Goal: Task Accomplishment & Management: Use online tool/utility

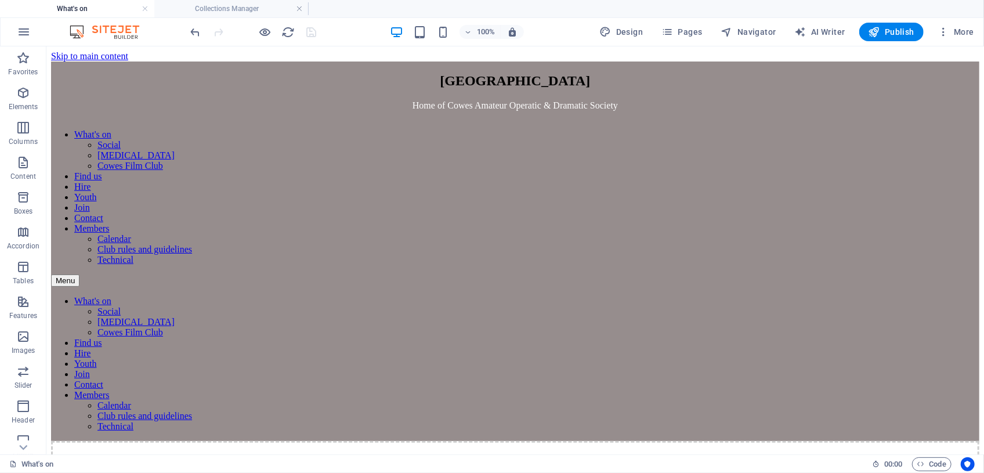
scroll to position [225, 0]
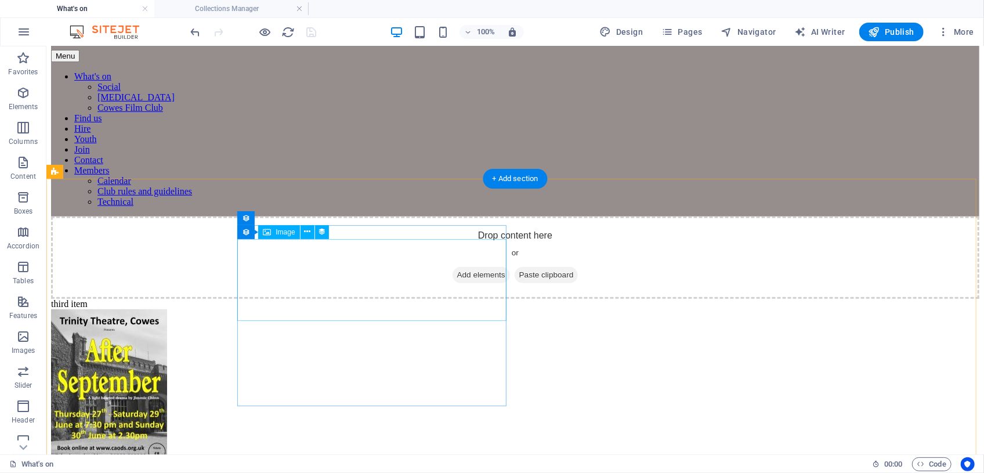
click at [306, 309] on figure at bounding box center [514, 392] width 928 height 167
select select "picture"
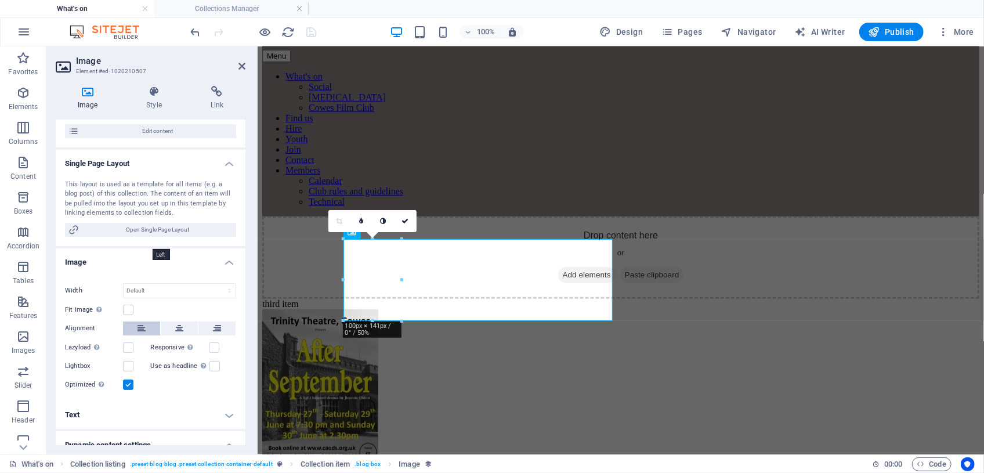
scroll to position [0, 0]
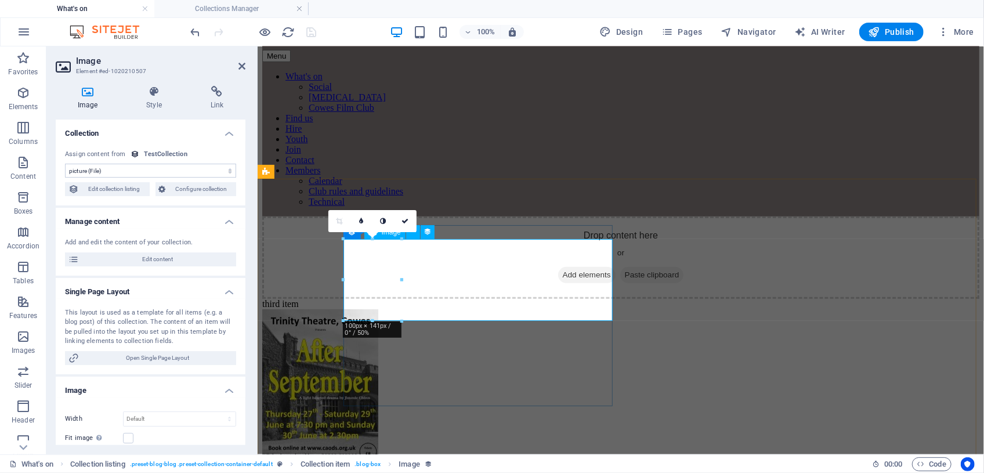
click at [479, 309] on figure at bounding box center [620, 392] width 717 height 167
click at [753, 33] on span "Navigator" at bounding box center [748, 32] width 55 height 12
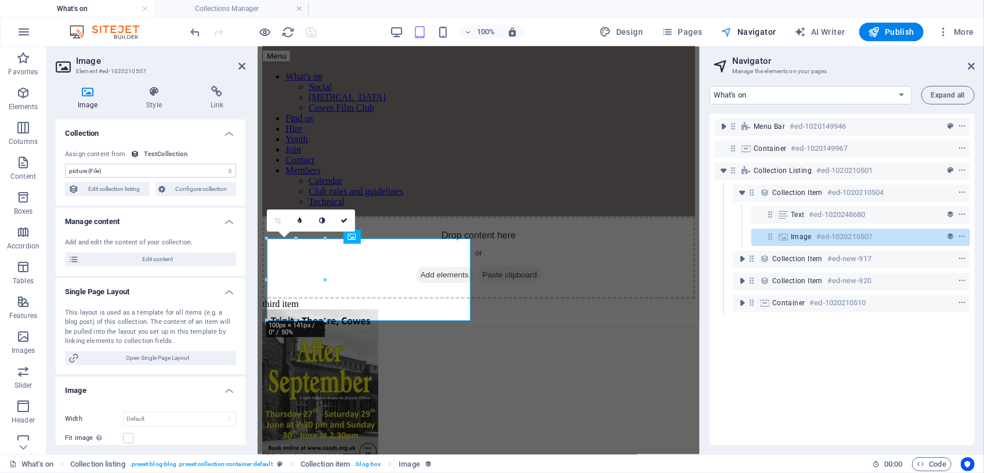
scroll to position [206, 0]
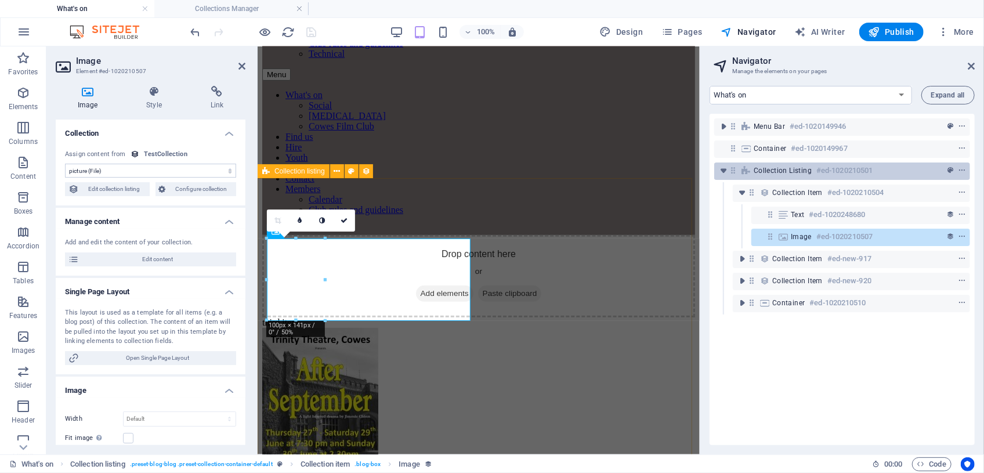
click at [798, 172] on span "Collection listing" at bounding box center [783, 170] width 58 height 9
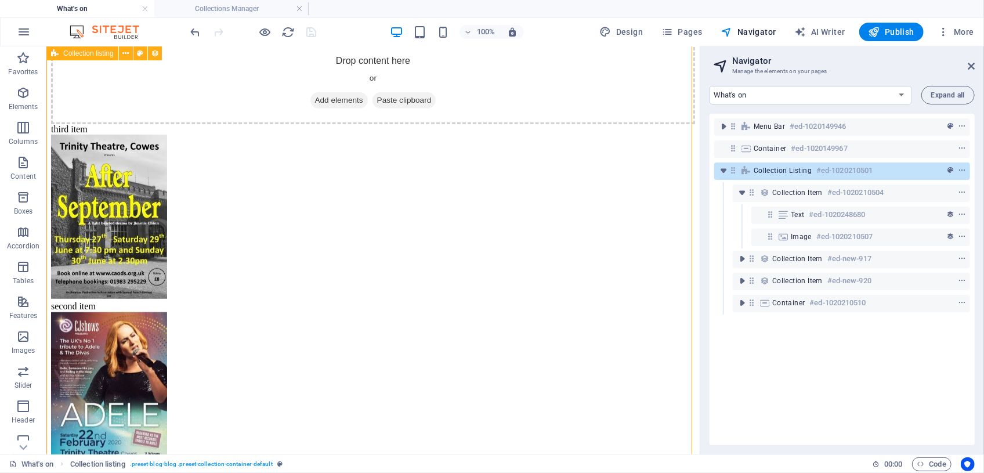
scroll to position [397, 0]
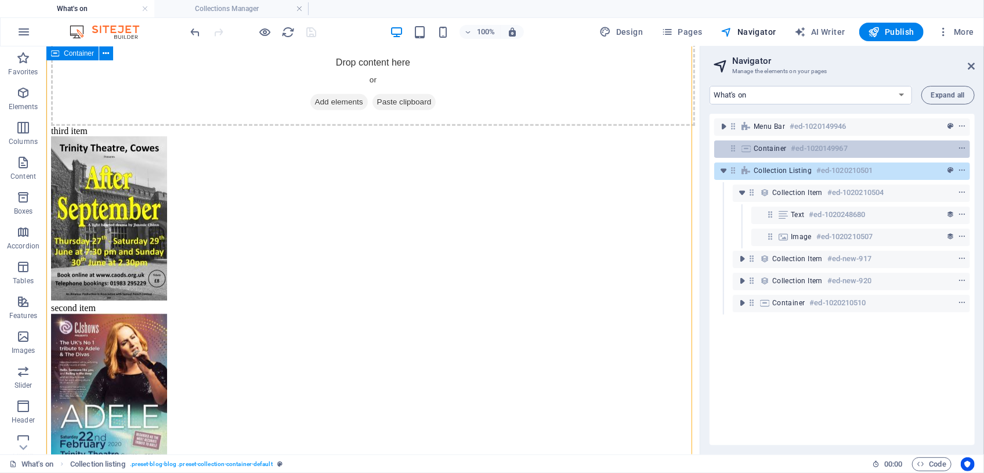
click at [787, 149] on div "Container #ed-1020149967" at bounding box center [833, 149] width 158 height 14
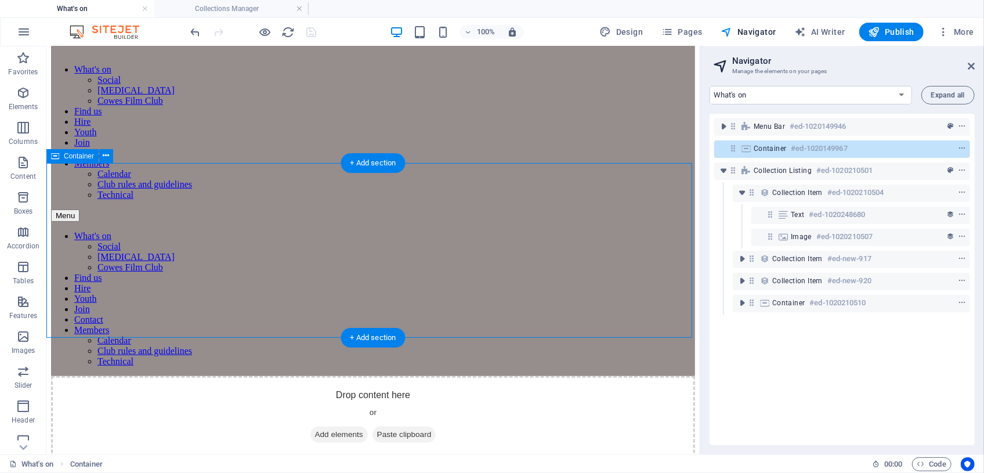
click at [787, 149] on div "Container #ed-1020149967" at bounding box center [833, 149] width 158 height 14
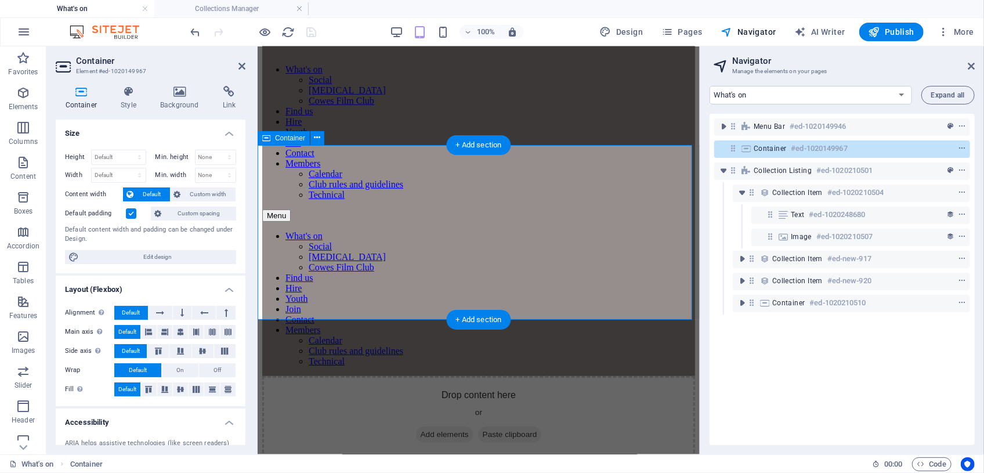
scroll to position [64, 0]
click at [451, 426] on span "Add elements" at bounding box center [443, 434] width 57 height 16
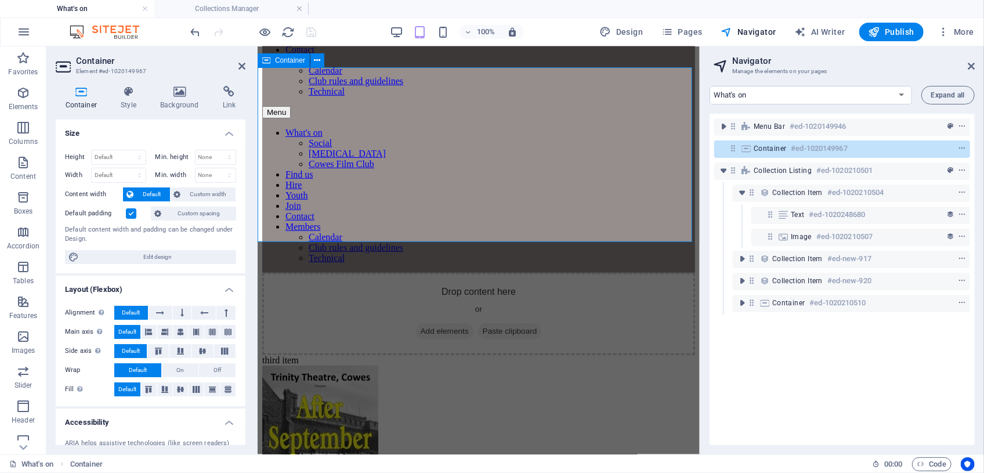
scroll to position [170, 0]
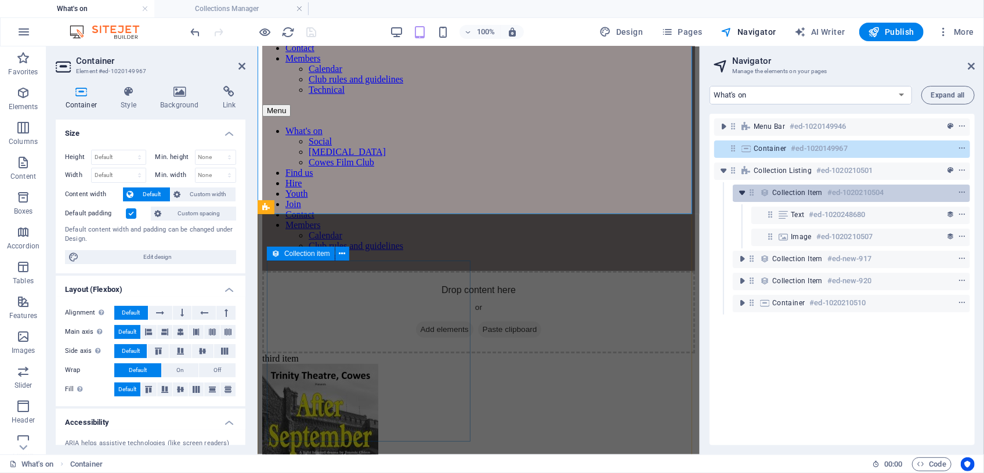
click at [743, 197] on icon "toggle-expand" at bounding box center [742, 193] width 12 height 12
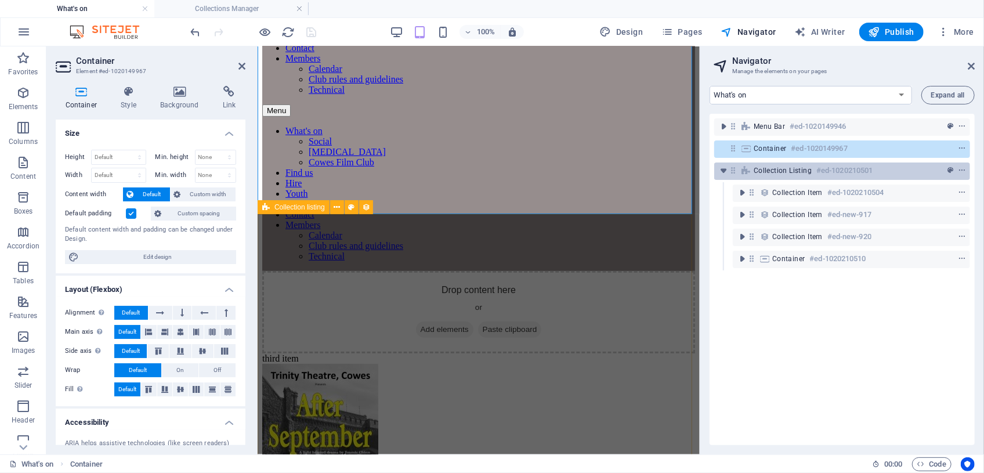
drag, startPoint x: 765, startPoint y: 193, endPoint x: 759, endPoint y: 173, distance: 20.4
click at [759, 173] on div "Menu Bar #ed-1020149946 Container #ed-1020149967 Collection listing #ed-1020210…" at bounding box center [842, 279] width 265 height 331
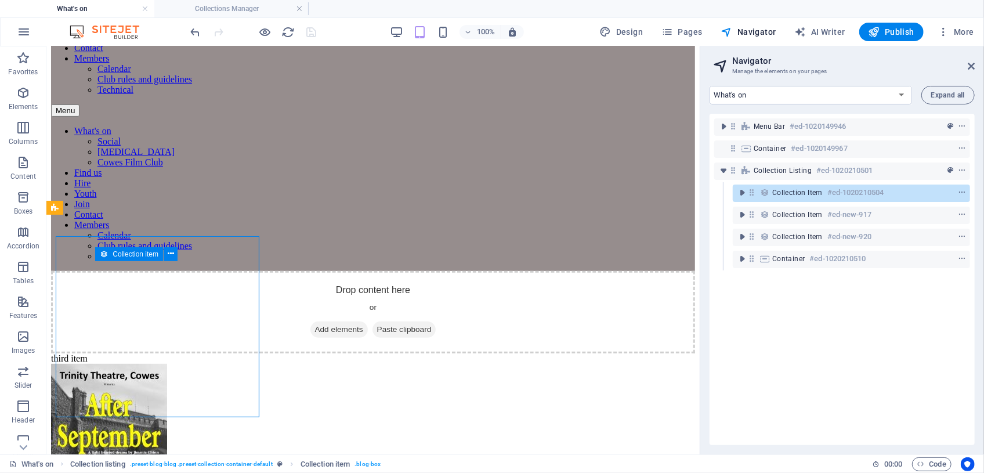
scroll to position [193, 0]
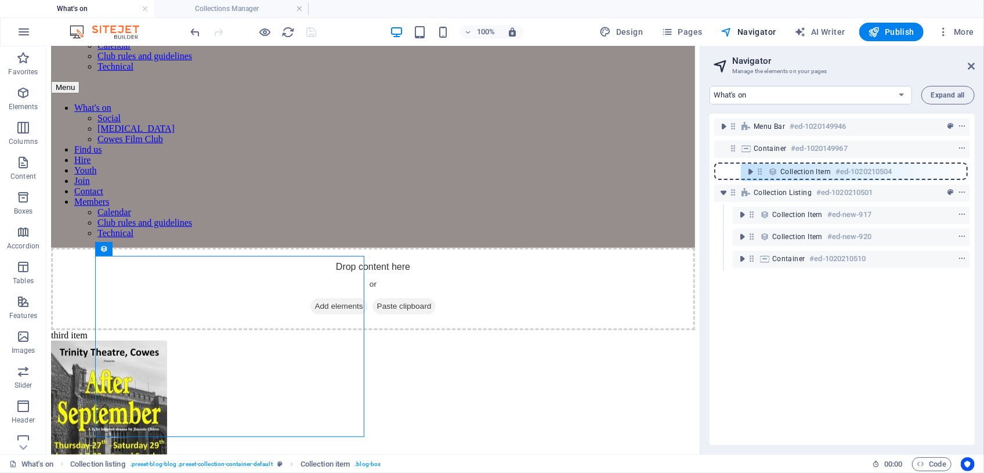
drag, startPoint x: 754, startPoint y: 197, endPoint x: 762, endPoint y: 173, distance: 25.0
click at [762, 173] on div "Menu Bar #ed-1020149946 Container #ed-1020149967 Collection listing #ed-1020210…" at bounding box center [842, 279] width 265 height 331
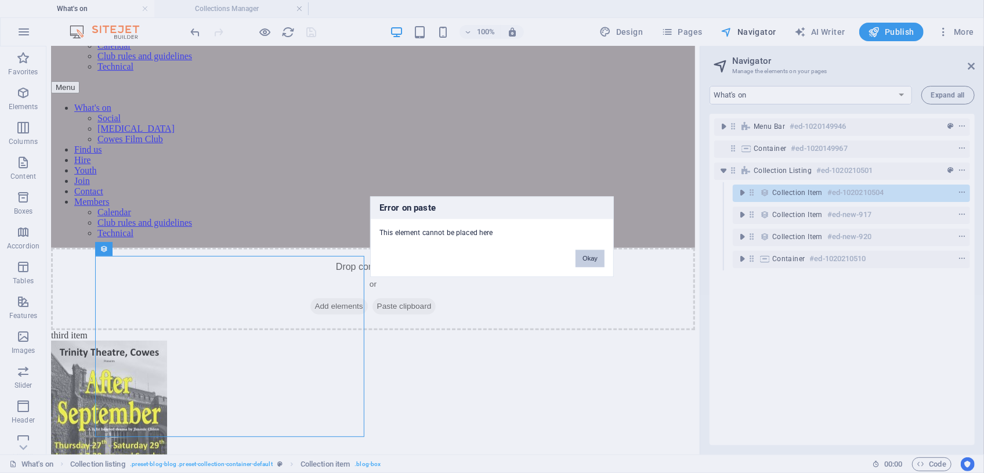
click at [602, 260] on button "Okay" at bounding box center [590, 257] width 29 height 17
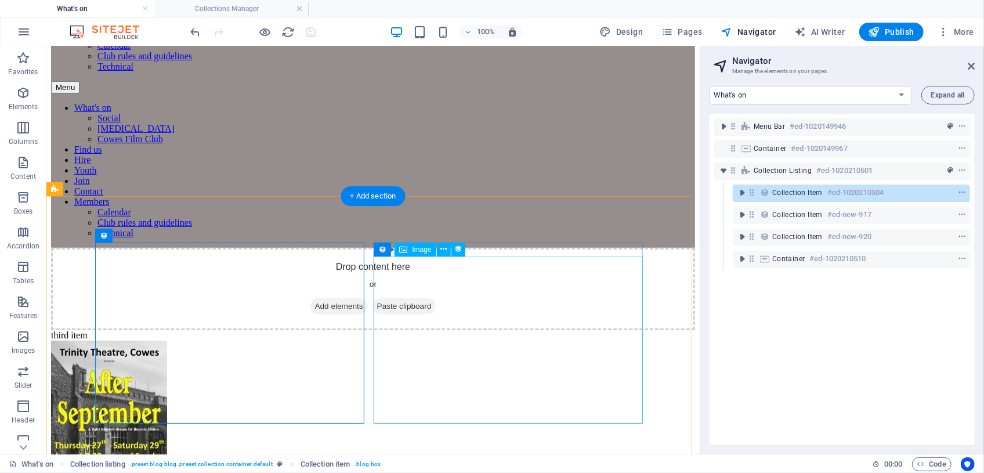
scroll to position [246, 0]
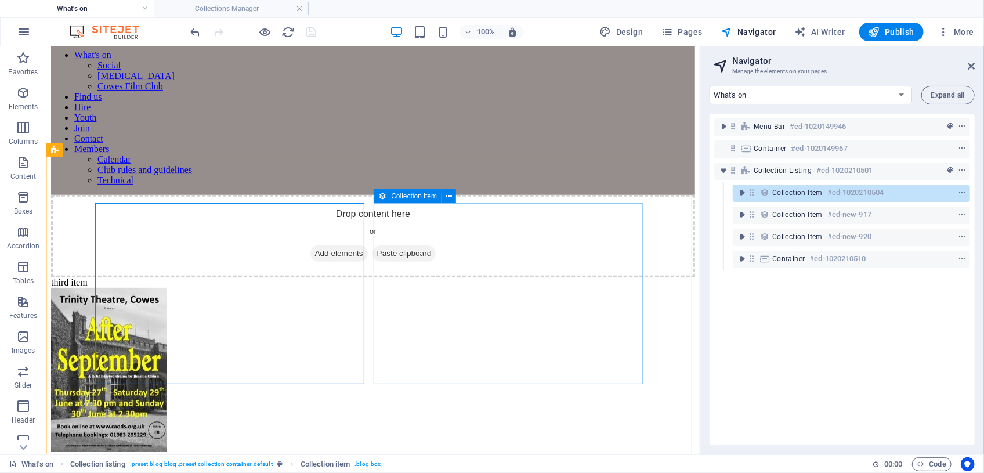
click at [383, 199] on icon at bounding box center [382, 196] width 8 height 14
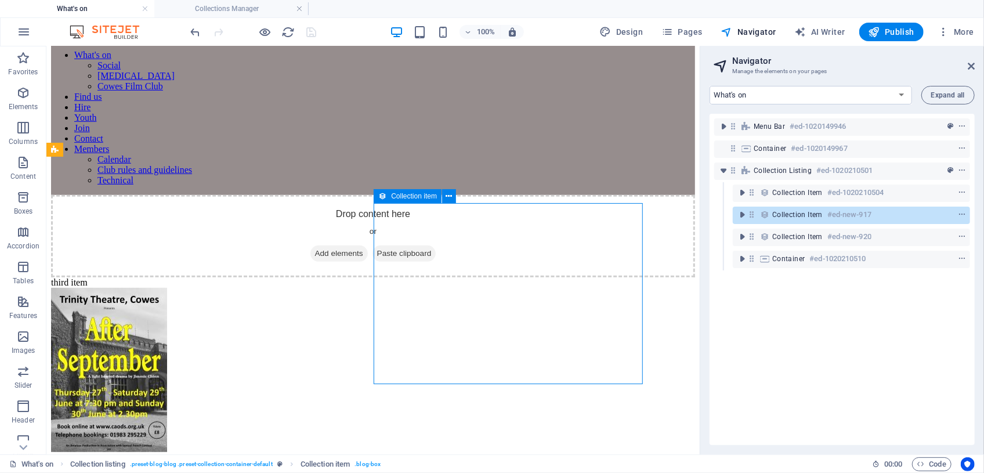
click at [383, 199] on icon at bounding box center [382, 196] width 8 height 14
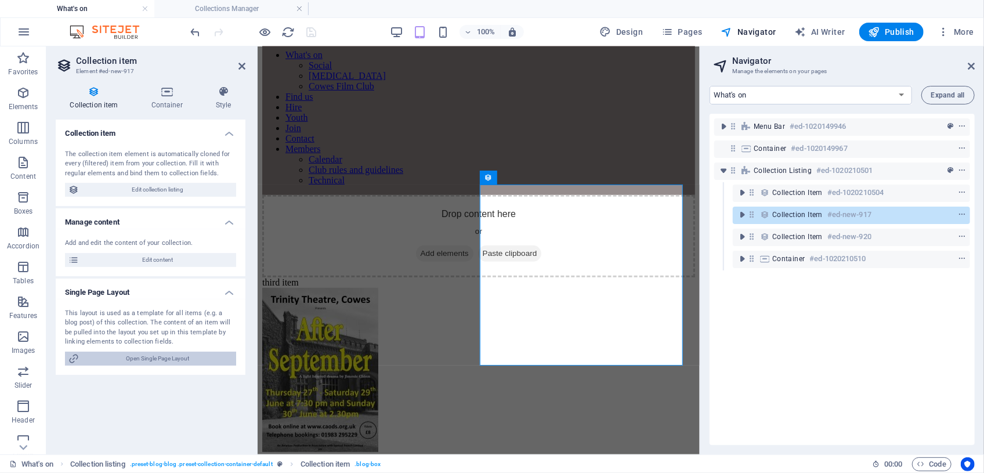
click at [166, 359] on span "Open Single Page Layout" at bounding box center [157, 359] width 150 height 14
select select "18303714-en"
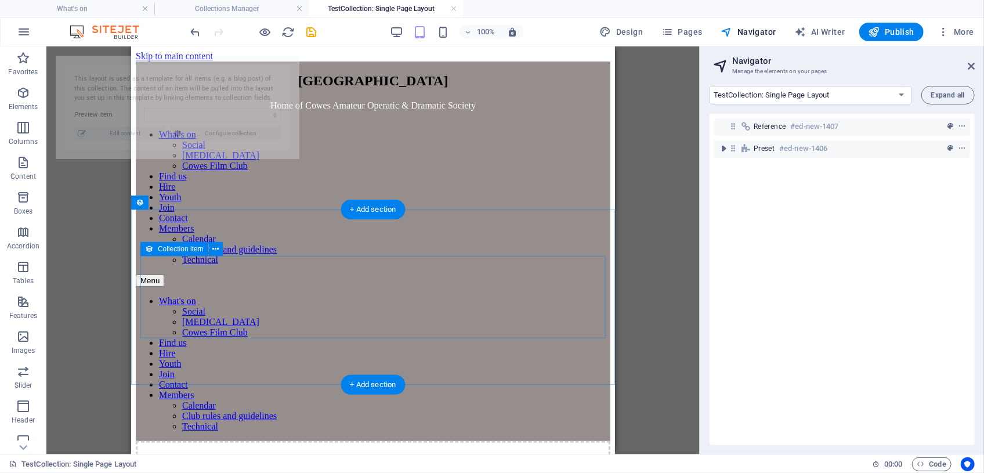
scroll to position [0, 0]
select select "68e3f941e3ef1407610bf072"
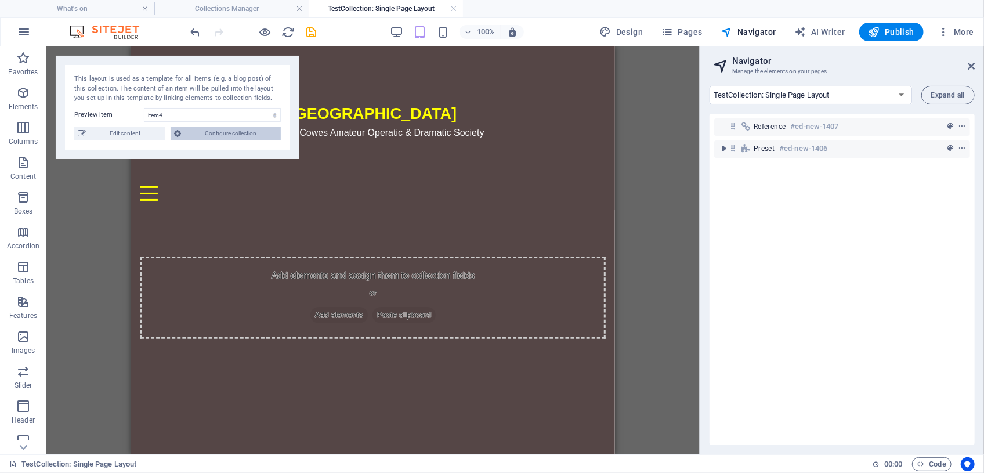
click at [215, 136] on span "Configure collection" at bounding box center [230, 133] width 93 height 14
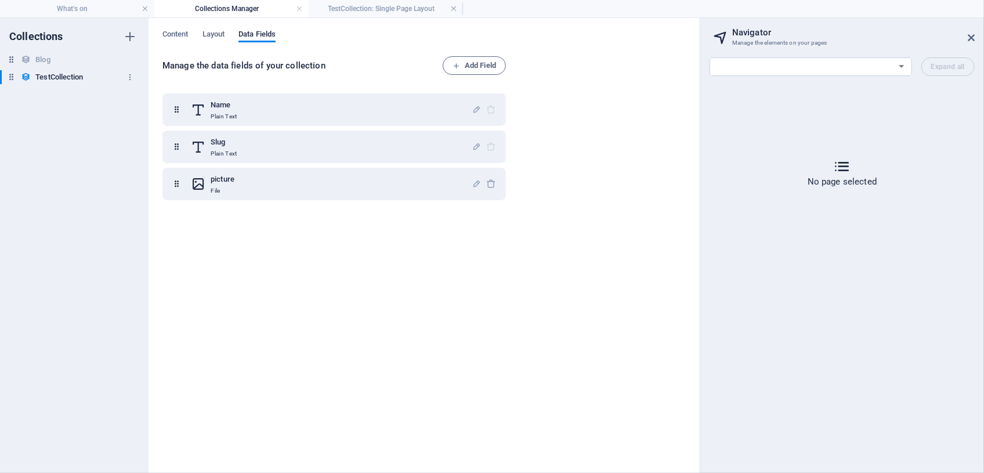
click at [70, 76] on h6 "TestCollection" at bounding box center [59, 77] width 48 height 14
click at [25, 76] on icon at bounding box center [26, 77] width 10 height 10
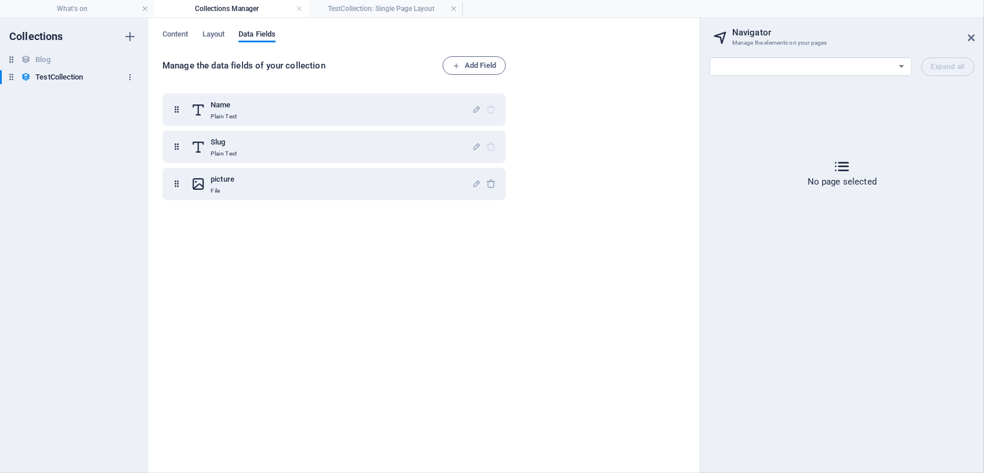
click at [127, 78] on icon "button" at bounding box center [130, 77] width 8 height 8
click at [60, 73] on div at bounding box center [492, 236] width 984 height 473
click at [222, 34] on span "Layout" at bounding box center [213, 35] width 23 height 16
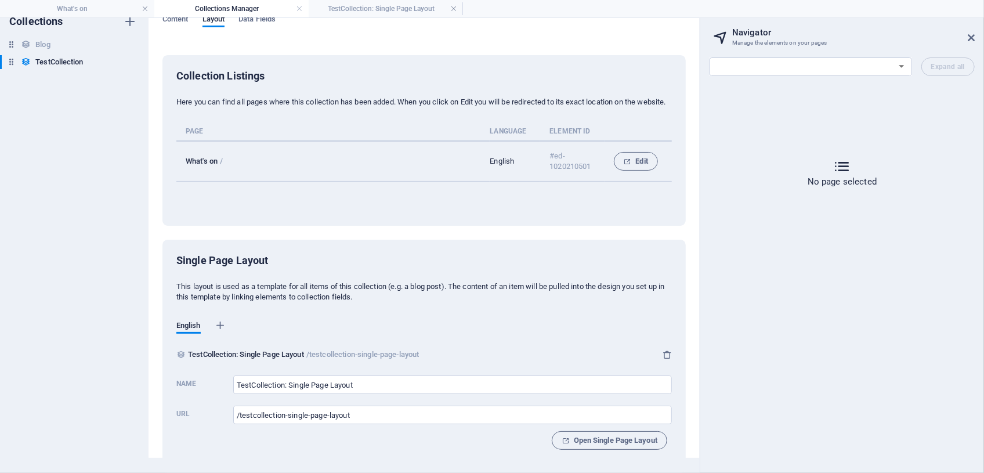
scroll to position [24, 0]
click at [589, 437] on span "Open Single Page Layout" at bounding box center [610, 440] width 96 height 14
select select "18303714-en"
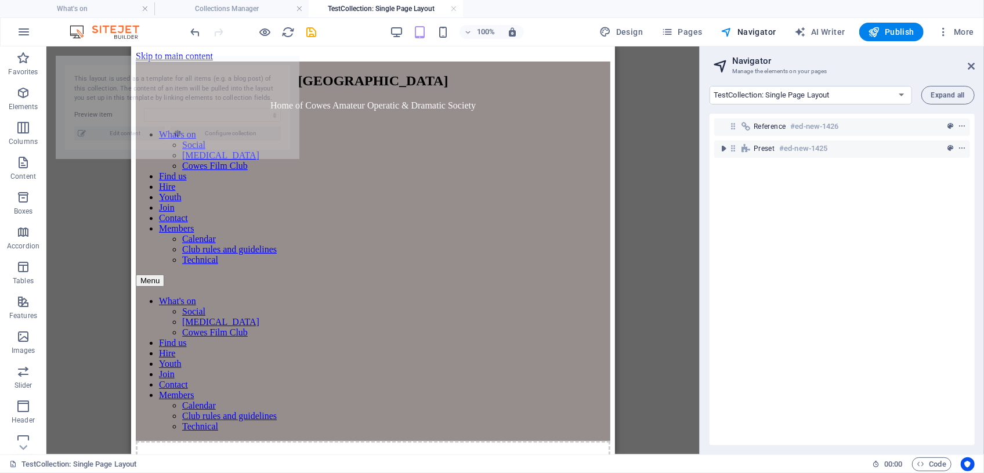
scroll to position [0, 0]
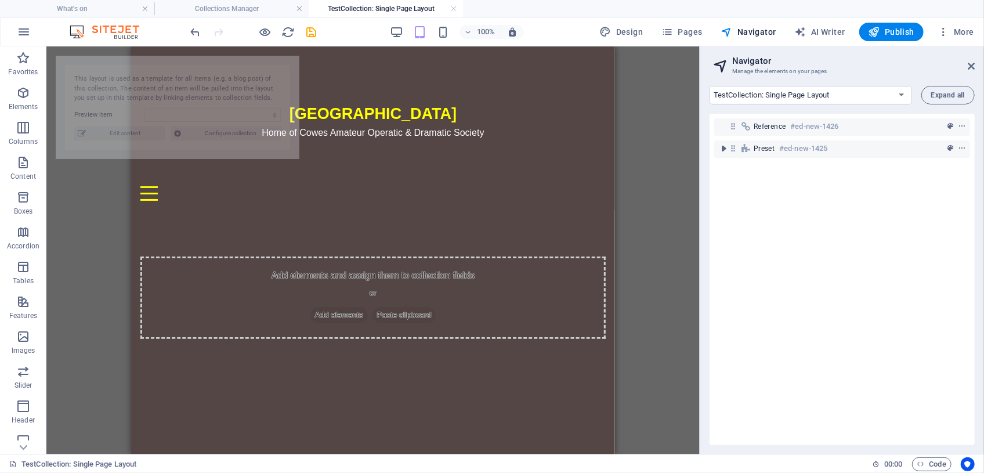
select select "68e3f941e3ef1407610bf072"
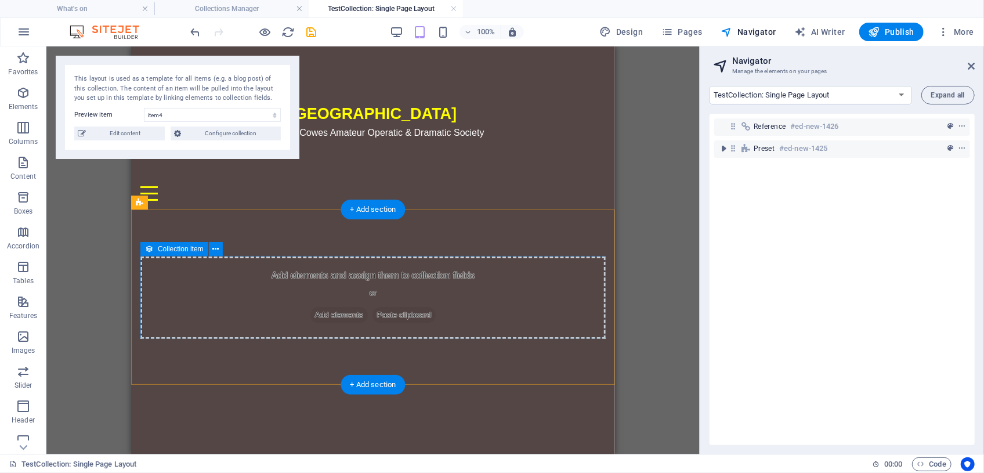
click at [557, 307] on div "Add elements and assign them to collection fields or Add elements Paste clipboa…" at bounding box center [372, 297] width 465 height 82
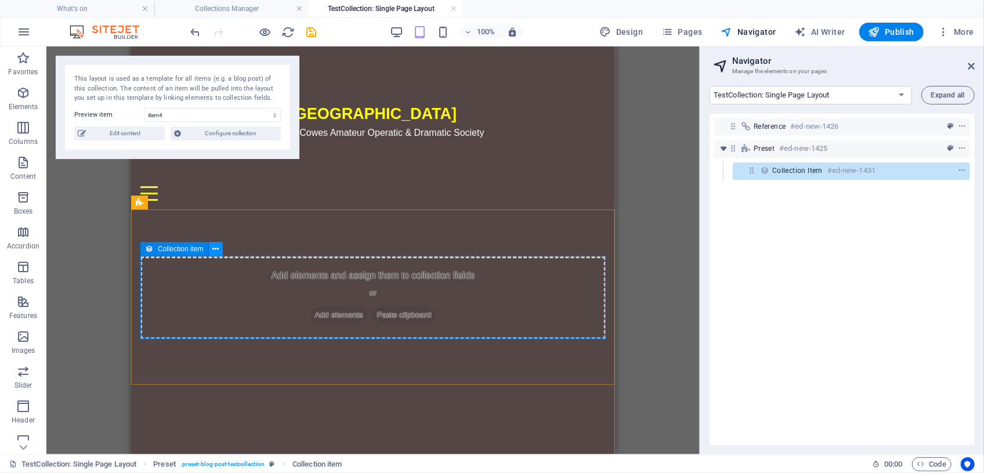
click at [217, 251] on icon at bounding box center [215, 249] width 6 height 12
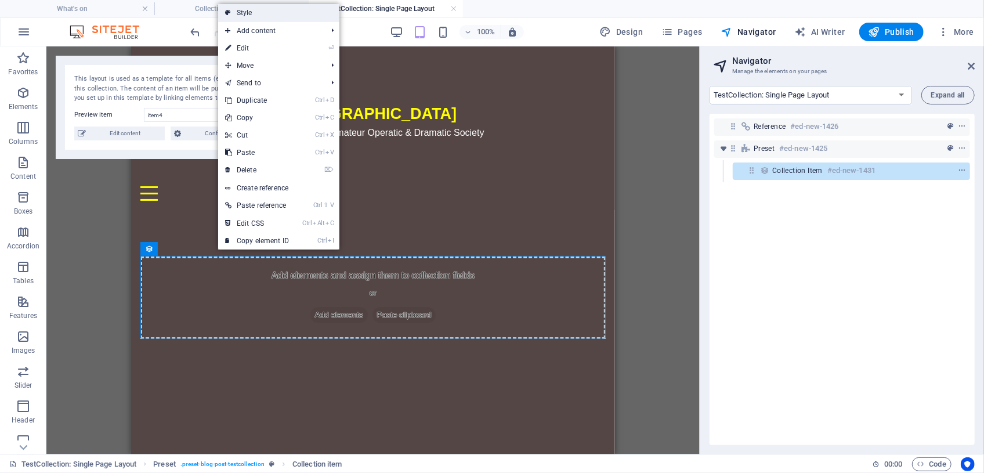
click at [251, 12] on link "Style" at bounding box center [278, 12] width 121 height 17
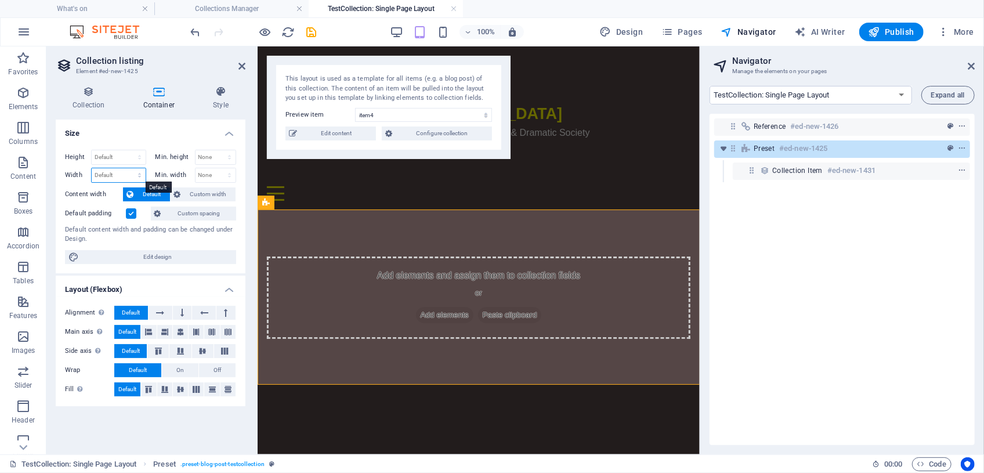
click at [111, 175] on select "Default px rem % em vh vw" at bounding box center [119, 175] width 54 height 14
select select "%"
click at [129, 168] on select "Default px rem % em vh vw" at bounding box center [119, 175] width 54 height 14
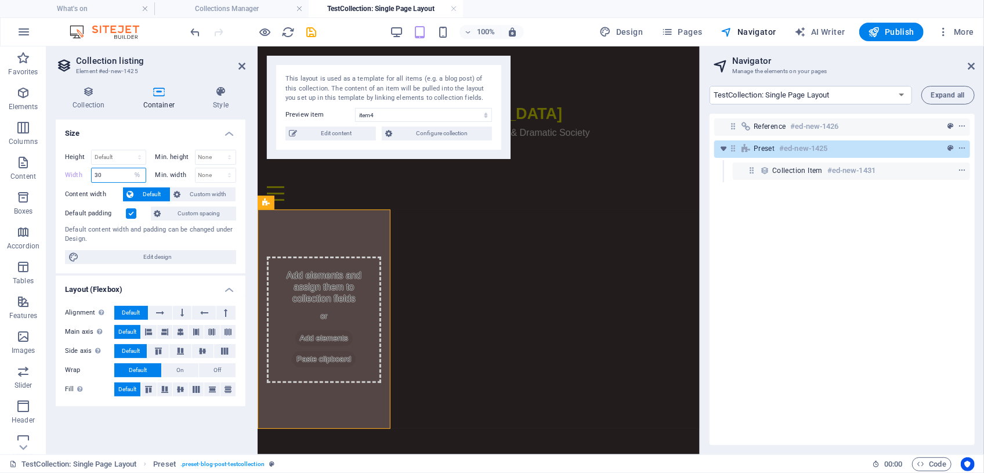
type input "3"
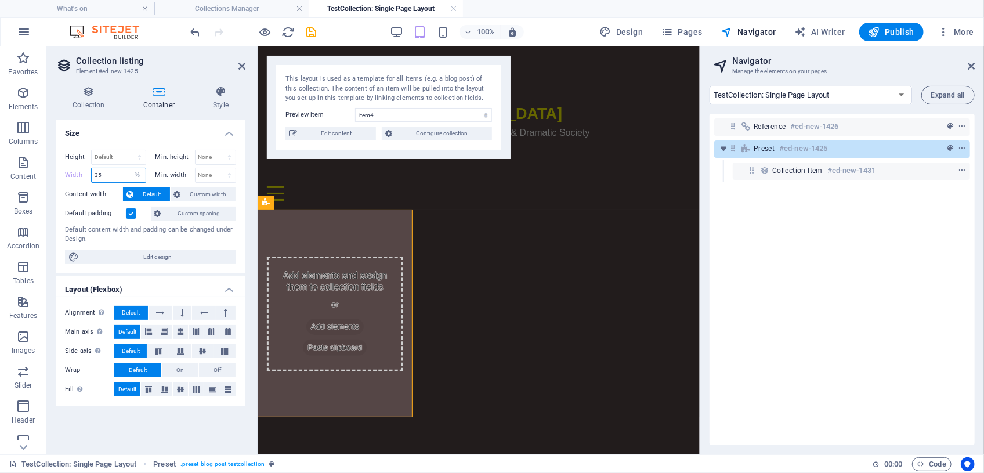
type input "35"
click at [469, 300] on div "Trinity Theatre Home of Cowes Amateur Operatic & Dramatic Society What's on Soc…" at bounding box center [478, 231] width 442 height 371
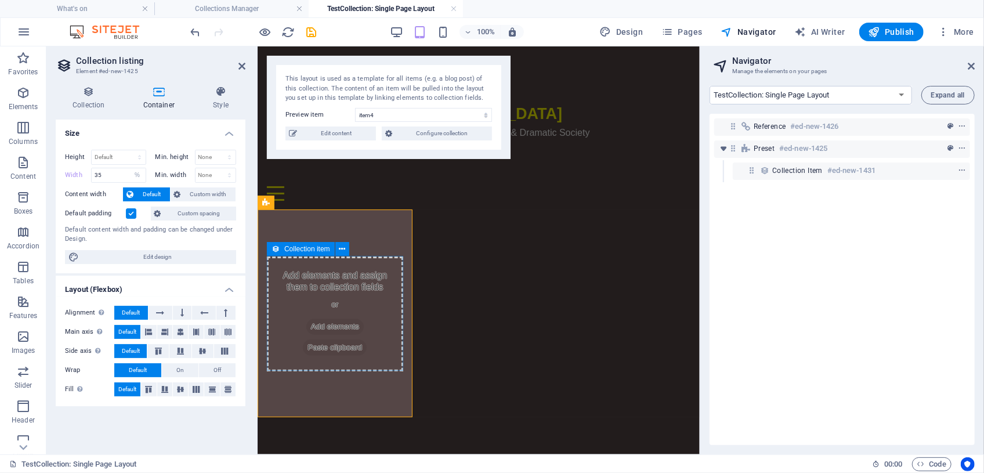
click at [366, 305] on div "Add elements and assign them to collection fields or Add elements Paste clipboa…" at bounding box center [334, 313] width 136 height 115
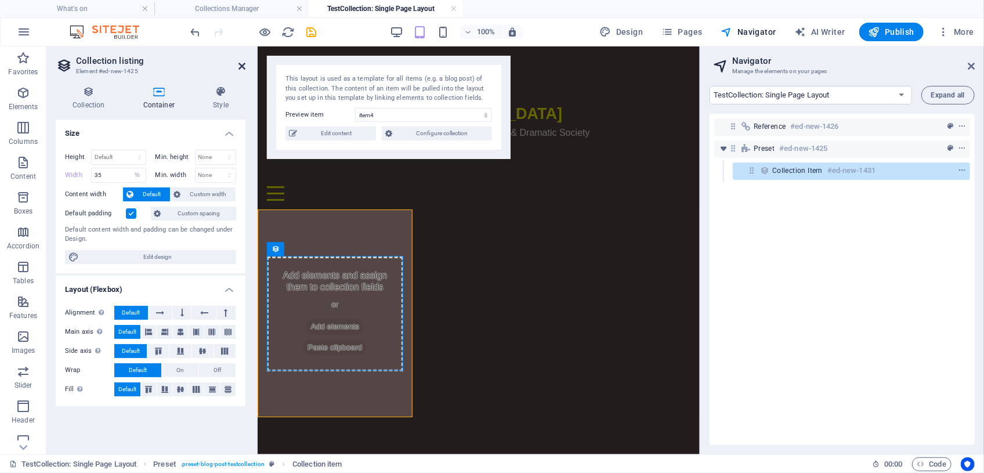
click at [244, 66] on icon at bounding box center [241, 65] width 7 height 9
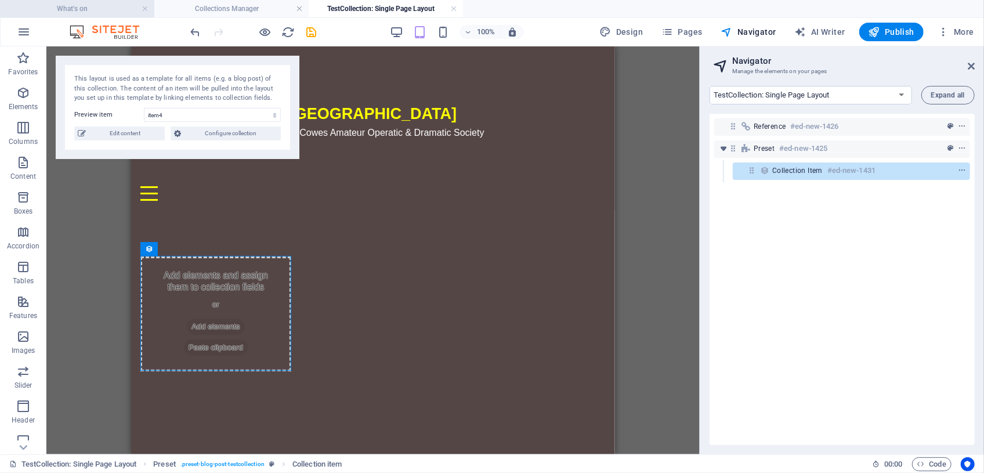
click at [94, 9] on h4 "What's on" at bounding box center [77, 8] width 154 height 13
select select "18303672-en"
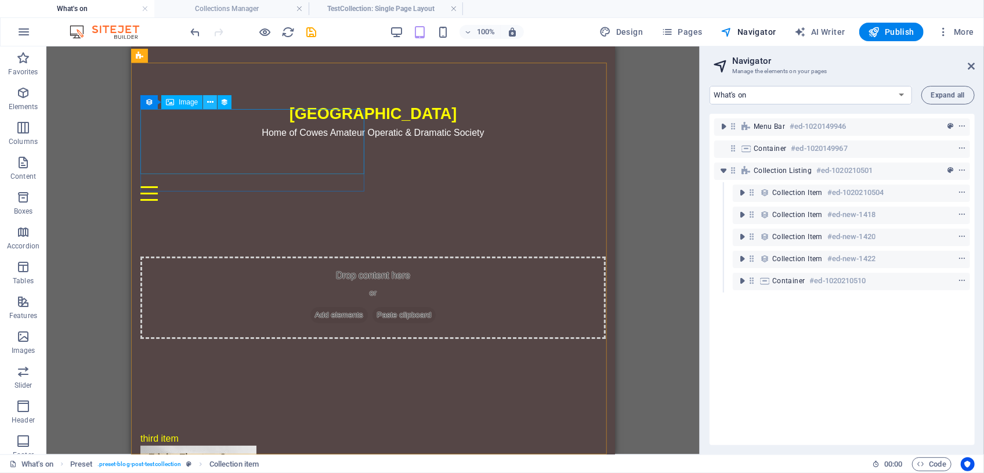
click at [206, 105] on button at bounding box center [210, 102] width 14 height 14
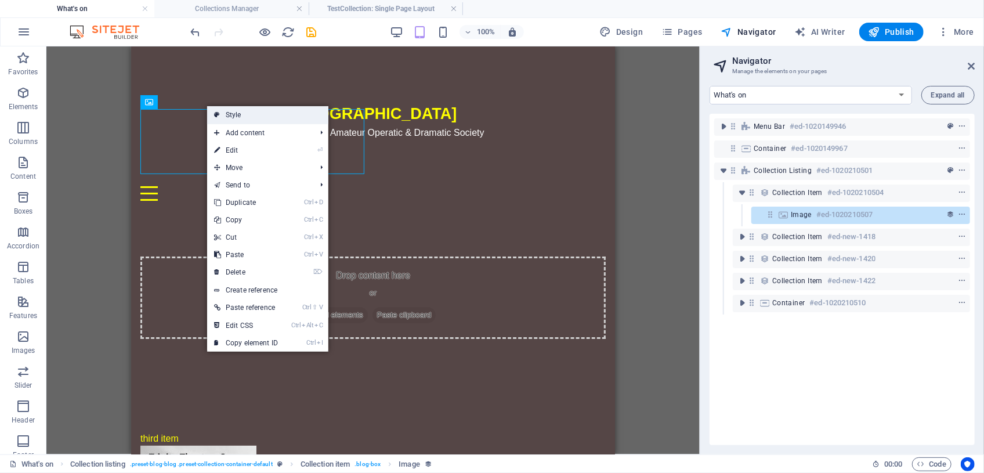
click at [223, 116] on link "Style" at bounding box center [267, 114] width 121 height 17
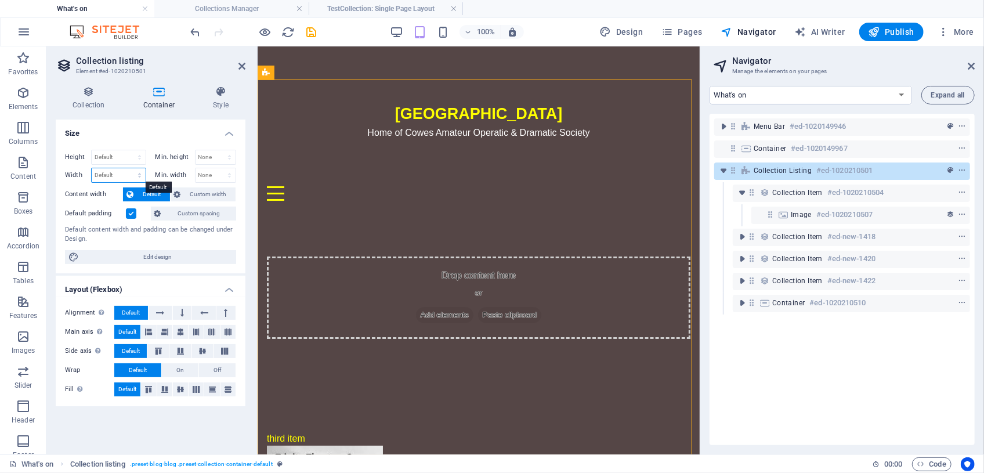
click at [127, 176] on select "Default px rem % em vh vw" at bounding box center [119, 175] width 54 height 14
select select "%"
click at [129, 168] on select "Default px rem % em vh vw" at bounding box center [119, 175] width 54 height 14
type input "100"
click at [149, 256] on span "Edit design" at bounding box center [157, 257] width 150 height 14
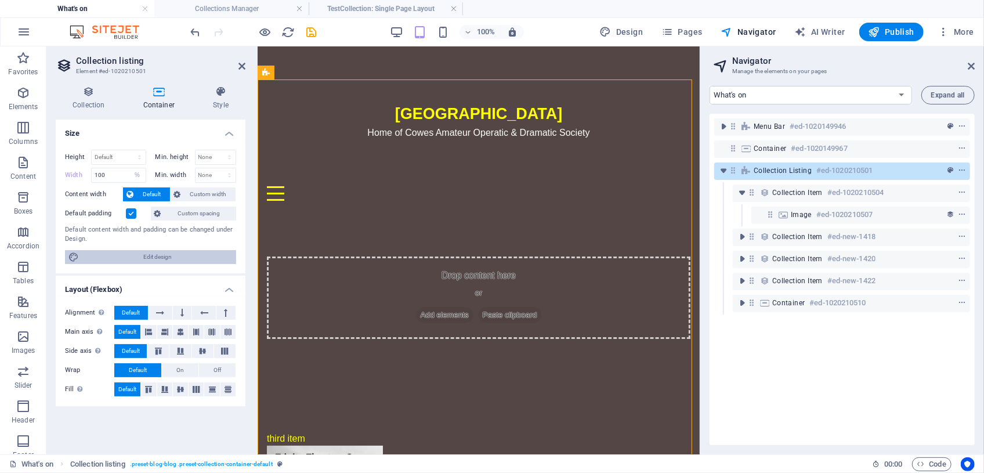
select select "rem"
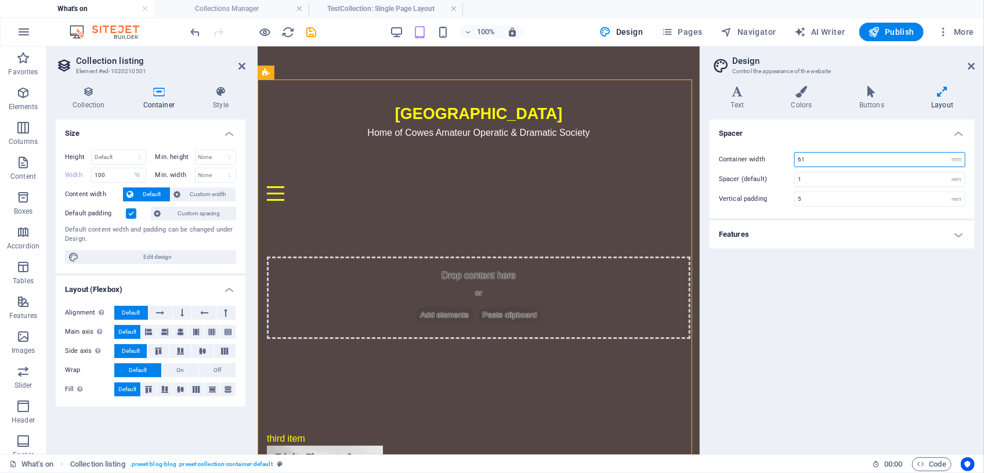
click at [813, 157] on input "61" at bounding box center [880, 160] width 170 height 14
click at [957, 157] on select "rem px" at bounding box center [957, 160] width 16 height 14
drag, startPoint x: 810, startPoint y: 157, endPoint x: 797, endPoint y: 157, distance: 13.9
click at [797, 157] on input "61" at bounding box center [880, 160] width 170 height 14
type input "4"
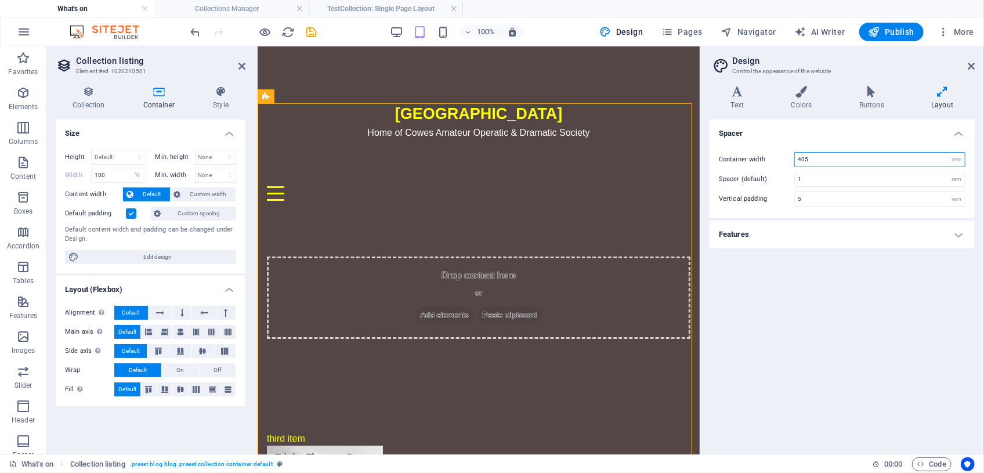
drag, startPoint x: 811, startPoint y: 160, endPoint x: 794, endPoint y: 158, distance: 17.4
click at [794, 158] on div "Container width 405 rem px" at bounding box center [842, 159] width 247 height 15
type input "50"
drag, startPoint x: 811, startPoint y: 215, endPoint x: 813, endPoint y: 221, distance: 6.6
click at [812, 216] on div "Container width 50 rem px Spacer (default) 1 rem Vertical padding 5 rem" at bounding box center [842, 179] width 270 height 78
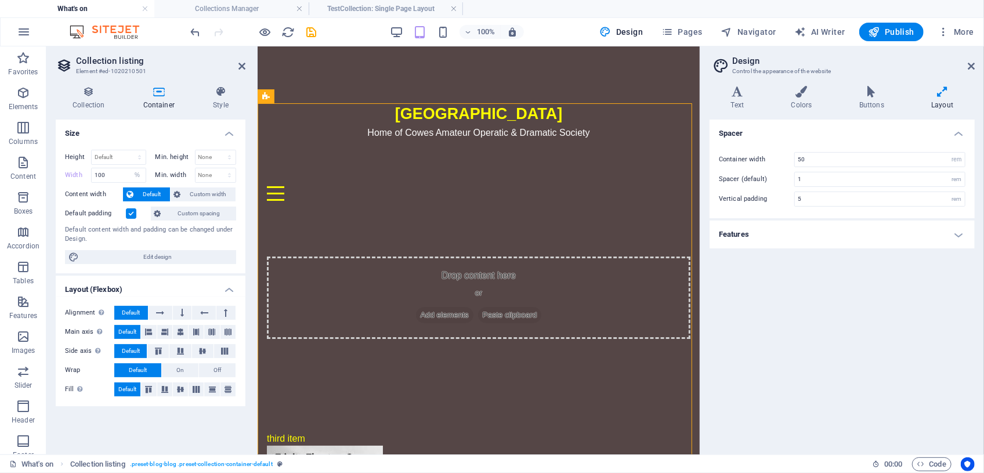
click at [958, 232] on h4 "Features" at bounding box center [842, 234] width 265 height 28
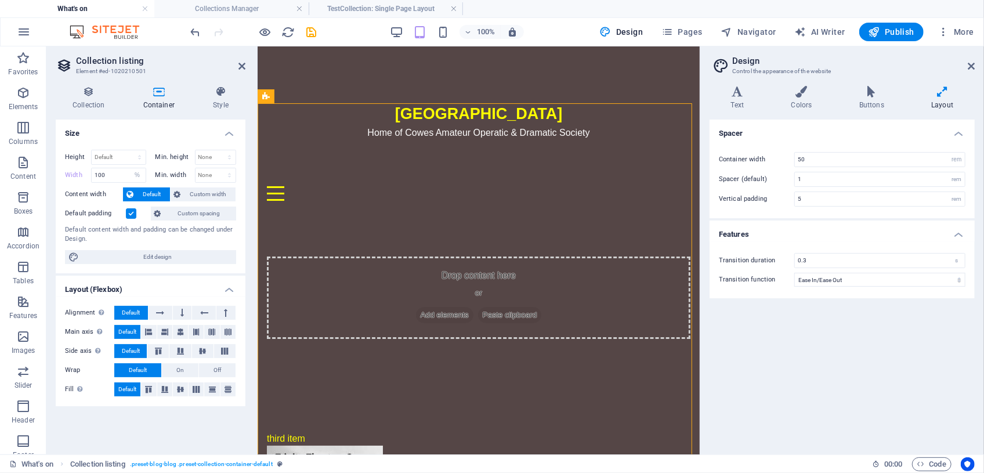
click at [958, 232] on h4 "Features" at bounding box center [842, 230] width 265 height 21
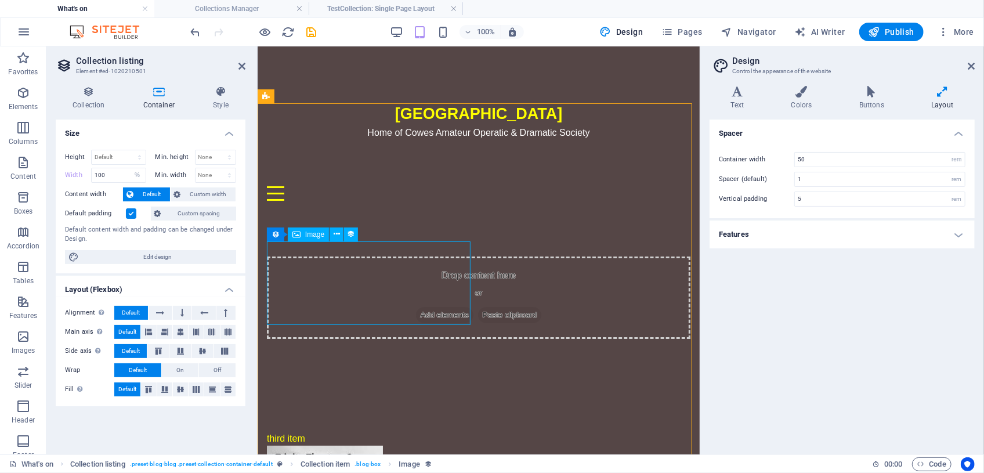
select select "picture"
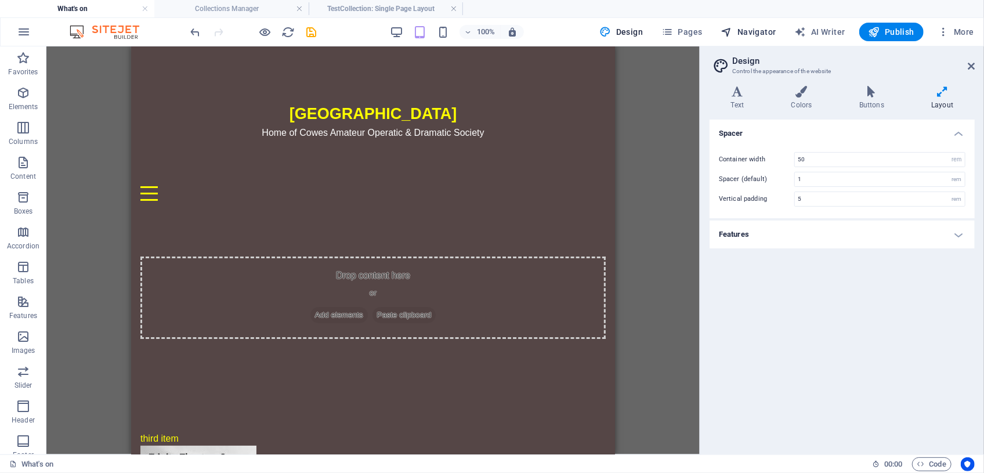
click at [774, 31] on span "Navigator" at bounding box center [748, 32] width 55 height 12
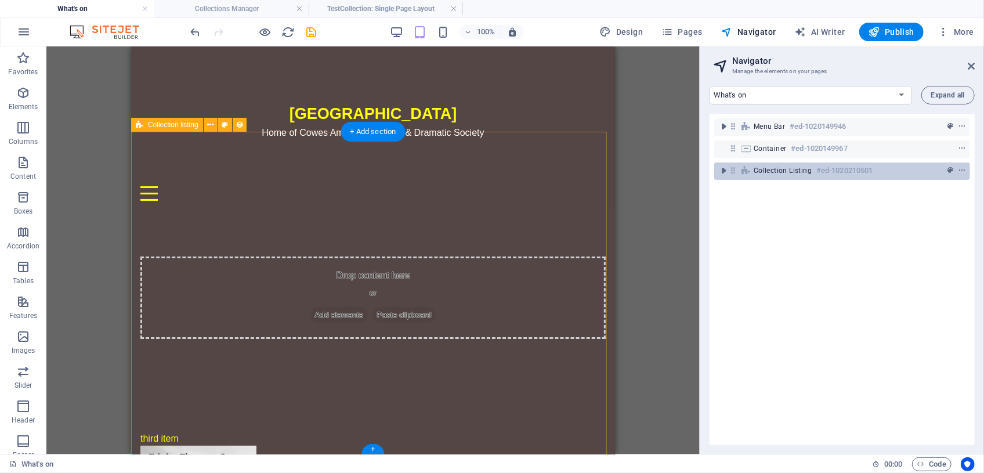
click at [787, 171] on span "Collection listing" at bounding box center [783, 170] width 58 height 9
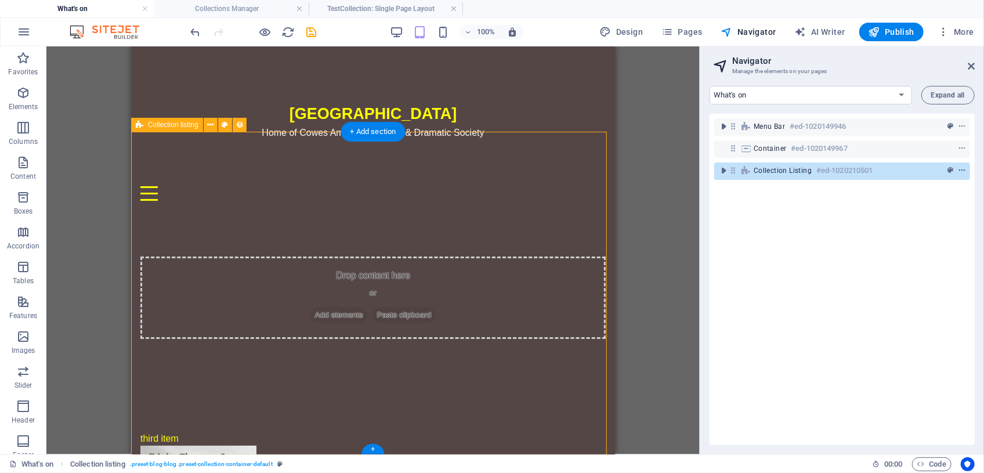
click at [960, 171] on icon "context-menu" at bounding box center [962, 171] width 8 height 8
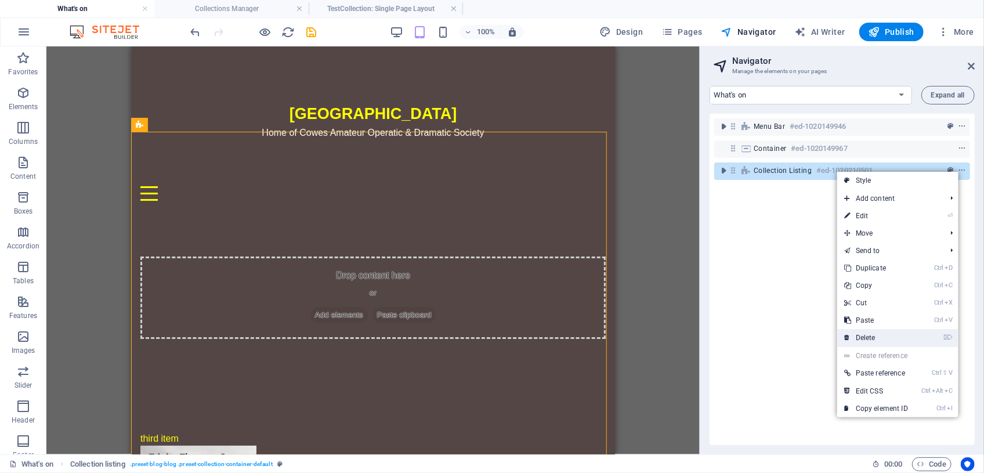
click at [880, 335] on link "⌦ Delete" at bounding box center [876, 337] width 78 height 17
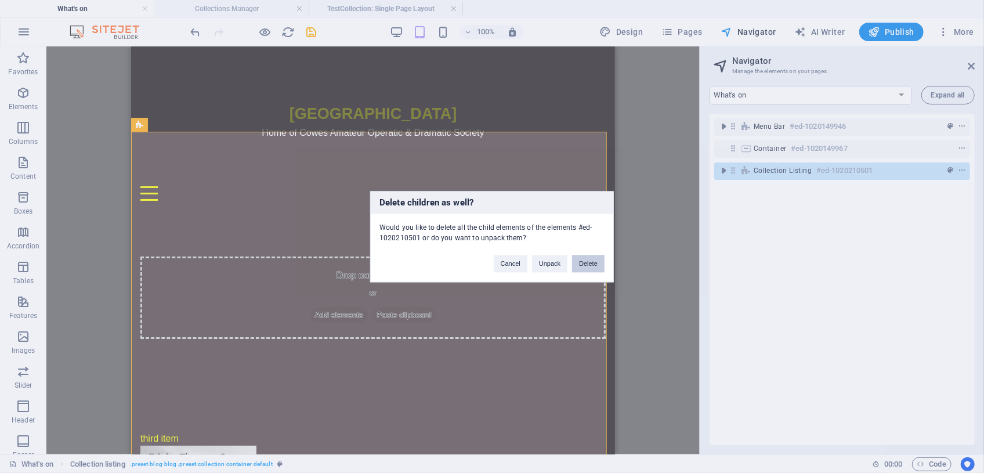
click at [583, 260] on button "Delete" at bounding box center [588, 263] width 32 height 17
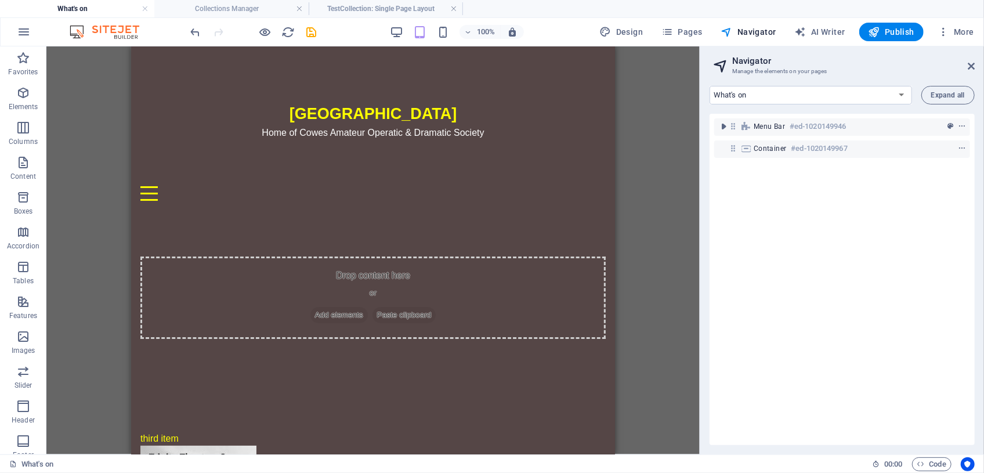
click at [76, 388] on div "Placeholder Container Collection listing Collection item Image Collection item …" at bounding box center [372, 250] width 653 height 408
click at [27, 430] on icon "button" at bounding box center [23, 432] width 14 height 14
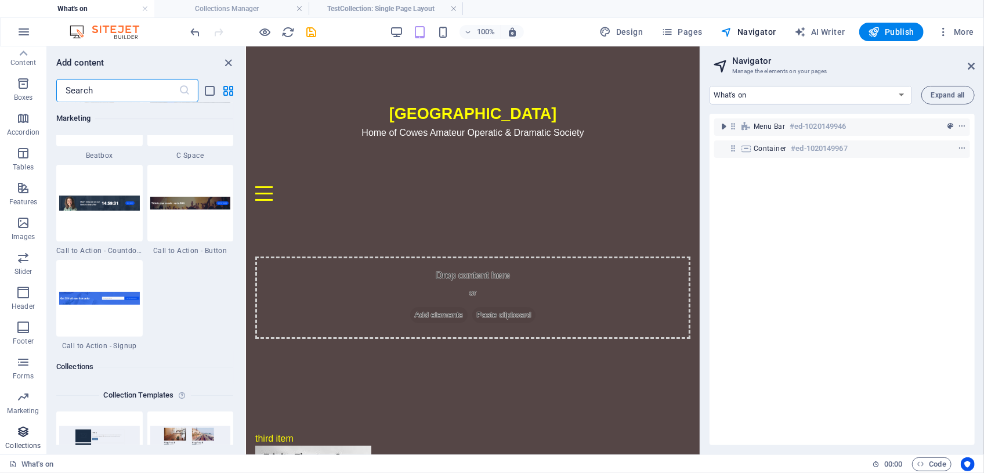
scroll to position [10618, 0]
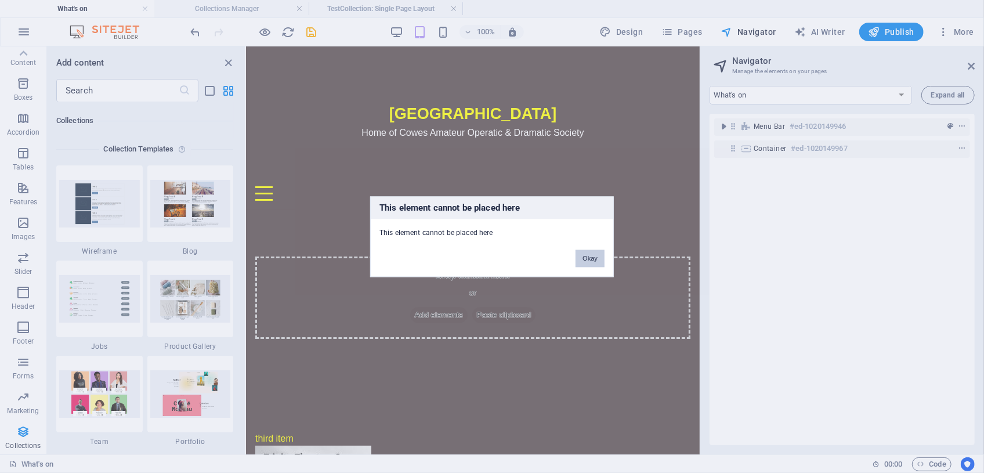
click at [592, 256] on button "Okay" at bounding box center [590, 257] width 29 height 17
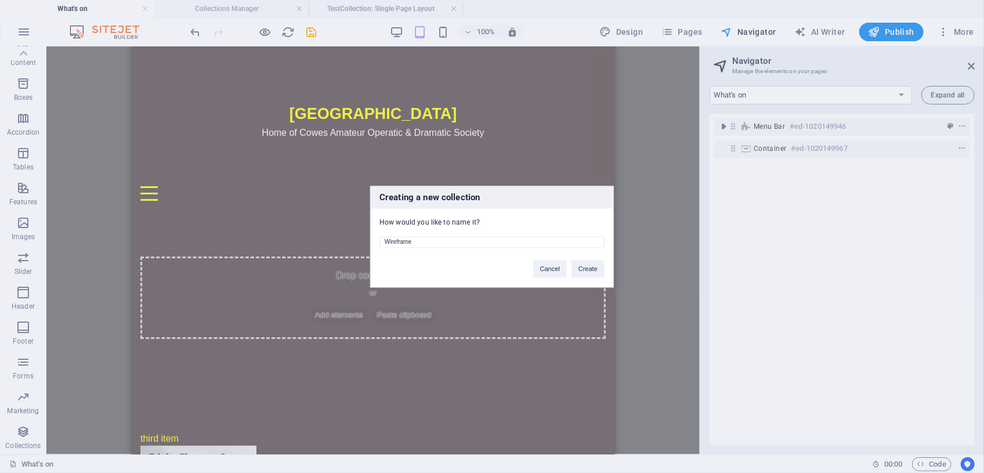
drag, startPoint x: 414, startPoint y: 241, endPoint x: 360, endPoint y: 241, distance: 54.5
click at [360, 241] on div "Creating a new collection How would you like to name it? Wireframe Cancel Create" at bounding box center [492, 236] width 984 height 473
type input "t"
type input "T"
type input "test2"
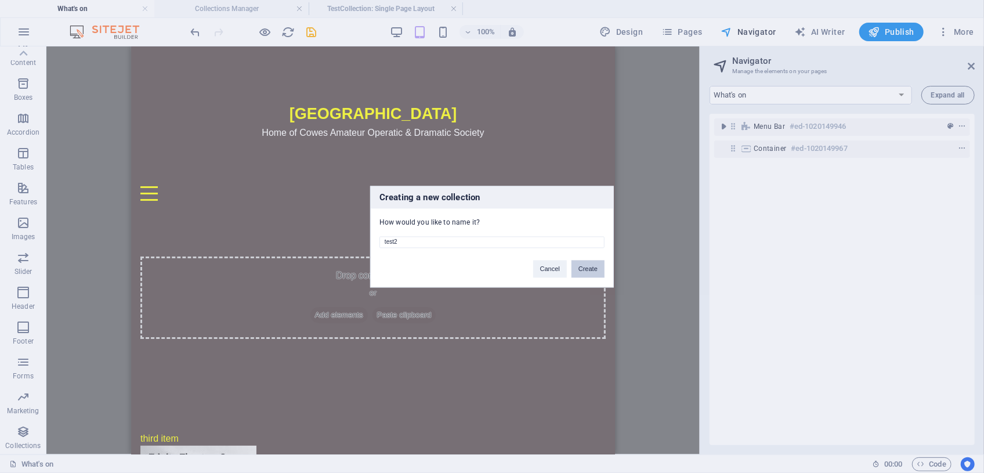
click at [596, 267] on button "Create" at bounding box center [587, 268] width 33 height 17
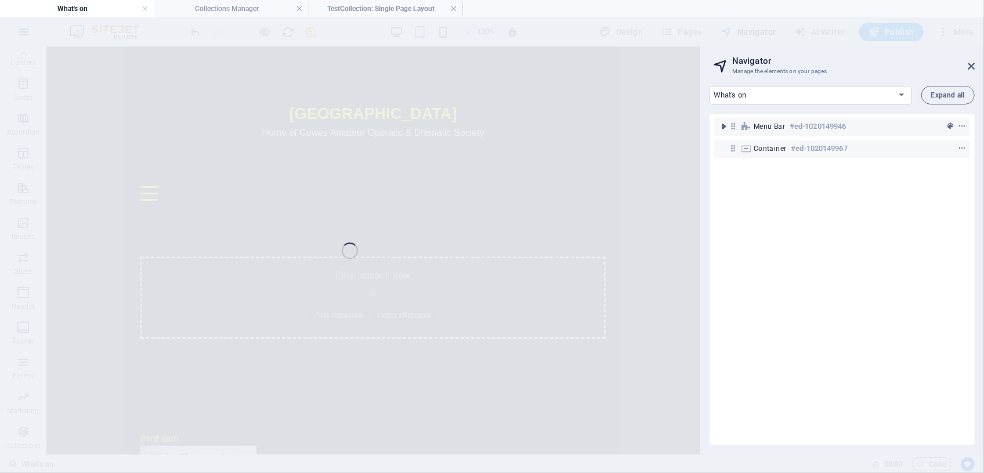
select select "18303672-en"
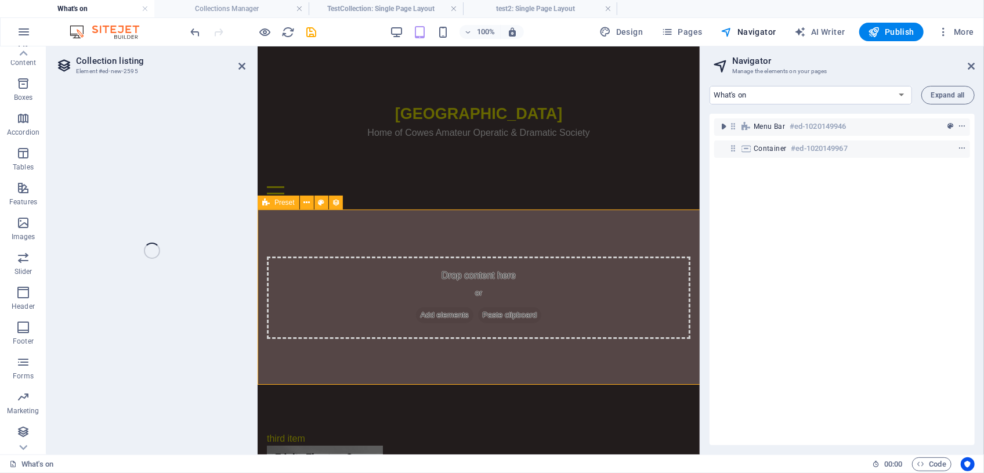
select select "68e4101236f87034c2072096"
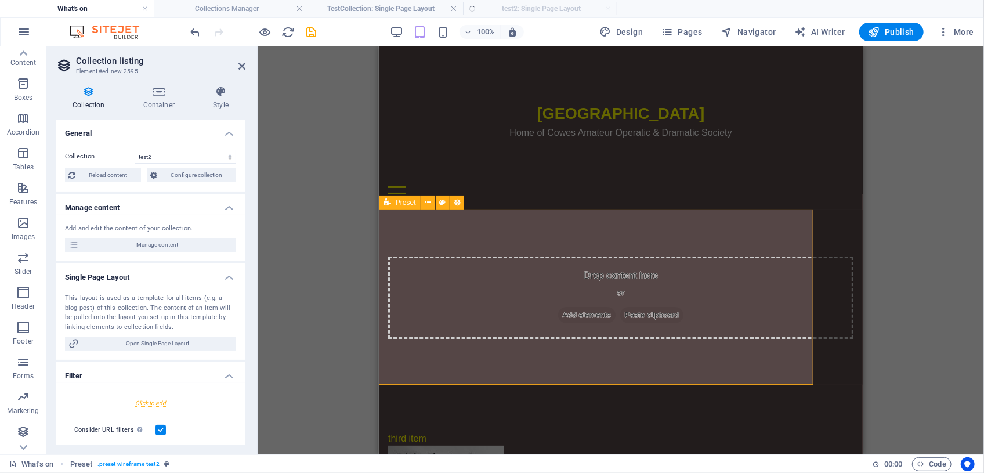
select select "createdAt_DESC"
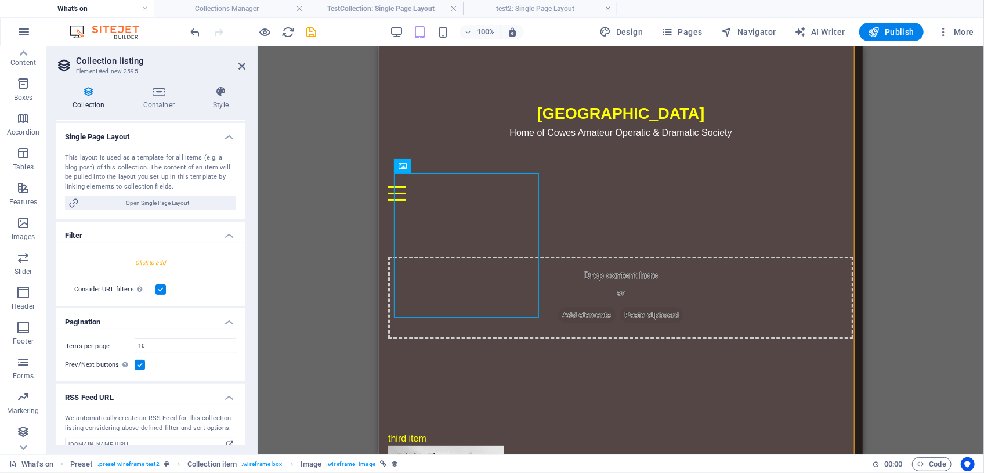
scroll to position [193, 0]
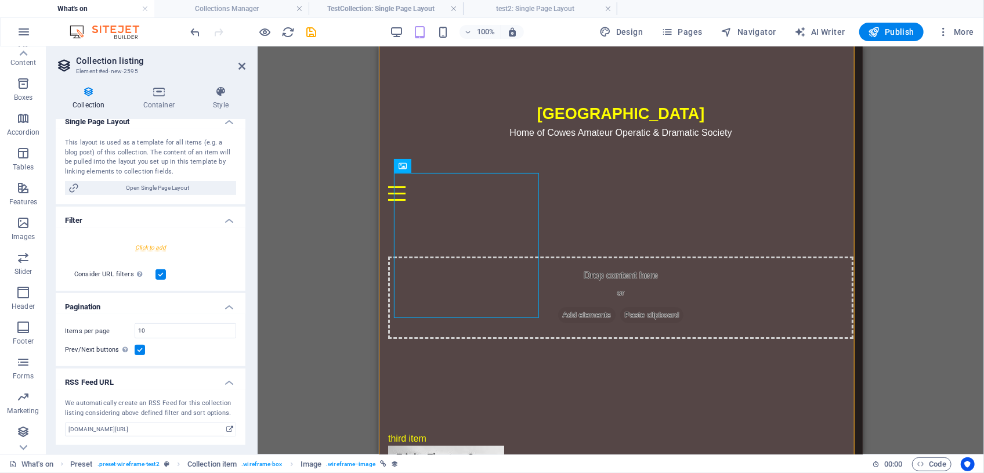
click at [143, 350] on label at bounding box center [140, 350] width 10 height 10
click at [0, 0] on input "Prev/Next buttons Even if checked the pagination will not be displayed when the…" at bounding box center [0, 0] width 0 height 0
select select "68e4101236f87034c2072096"
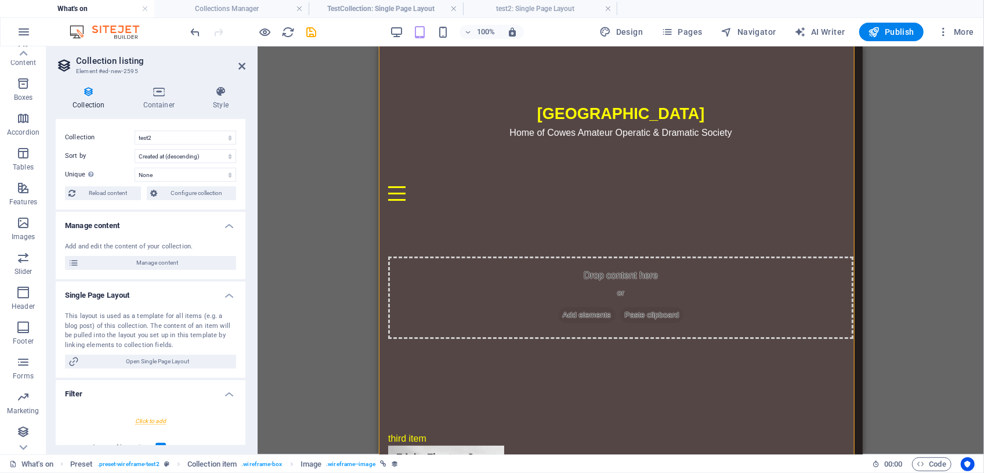
scroll to position [0, 0]
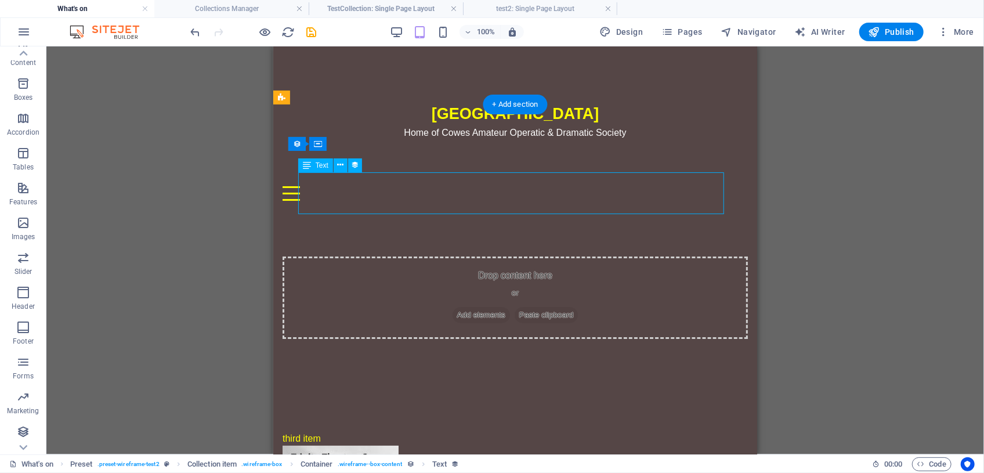
select select "description"
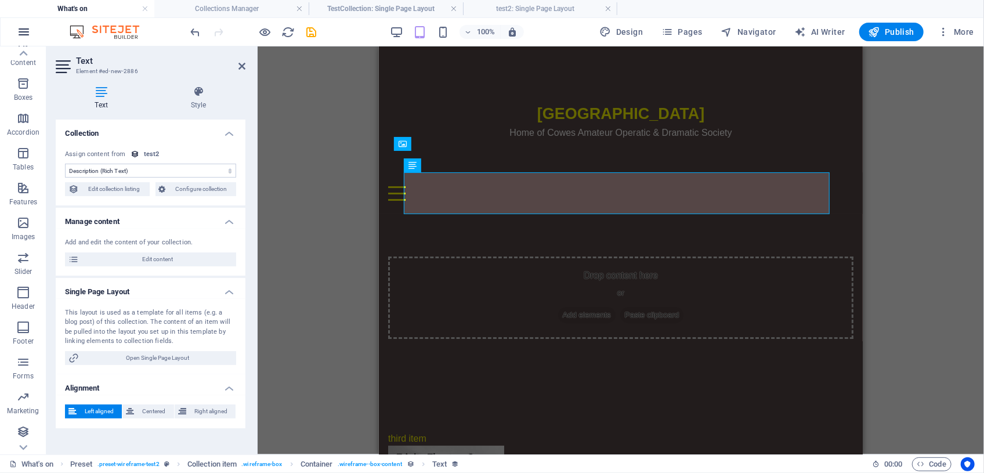
click at [23, 34] on icon "button" at bounding box center [24, 32] width 14 height 14
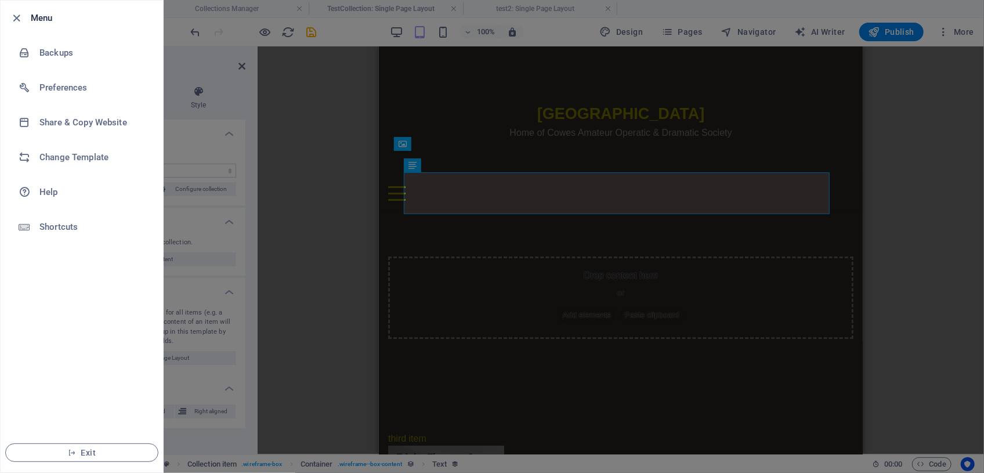
click at [292, 121] on div at bounding box center [492, 236] width 984 height 473
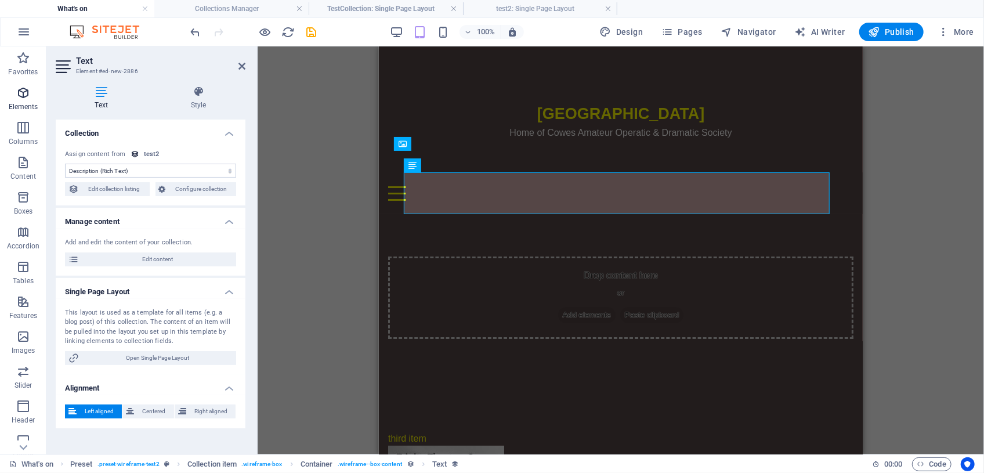
click at [23, 95] on icon "button" at bounding box center [23, 93] width 14 height 14
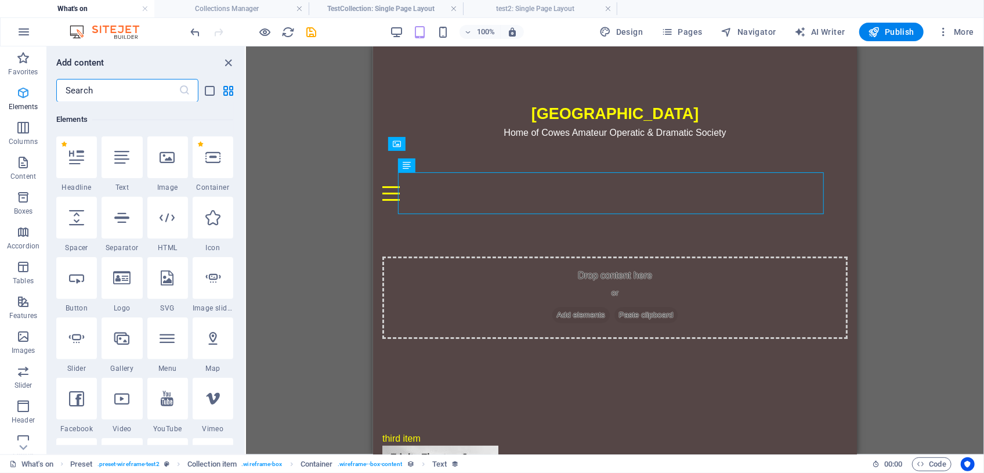
scroll to position [123, 0]
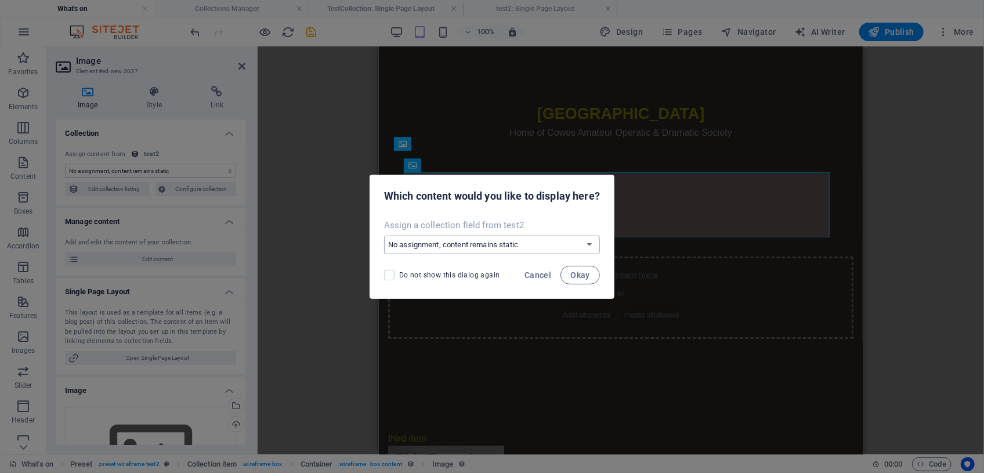
click at [589, 244] on select "No assignment, content remains static Create a new field Created at (Date) Upda…" at bounding box center [492, 245] width 216 height 19
click at [580, 216] on div "Assign a collection field from test2 No assignment, content remains static Crea…" at bounding box center [492, 237] width 244 height 44
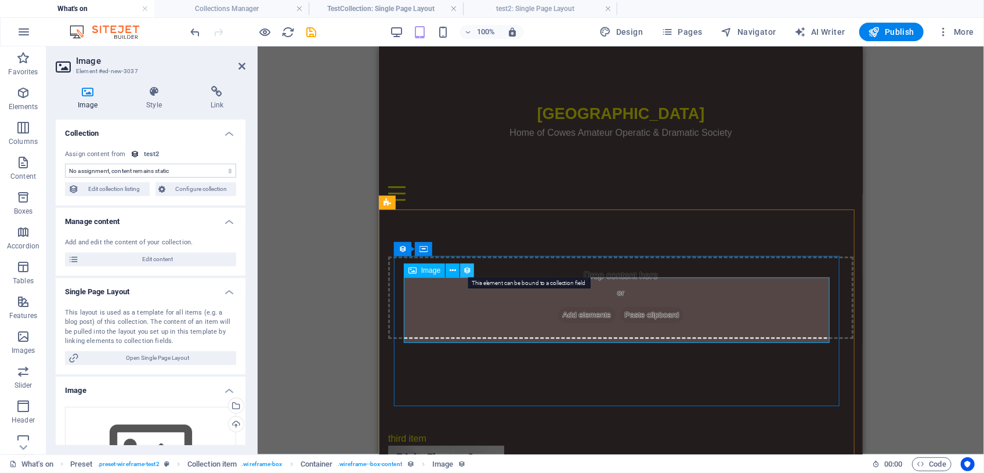
click at [465, 270] on icon at bounding box center [467, 271] width 8 height 12
click at [455, 272] on icon at bounding box center [453, 271] width 6 height 12
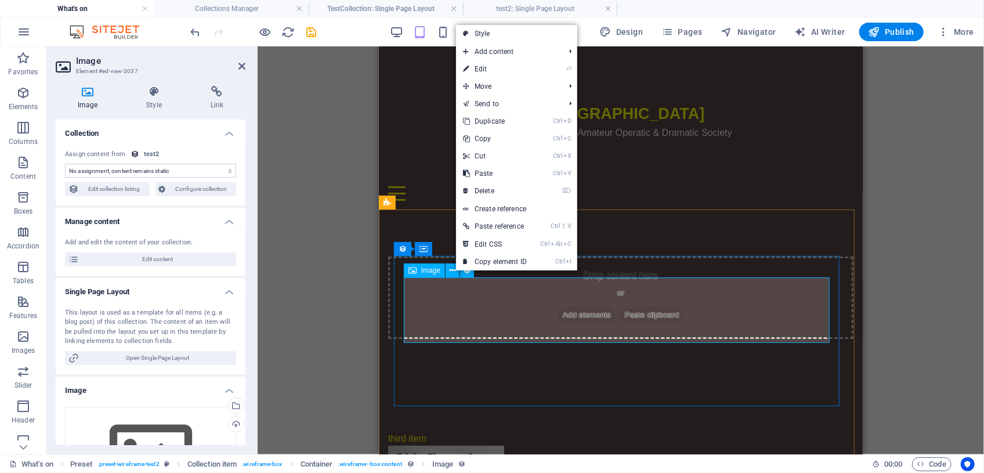
click at [430, 273] on span "Image" at bounding box center [430, 270] width 19 height 7
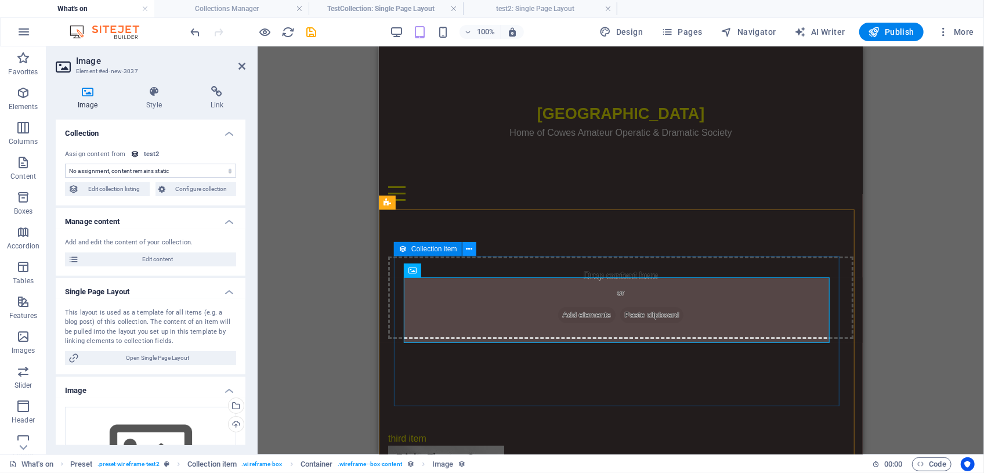
click at [468, 249] on icon at bounding box center [469, 249] width 6 height 12
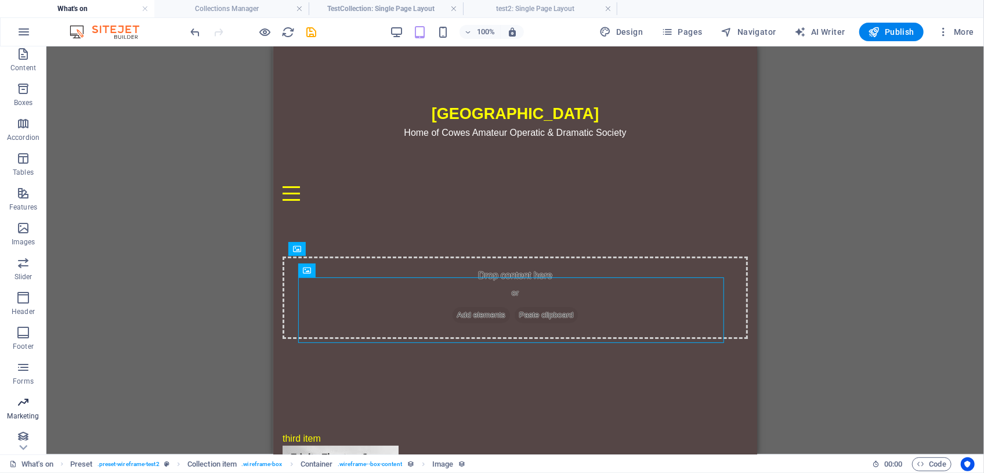
scroll to position [114, 0]
click at [19, 433] on icon "button" at bounding box center [23, 432] width 14 height 14
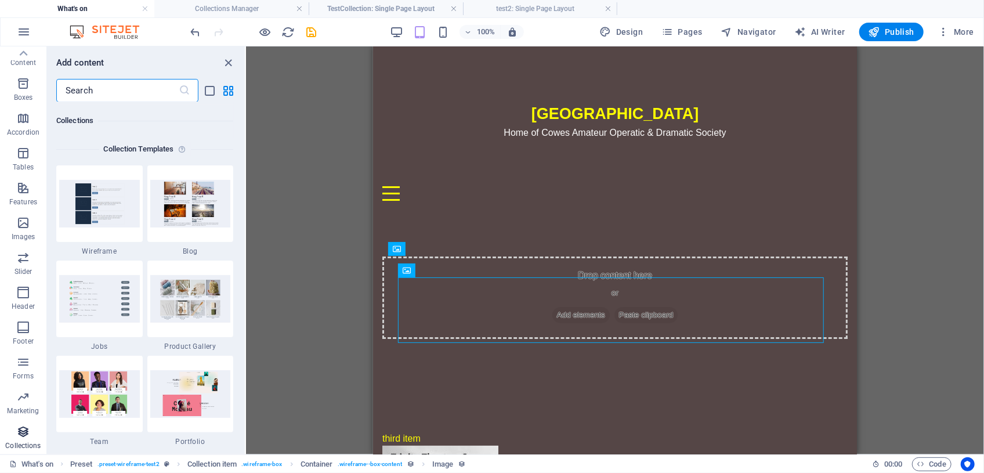
scroll to position [10618, 0]
click at [968, 31] on span "More" at bounding box center [956, 32] width 37 height 12
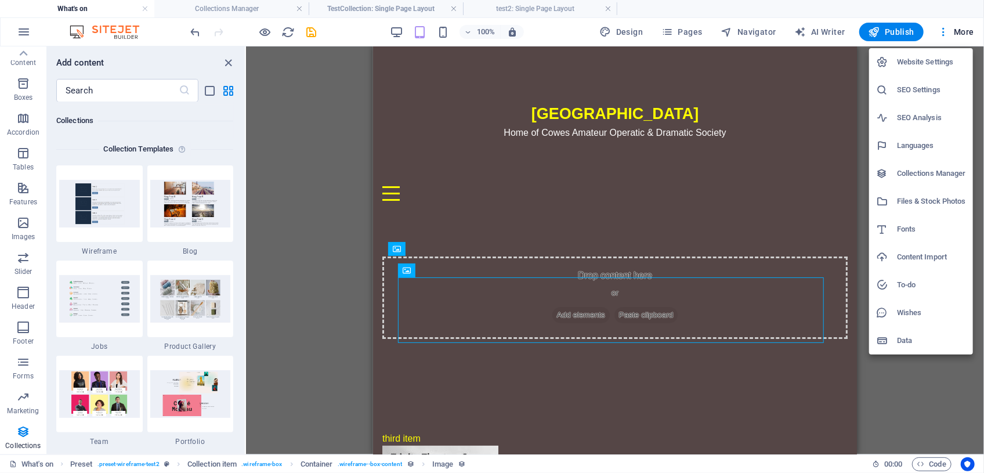
click at [924, 175] on h6 "Collections Manager" at bounding box center [931, 174] width 69 height 14
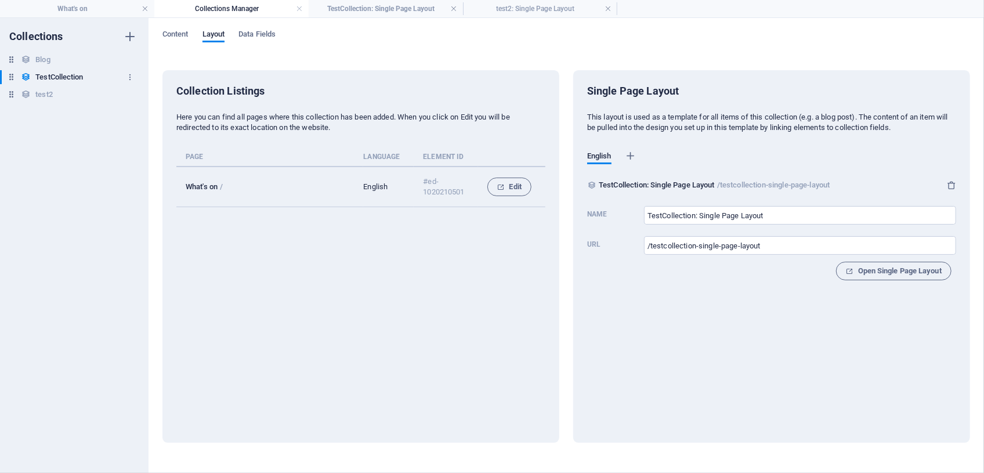
click at [41, 77] on h6 "TestCollection" at bounding box center [59, 77] width 48 height 14
click at [130, 92] on icon "button" at bounding box center [130, 95] width 8 height 8
click at [139, 176] on h6 "Delete" at bounding box center [139, 174] width 31 height 14
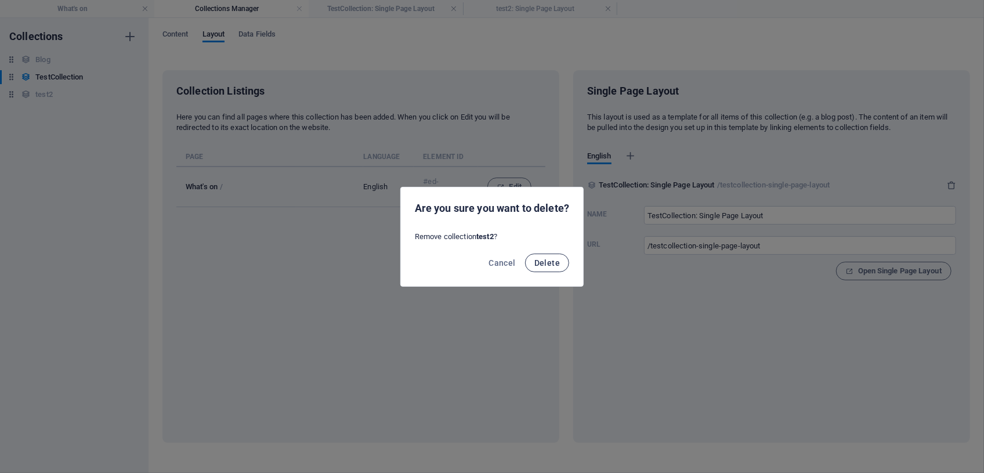
click at [552, 264] on span "Delete" at bounding box center [547, 262] width 26 height 9
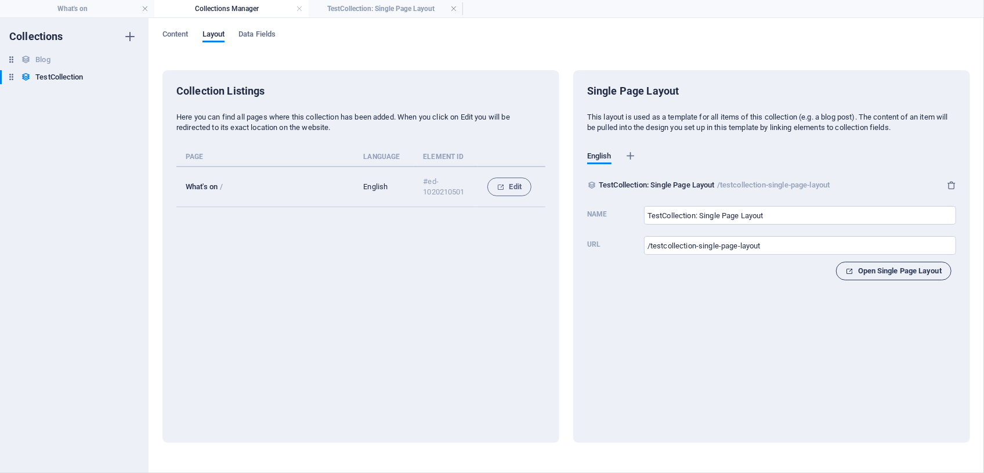
click at [876, 270] on span "Open Single Page Layout" at bounding box center [894, 271] width 96 height 14
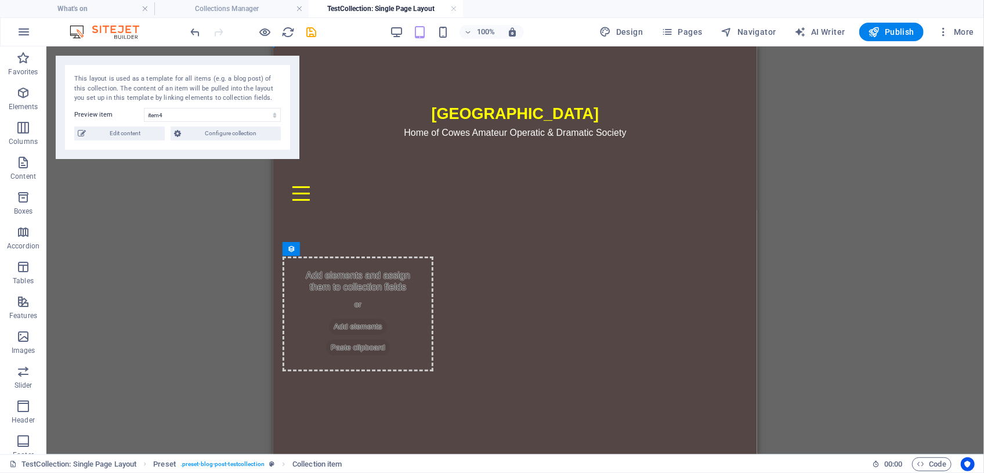
click at [558, 278] on div "Trinity Theatre Home of Cowes Amateur Operatic & Dramatic Society What's on Soc…" at bounding box center [515, 231] width 484 height 371
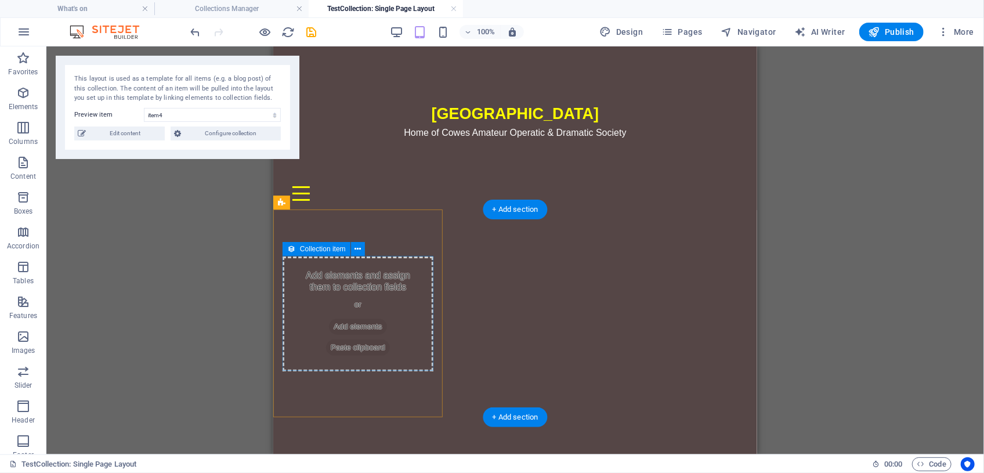
click at [370, 307] on div "Add elements and assign them to collection fields or Add elements Paste clipboa…" at bounding box center [357, 313] width 151 height 115
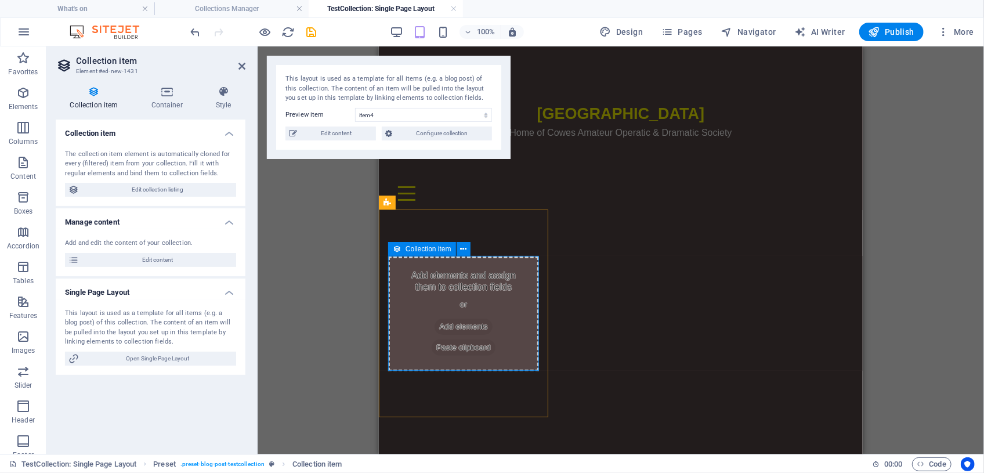
click at [442, 278] on div "Add elements and assign them to collection fields or Add elements Paste clipboa…" at bounding box center [463, 313] width 151 height 115
click at [153, 357] on span "Open Single Page Layout" at bounding box center [157, 359] width 150 height 14
click at [513, 318] on div "Add elements and assign them to collection fields or Add elements Paste clipboa…" at bounding box center [463, 313] width 151 height 115
click at [337, 132] on span "Edit content" at bounding box center [337, 133] width 72 height 14
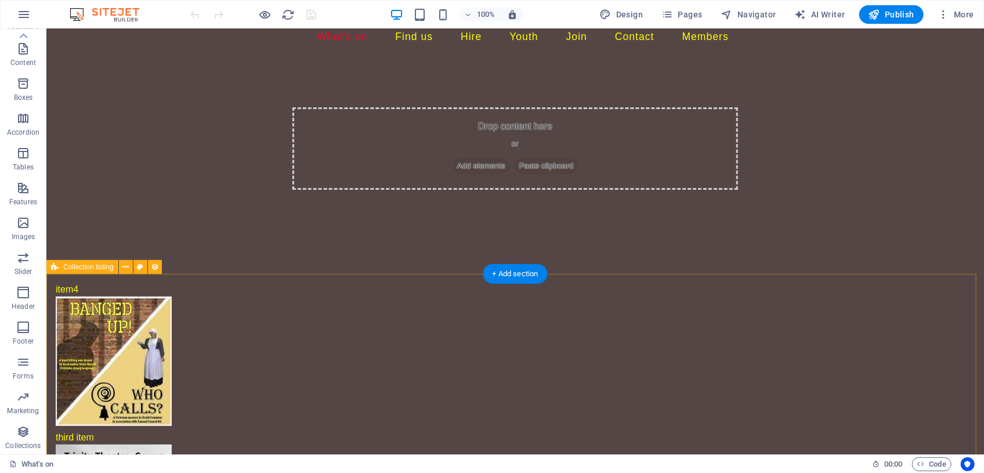
scroll to position [164, 0]
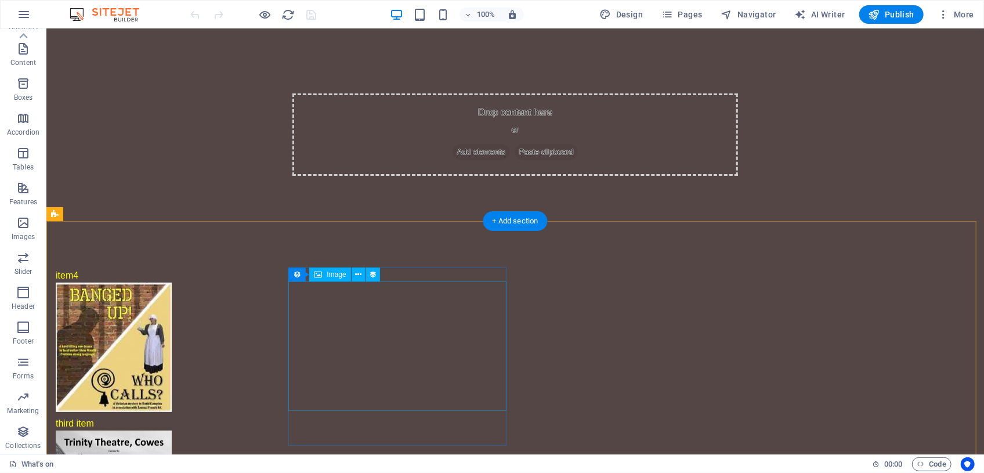
click at [448, 366] on figure at bounding box center [278, 346] width 446 height 129
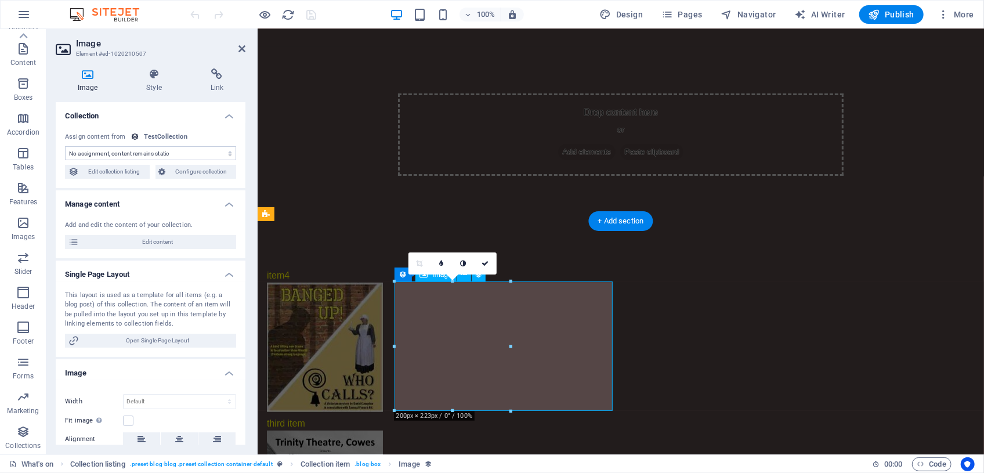
select select "picture"
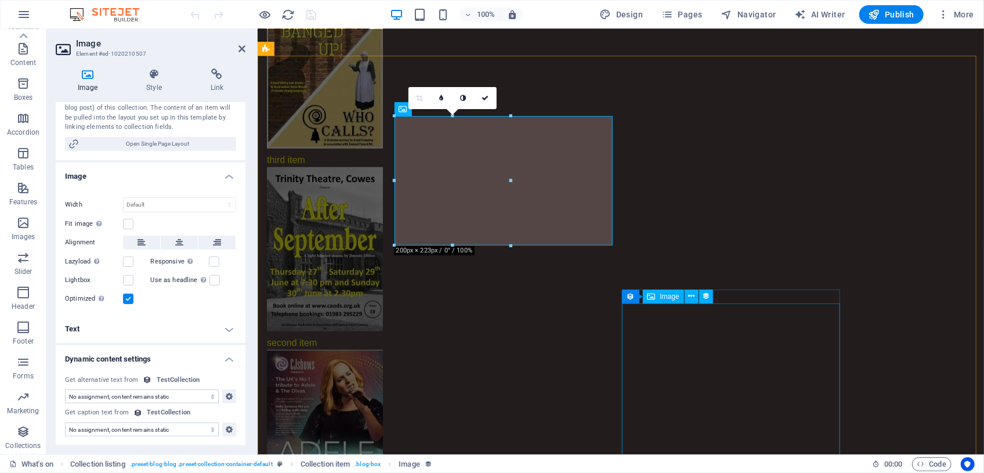
scroll to position [428, 0]
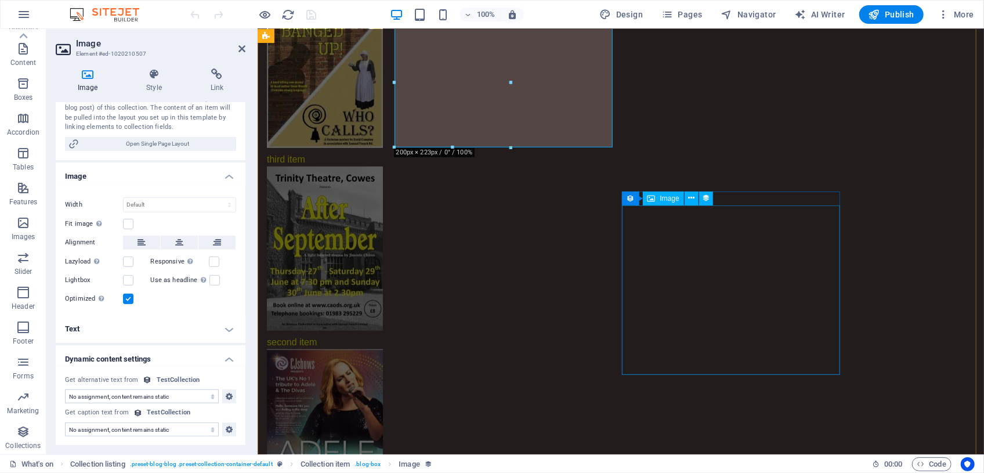
select select "picture"
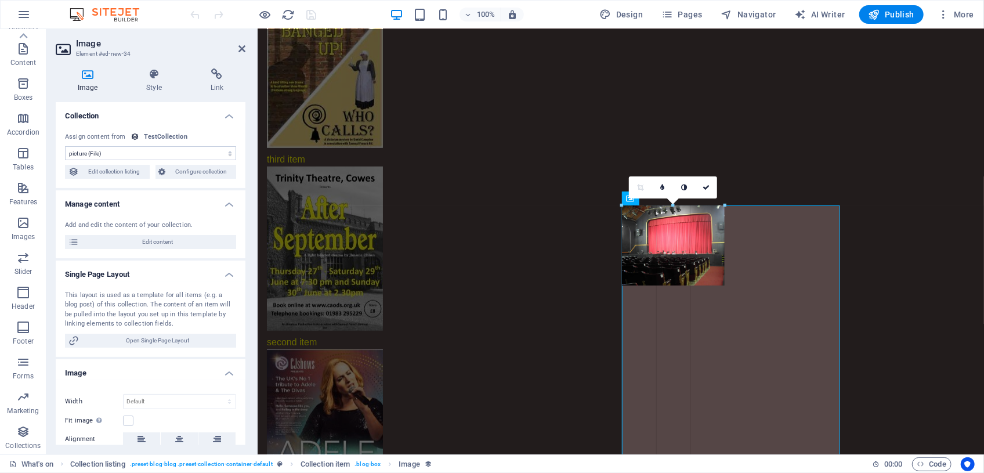
drag, startPoint x: 838, startPoint y: 288, endPoint x: 464, endPoint y: 244, distance: 376.9
type input "177"
select select "px"
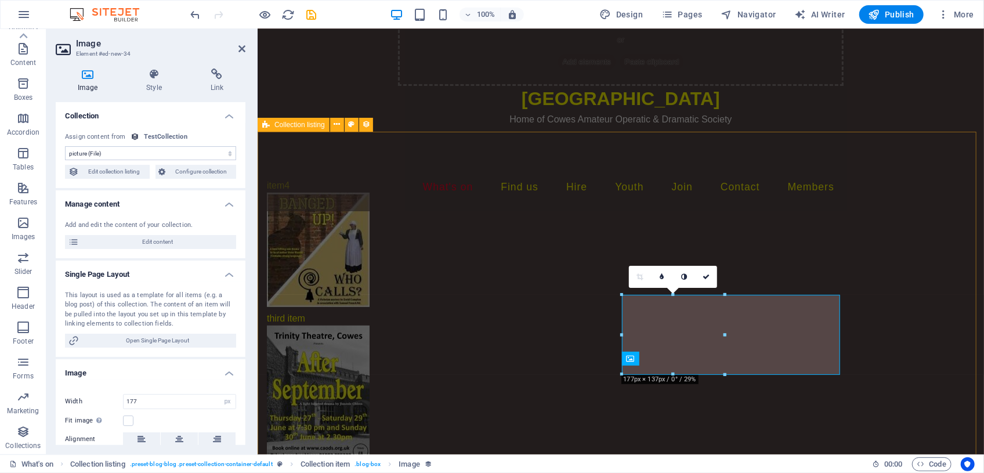
scroll to position [288, 0]
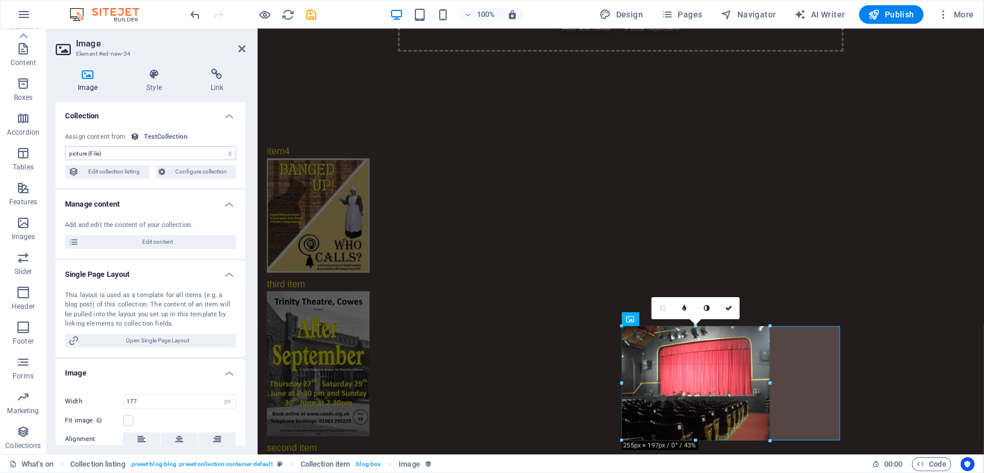
drag, startPoint x: 724, startPoint y: 402, endPoint x: 490, endPoint y: 408, distance: 234.5
type input "256"
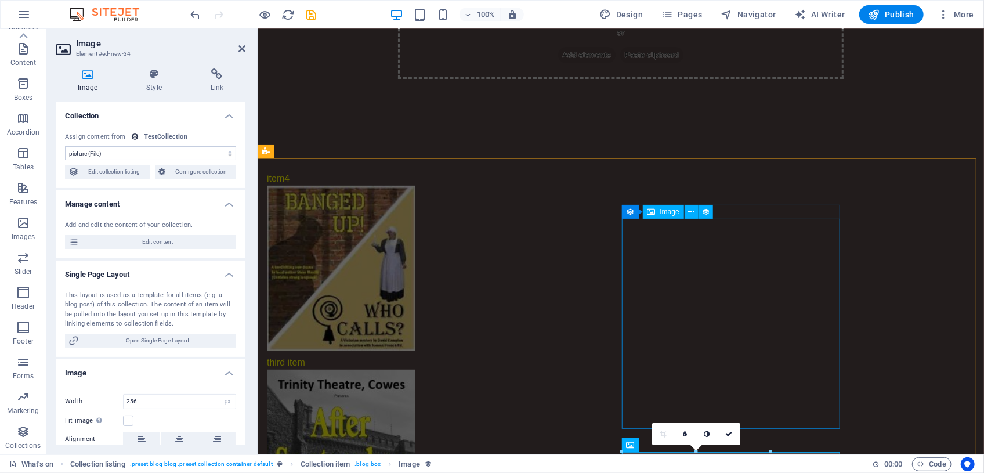
scroll to position [277, 0]
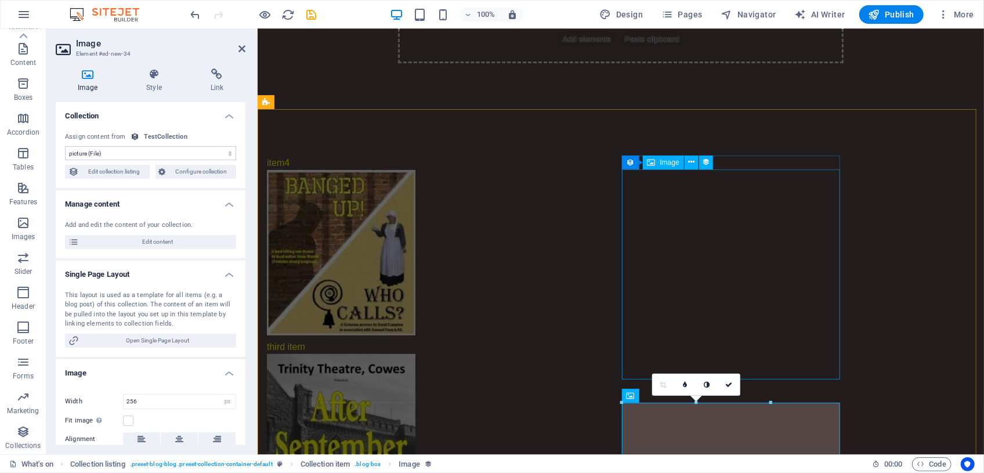
click at [712, 353] on figure at bounding box center [489, 458] width 446 height 210
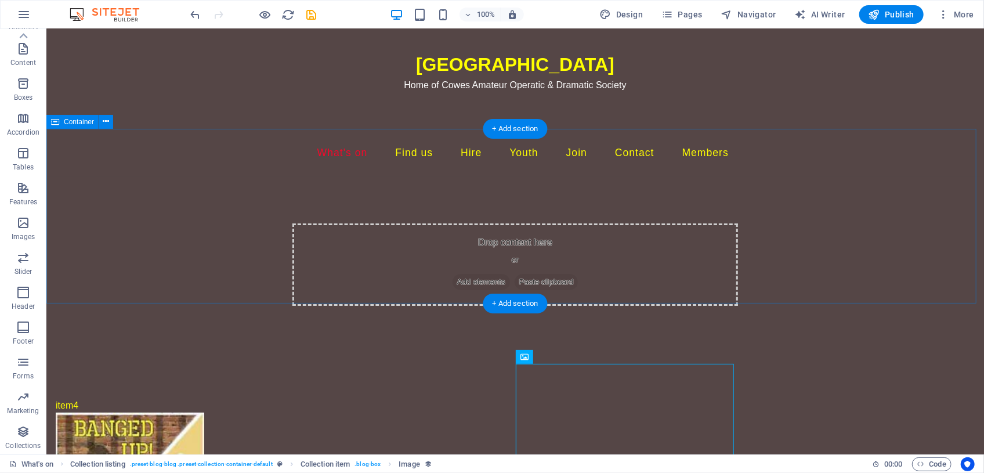
scroll to position [0, 0]
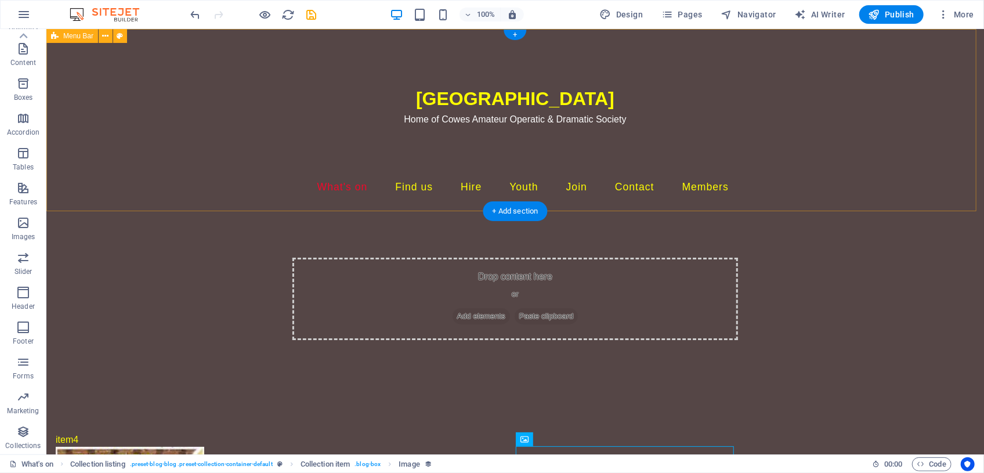
drag, startPoint x: 1016, startPoint y: 30, endPoint x: 761, endPoint y: 124, distance: 272.2
click at [761, 128] on div "Trinity Theatre Home of Cowes Amateur Operatic & Dramatic Society What's on Soc…" at bounding box center [515, 119] width 938 height 182
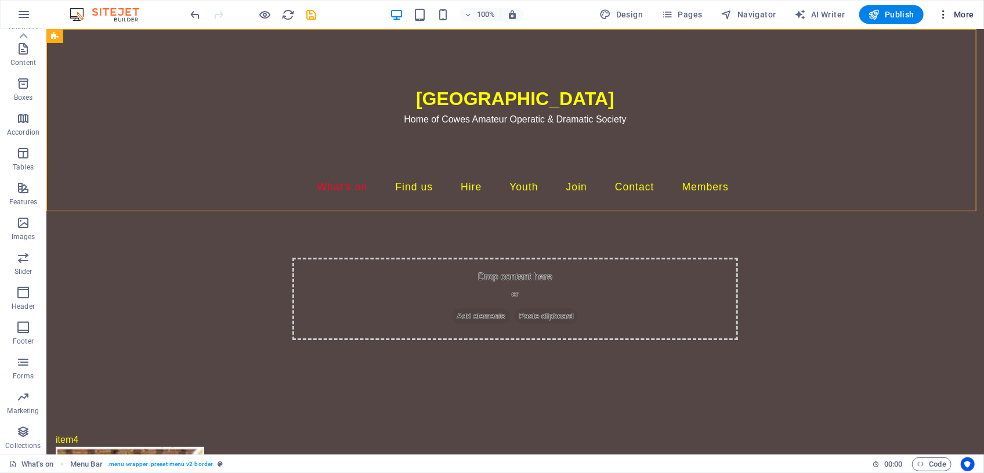
click at [962, 15] on span "More" at bounding box center [956, 15] width 37 height 12
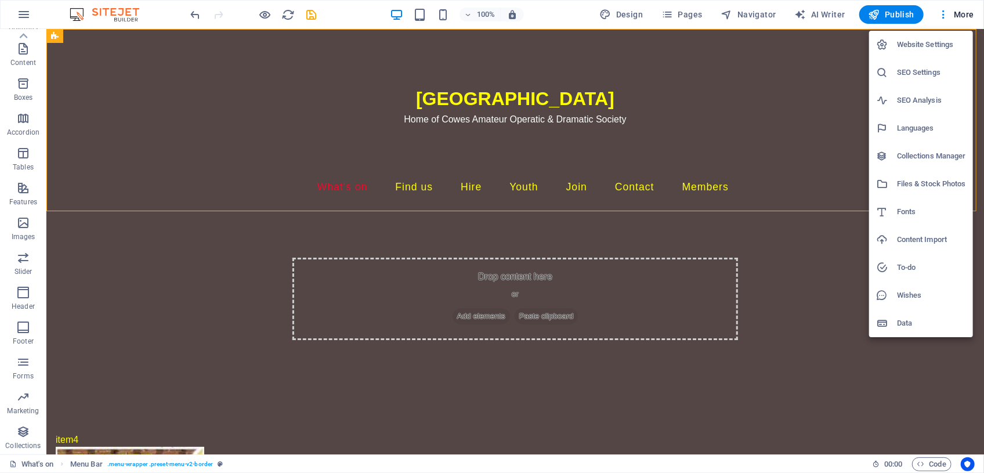
click at [911, 158] on h6 "Collections Manager" at bounding box center [931, 156] width 69 height 14
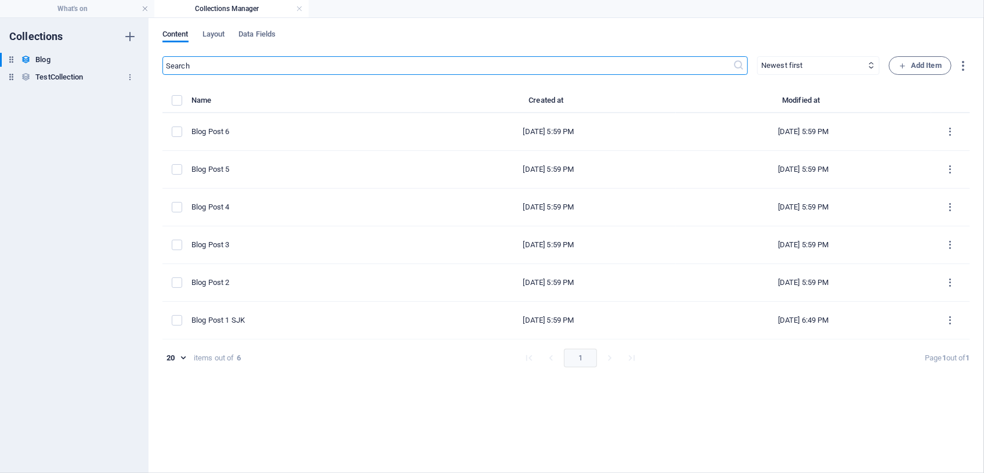
click at [45, 78] on h6 "TestCollection" at bounding box center [59, 77] width 48 height 14
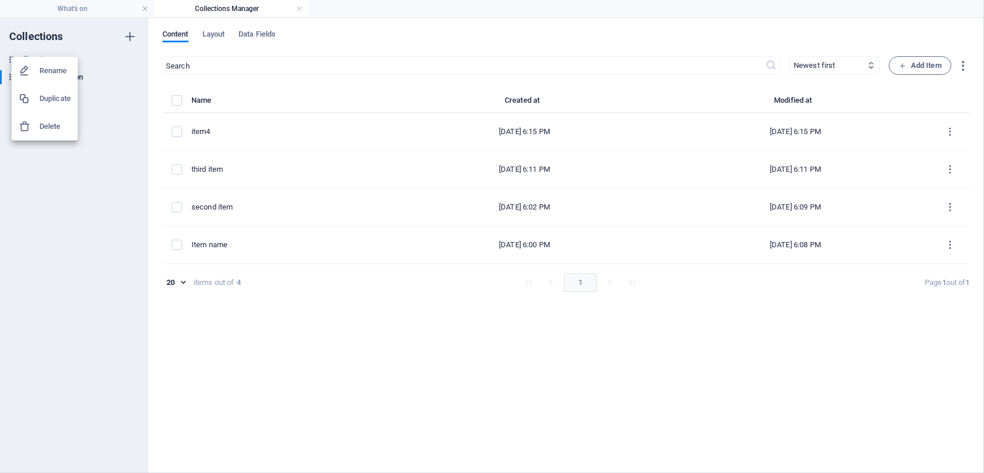
click at [56, 121] on h6 "Delete" at bounding box center [54, 127] width 31 height 14
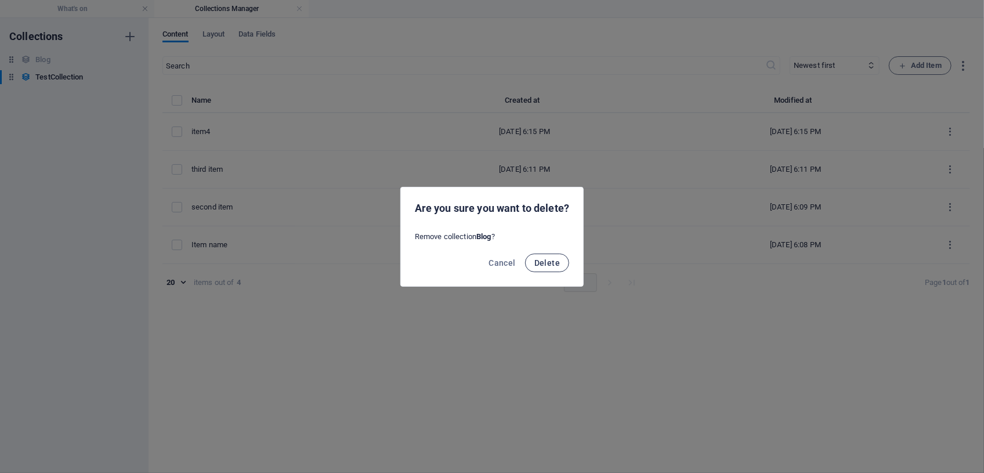
click at [542, 264] on span "Delete" at bounding box center [547, 262] width 26 height 9
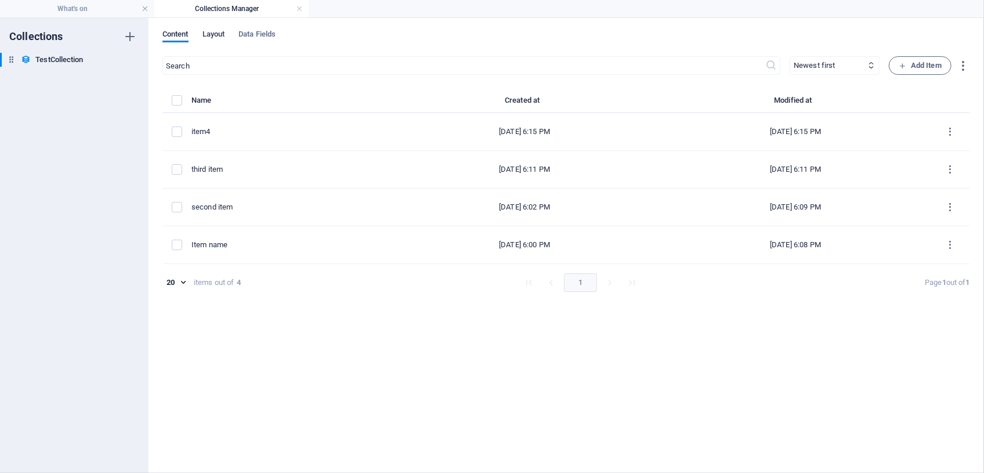
click at [219, 37] on span "Layout" at bounding box center [213, 35] width 23 height 16
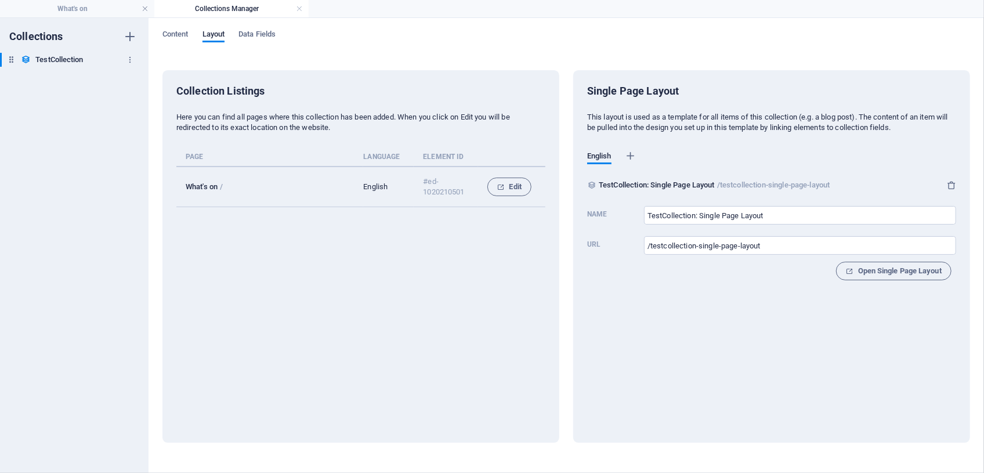
click at [22, 58] on icon at bounding box center [26, 60] width 10 height 10
click at [23, 58] on icon at bounding box center [26, 60] width 10 height 10
click at [128, 60] on icon "button" at bounding box center [130, 60] width 8 height 8
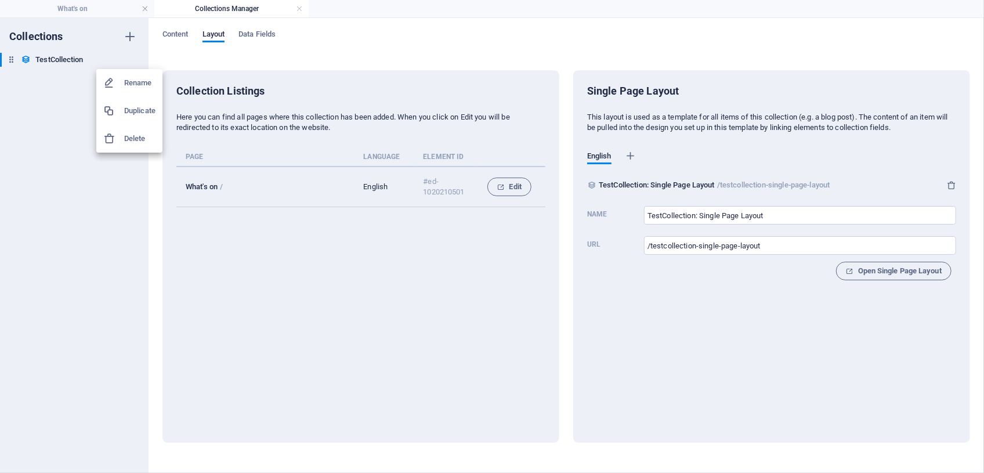
click at [66, 56] on div at bounding box center [492, 236] width 984 height 473
click at [506, 184] on span "Edit" at bounding box center [509, 187] width 24 height 14
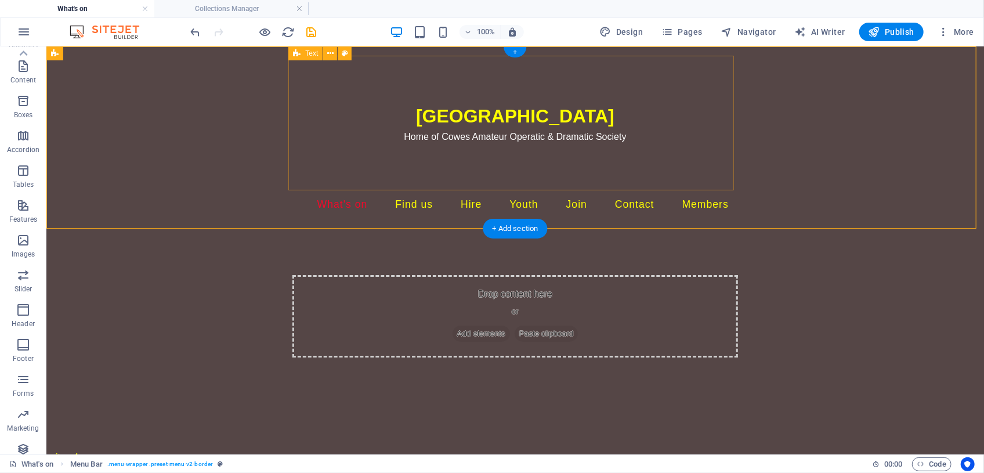
scroll to position [352, 0]
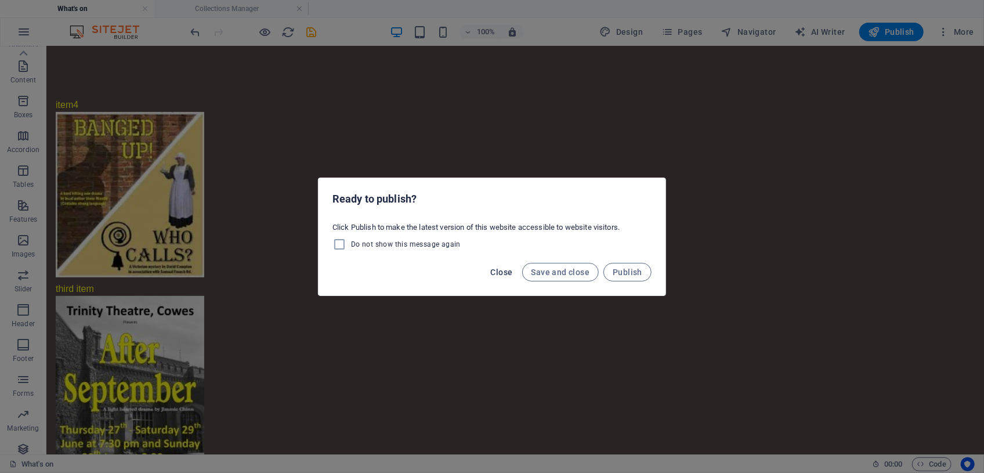
click at [504, 271] on span "Close" at bounding box center [502, 271] width 22 height 9
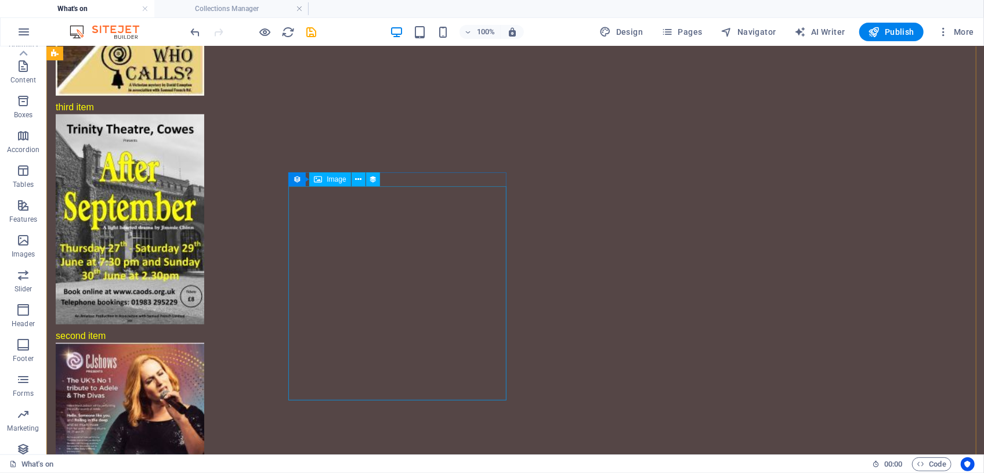
scroll to position [535, 0]
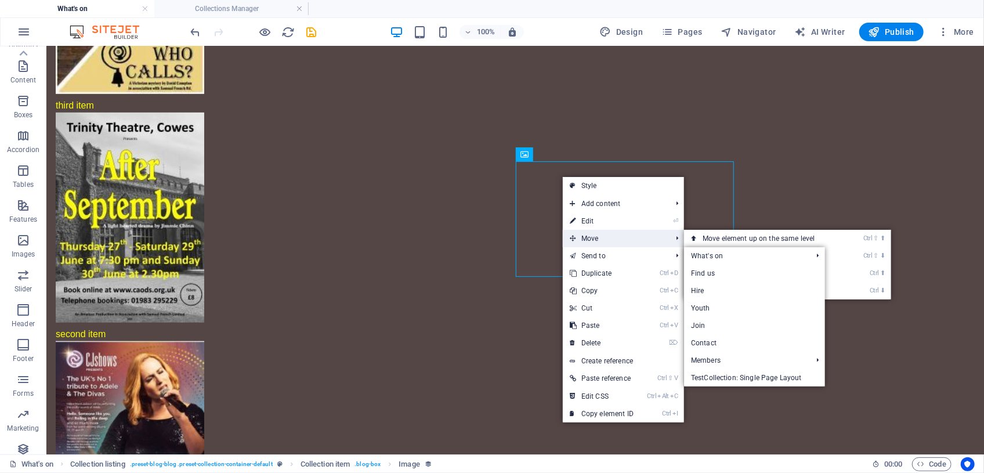
click at [585, 237] on span "Move" at bounding box center [615, 238] width 104 height 17
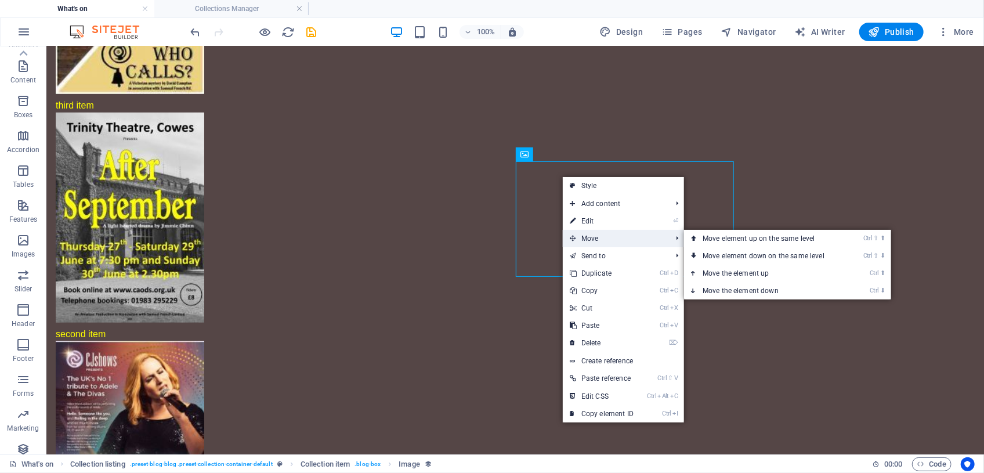
click at [574, 237] on icon at bounding box center [573, 238] width 6 height 17
click at [591, 237] on span "Move" at bounding box center [615, 238] width 104 height 17
click at [721, 237] on link "Ctrl ⇧ ⬆ Move element up on the same level" at bounding box center [766, 238] width 164 height 17
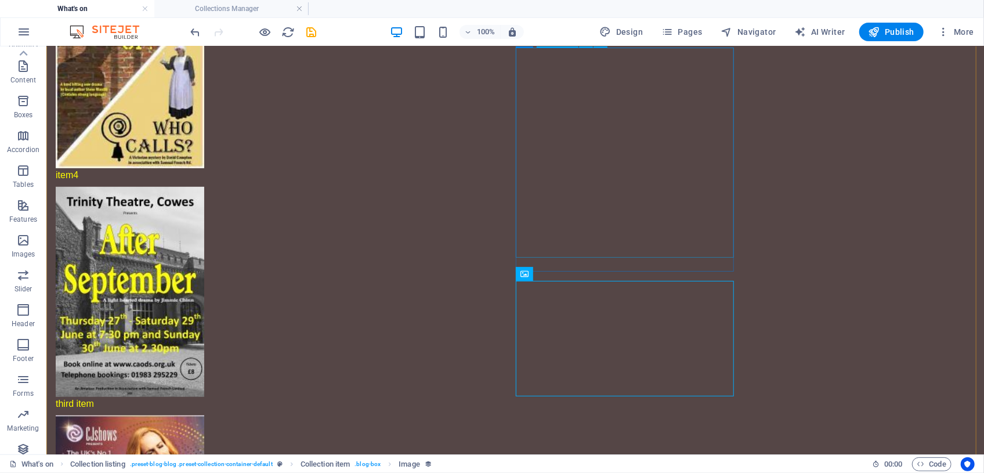
scroll to position [448, 0]
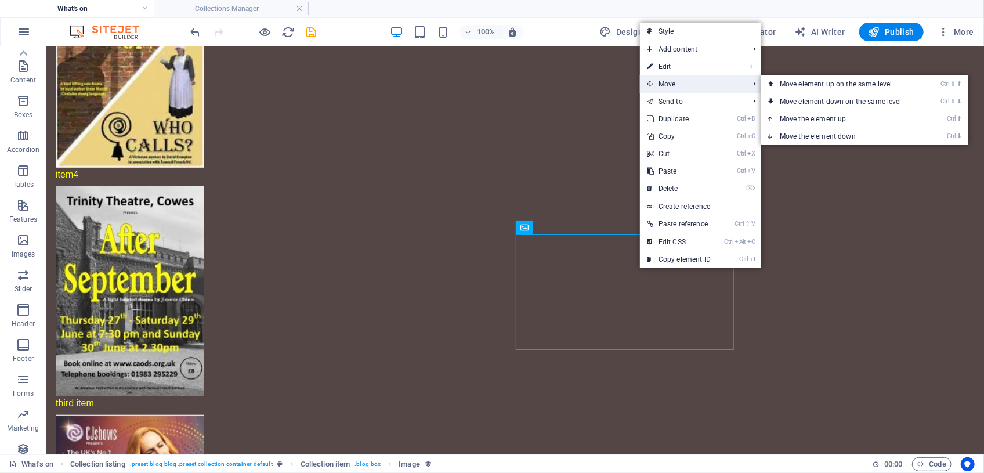
click at [661, 84] on span "Move" at bounding box center [692, 83] width 104 height 17
click at [789, 115] on link "Ctrl ⬆ Move the element up" at bounding box center [843, 118] width 164 height 17
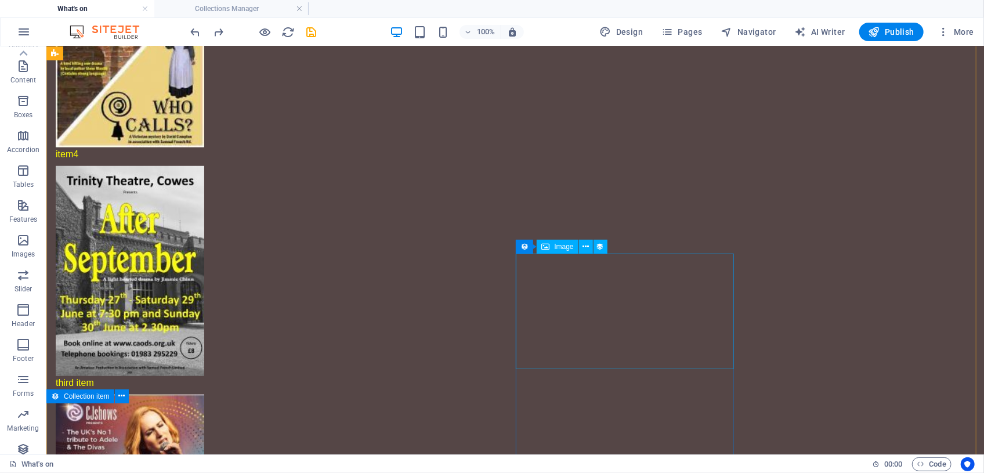
scroll to position [491, 0]
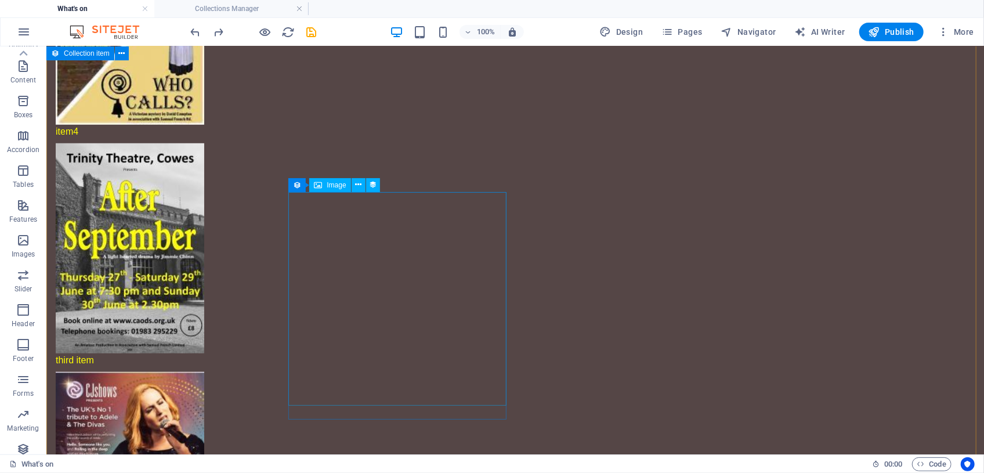
click at [402, 371] on figure at bounding box center [278, 478] width 446 height 214
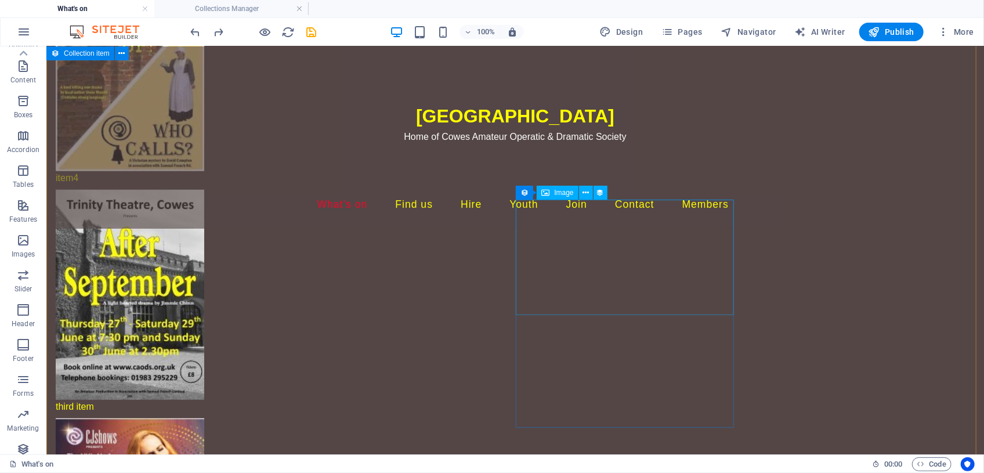
scroll to position [430, 0]
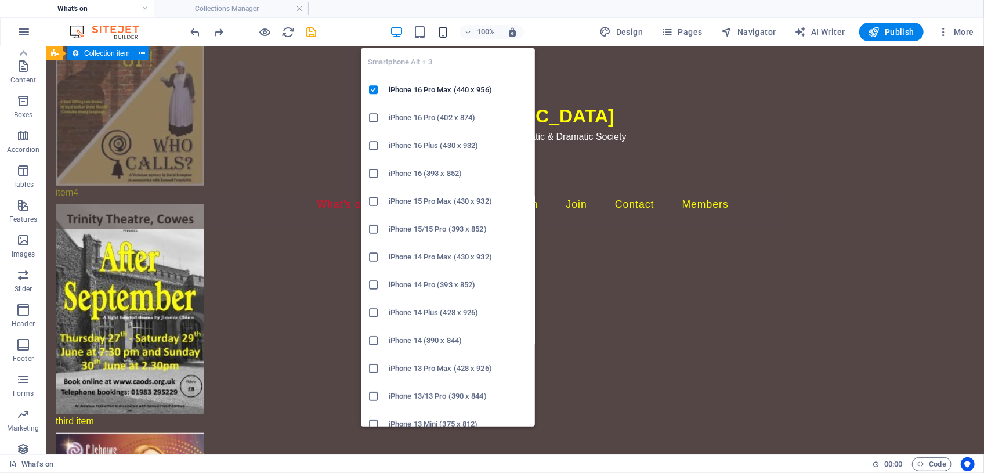
click at [442, 30] on icon "button" at bounding box center [442, 32] width 13 height 13
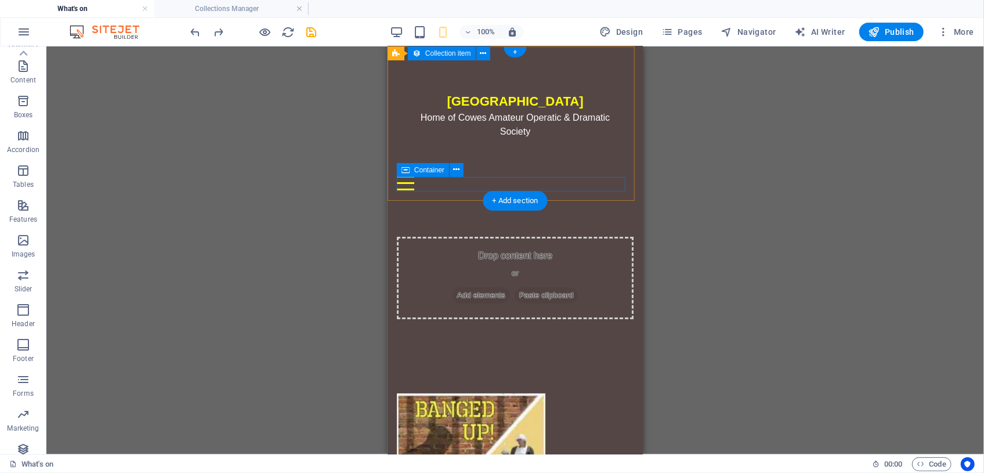
scroll to position [0, 0]
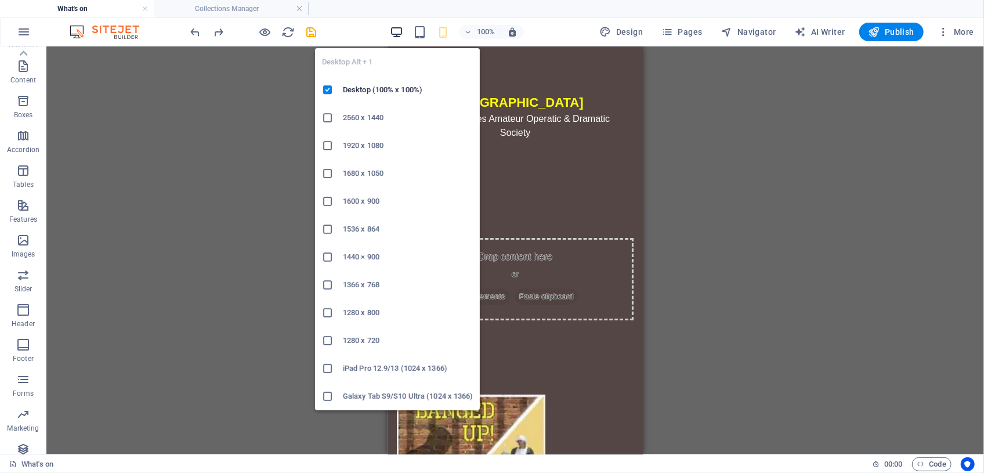
click at [399, 29] on icon "button" at bounding box center [396, 32] width 13 height 13
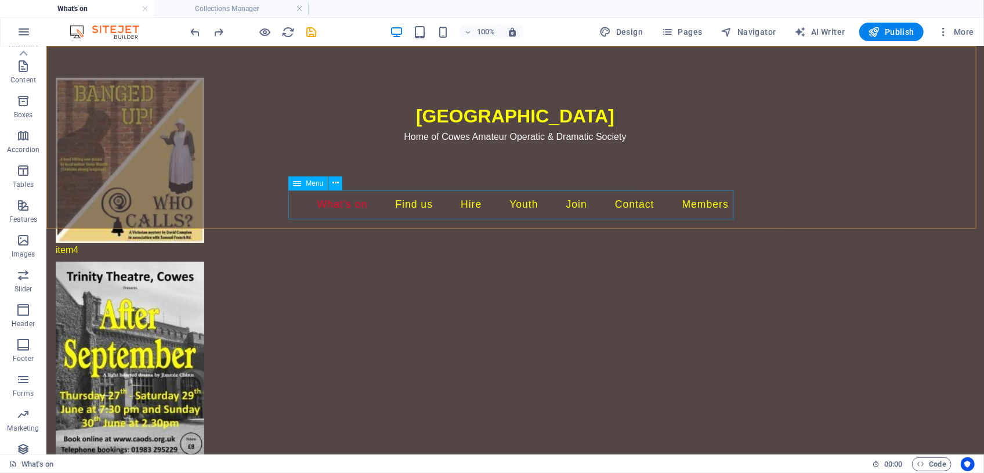
scroll to position [369, 0]
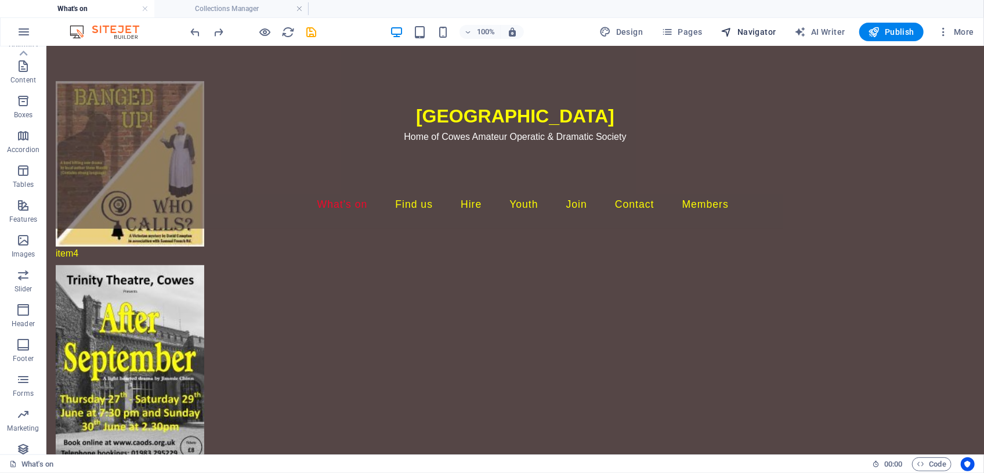
click at [750, 32] on span "Navigator" at bounding box center [748, 32] width 55 height 12
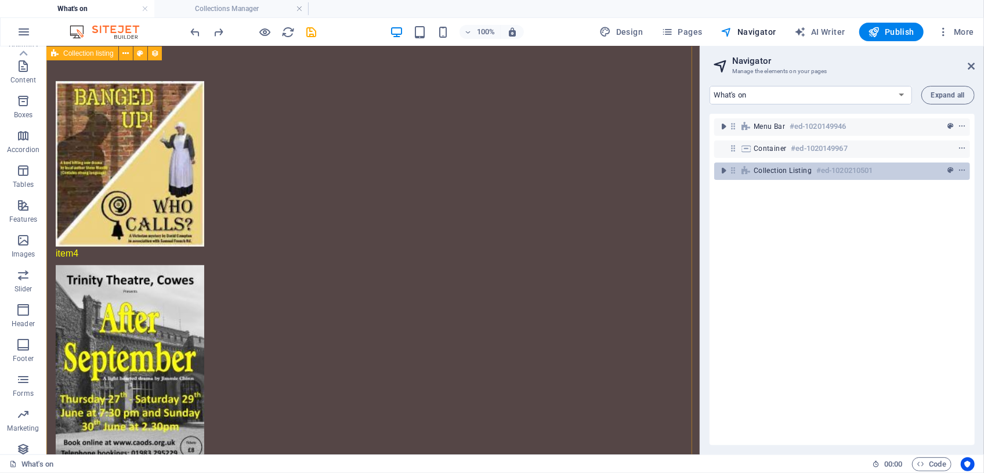
click at [783, 174] on span "Collection listing" at bounding box center [783, 170] width 58 height 9
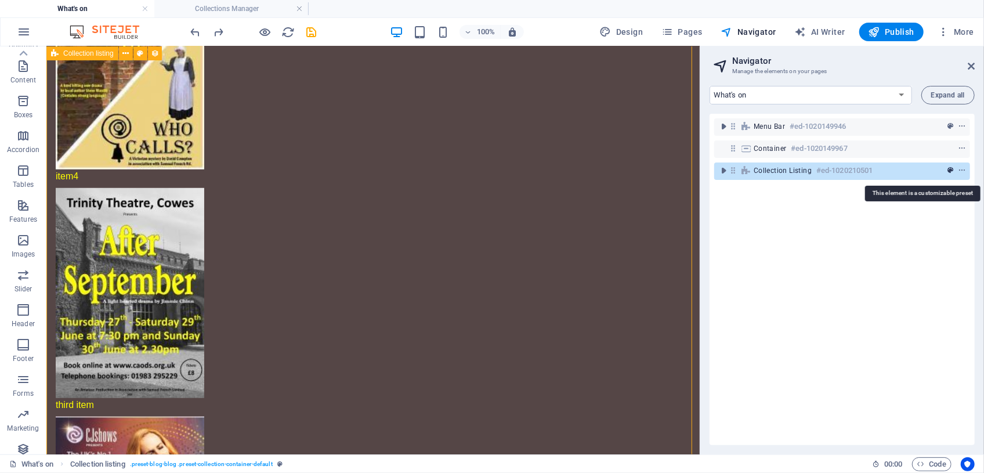
click at [948, 173] on icon "preset" at bounding box center [950, 171] width 6 height 8
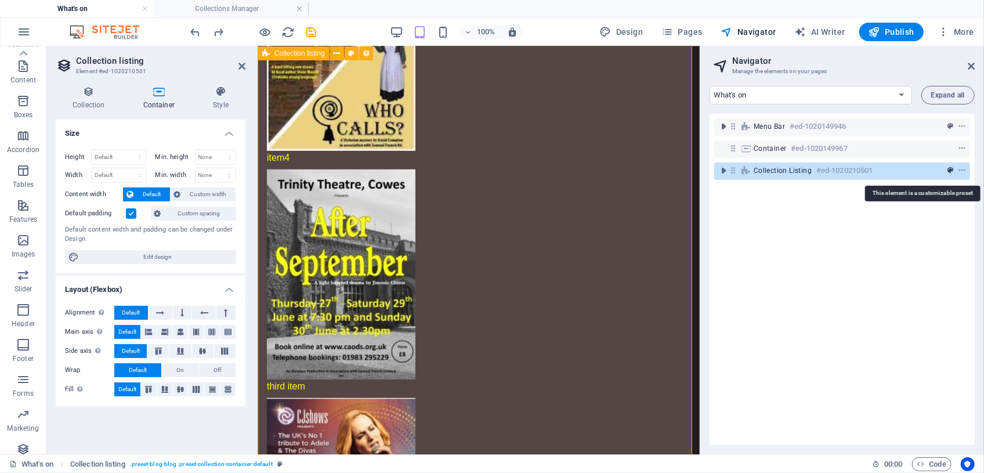
scroll to position [428, 0]
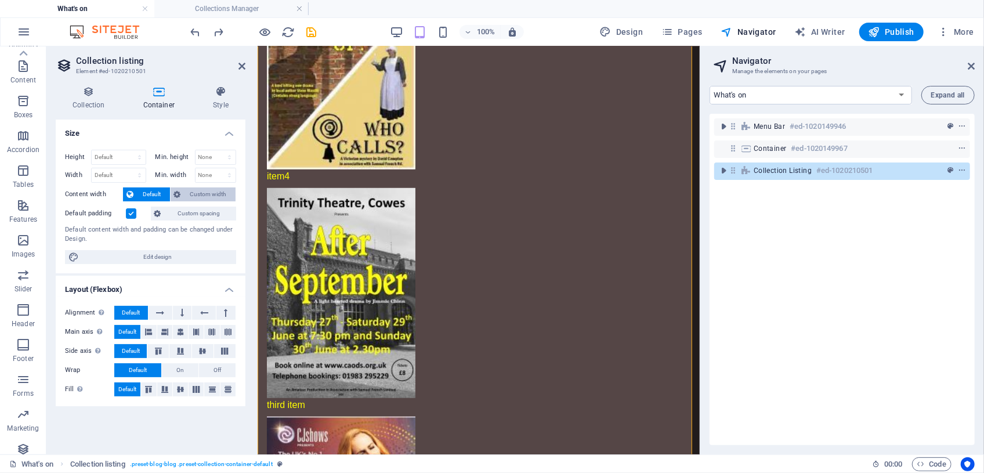
click at [207, 195] on span "Custom width" at bounding box center [208, 194] width 48 height 14
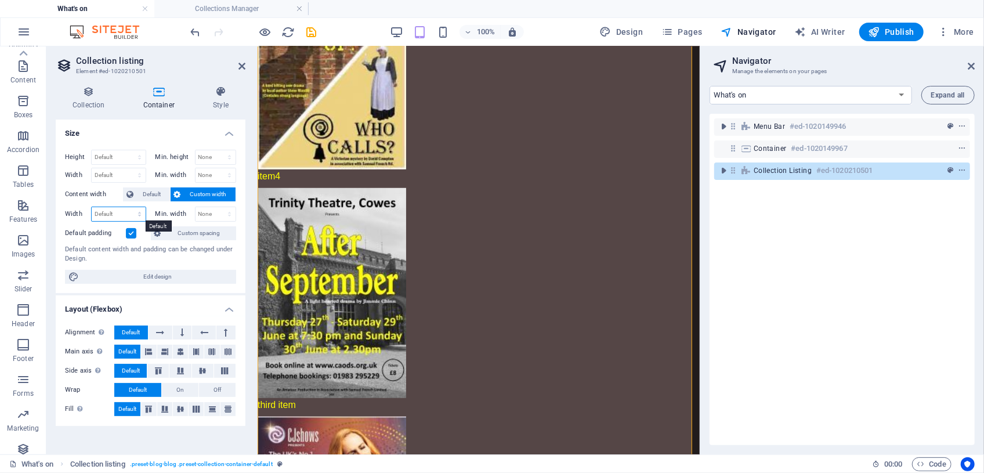
click at [121, 209] on select "Default px rem % em vh vw" at bounding box center [119, 214] width 54 height 14
select select "%"
click at [129, 207] on select "Default px rem % em vh vw" at bounding box center [119, 214] width 54 height 14
type input "102.14"
click at [184, 330] on button at bounding box center [182, 332] width 19 height 14
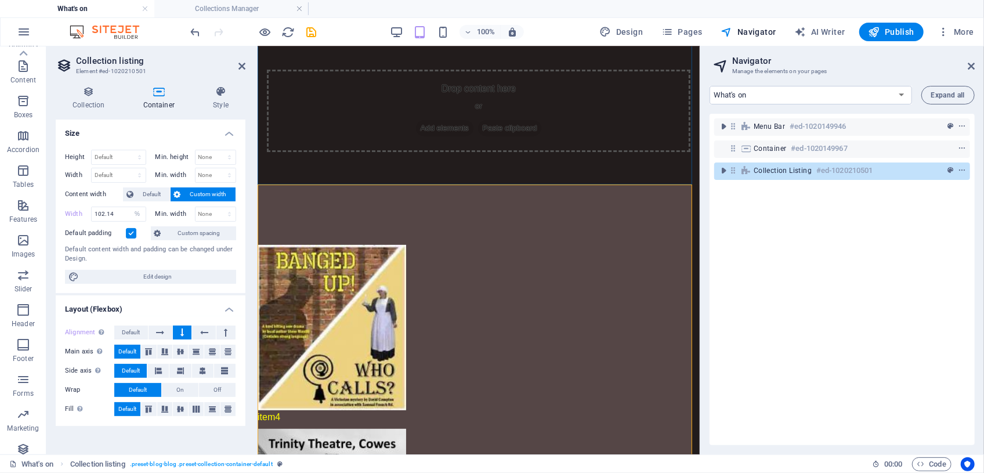
scroll to position [211, 0]
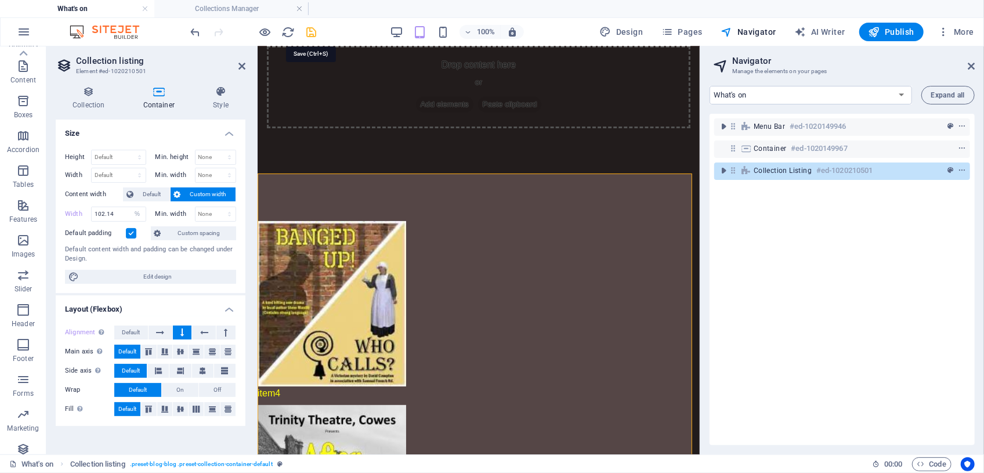
click at [310, 32] on icon "save" at bounding box center [311, 32] width 13 height 13
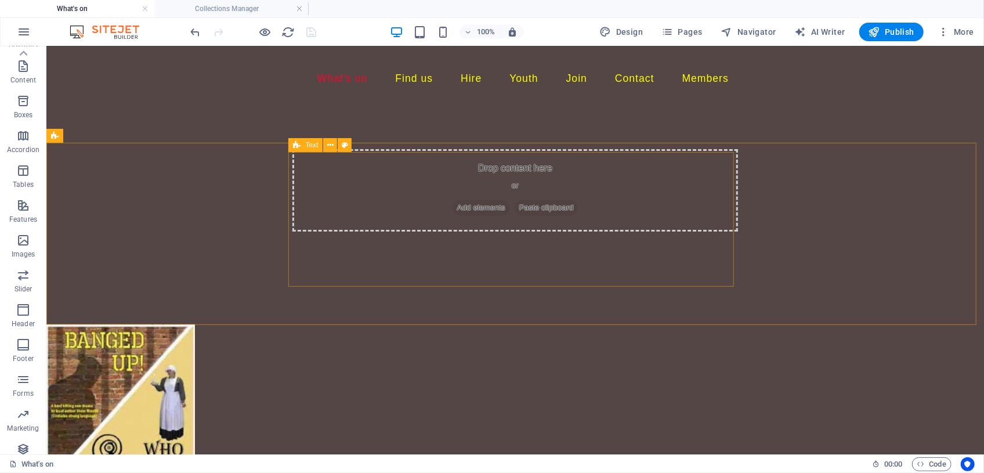
scroll to position [114, 0]
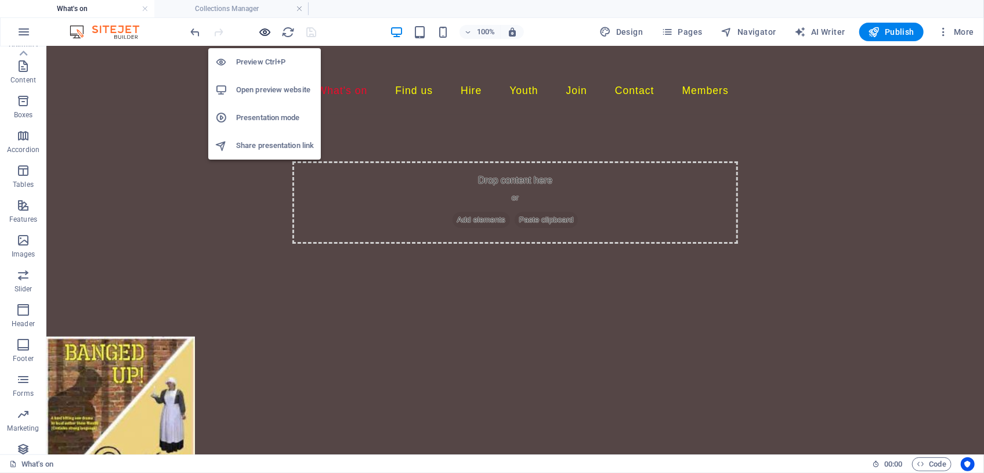
click at [265, 30] on icon "button" at bounding box center [265, 32] width 13 height 13
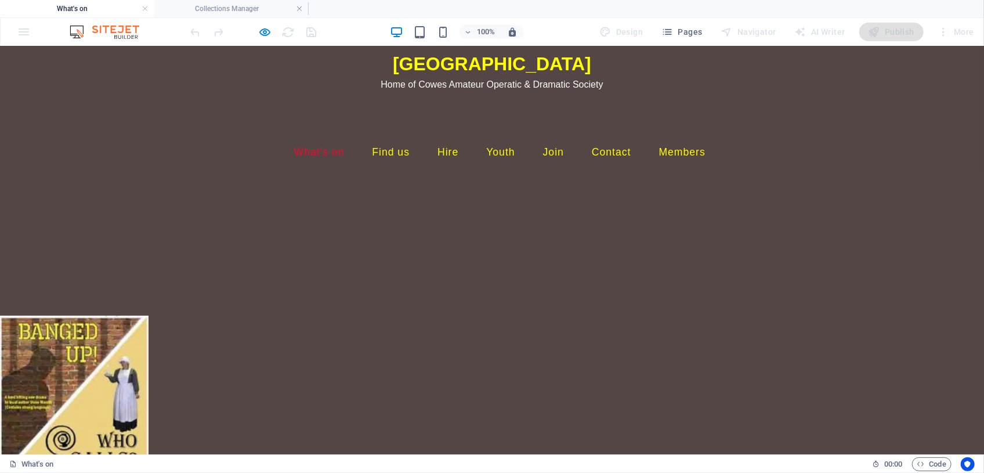
scroll to position [0, 0]
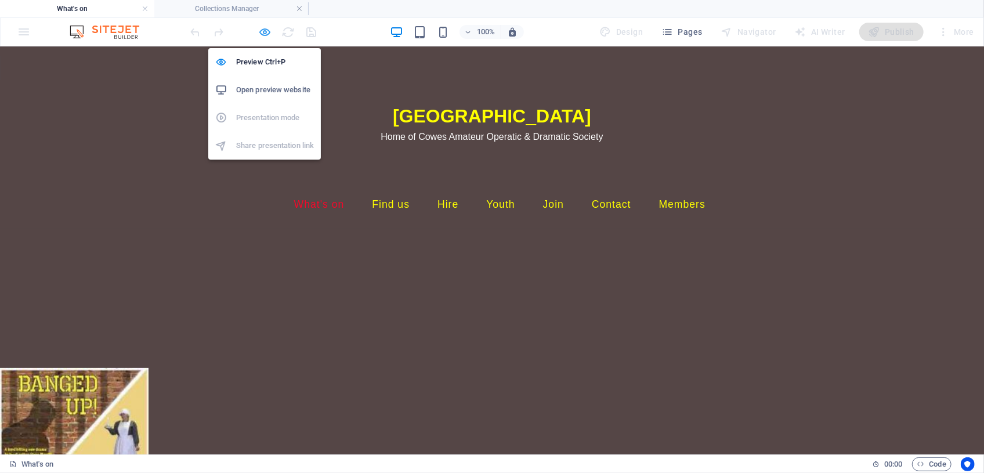
click at [267, 37] on icon "button" at bounding box center [265, 32] width 13 height 13
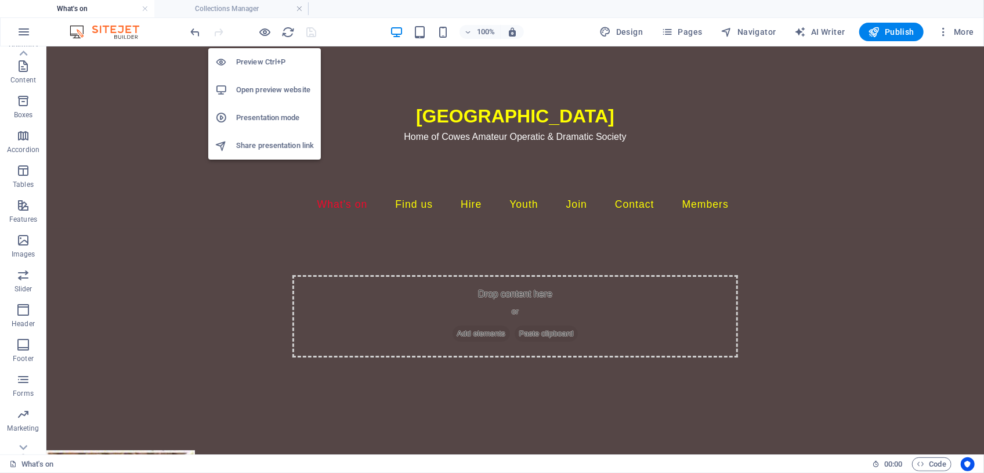
click at [264, 63] on h6 "Preview Ctrl+P" at bounding box center [275, 62] width 78 height 14
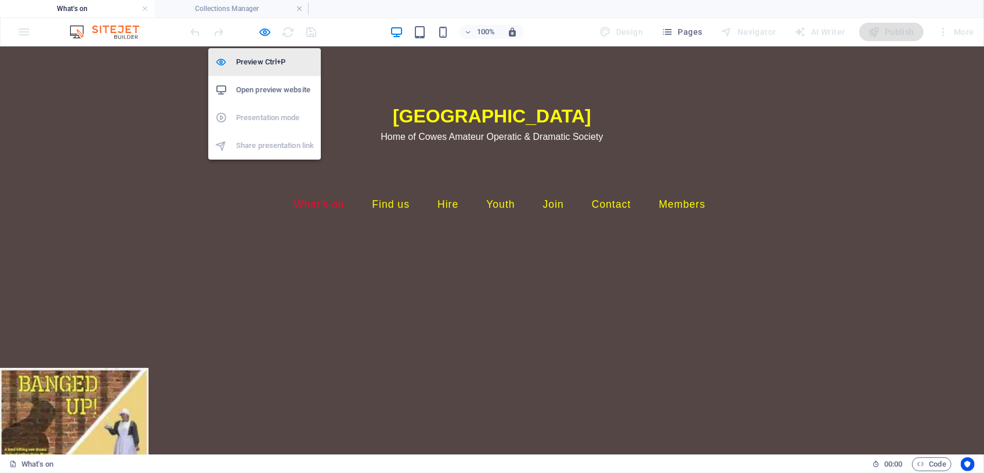
click at [263, 61] on h6 "Preview Ctrl+P" at bounding box center [275, 62] width 78 height 14
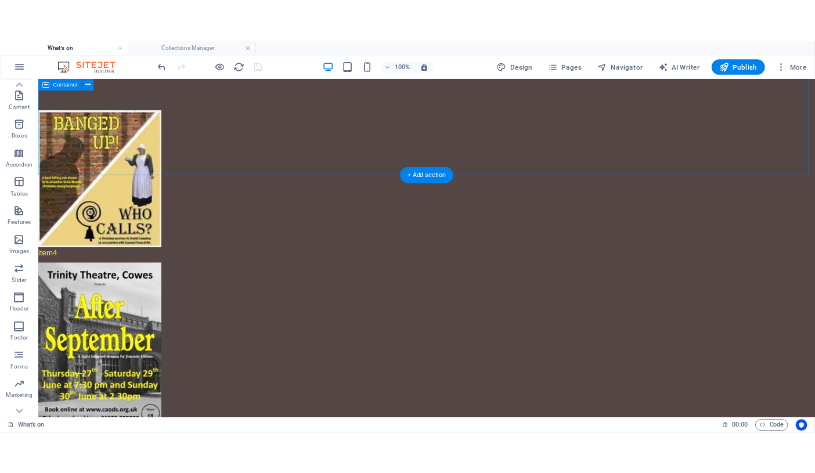
scroll to position [369, 0]
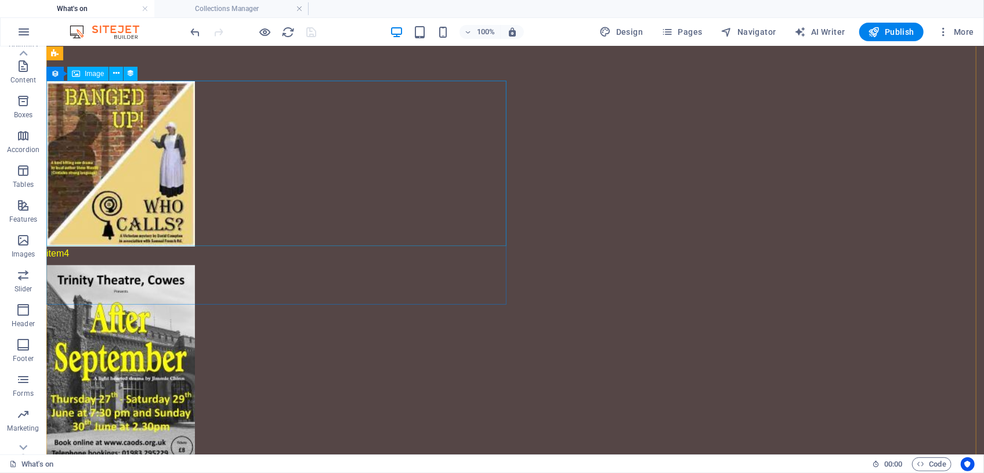
click at [358, 117] on figure at bounding box center [515, 163] width 938 height 165
select select "picture"
select select "px"
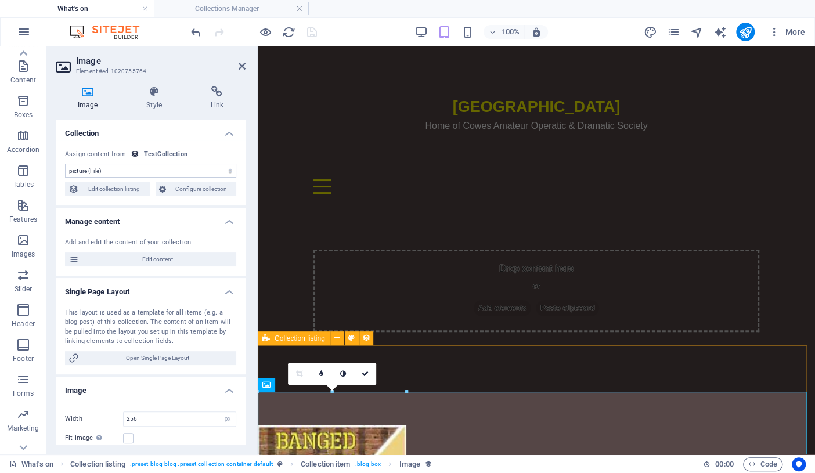
scroll to position [0, 0]
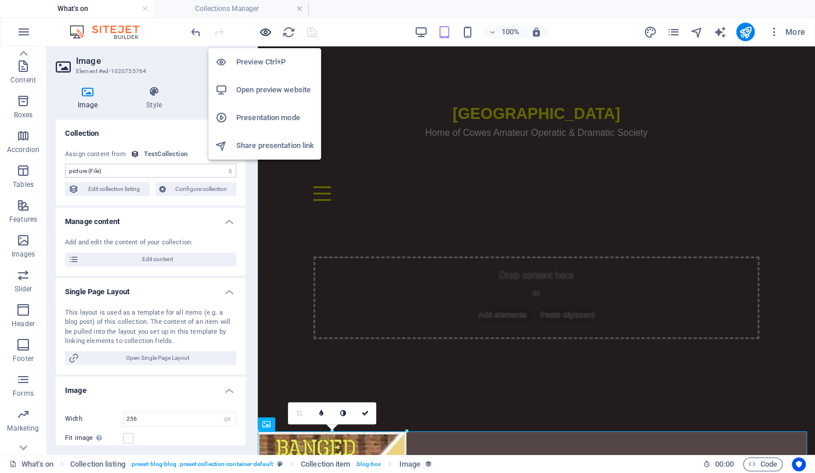
click at [267, 34] on icon "button" at bounding box center [265, 32] width 13 height 13
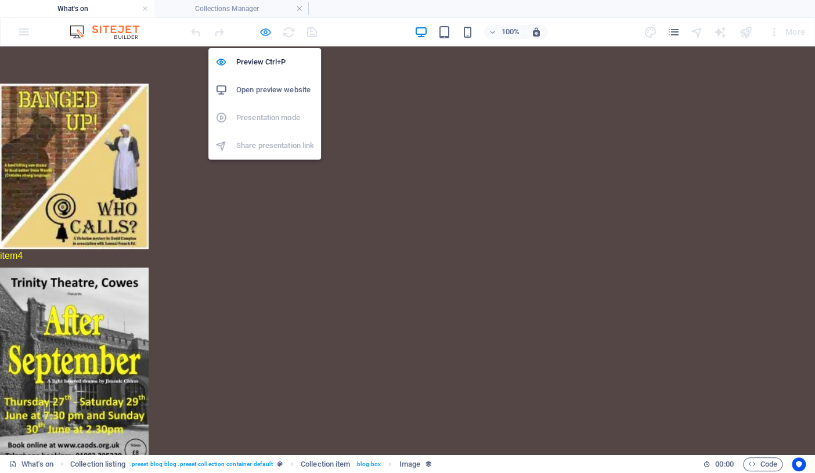
scroll to position [284, 0]
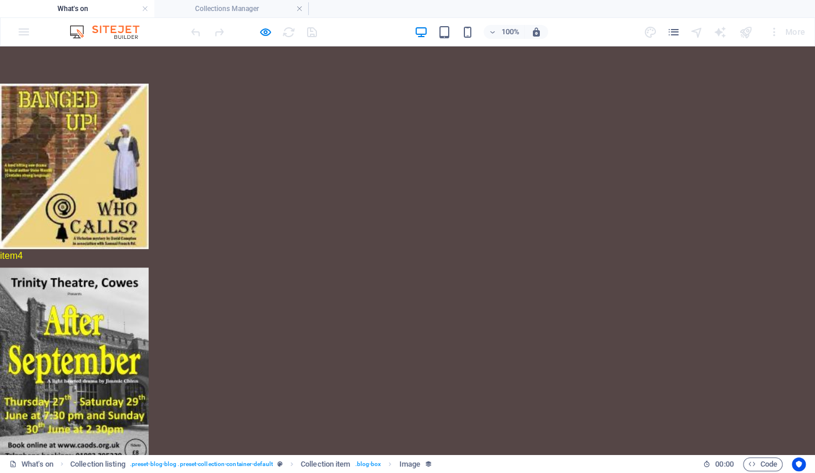
click at [124, 125] on img at bounding box center [74, 166] width 149 height 165
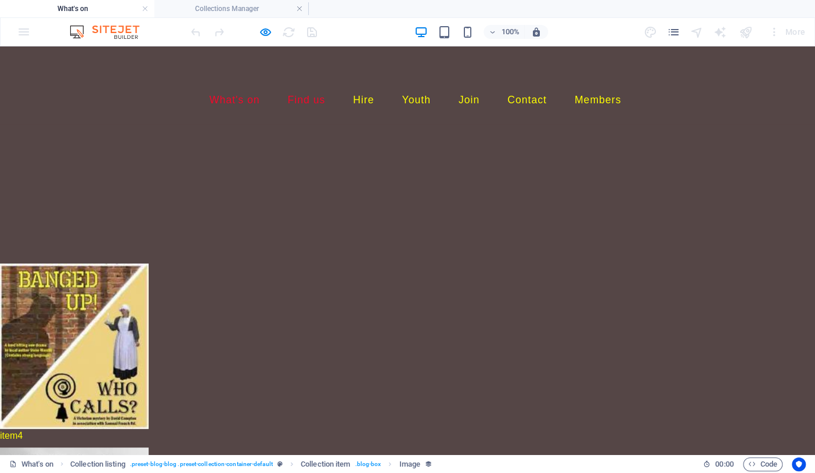
scroll to position [105, 0]
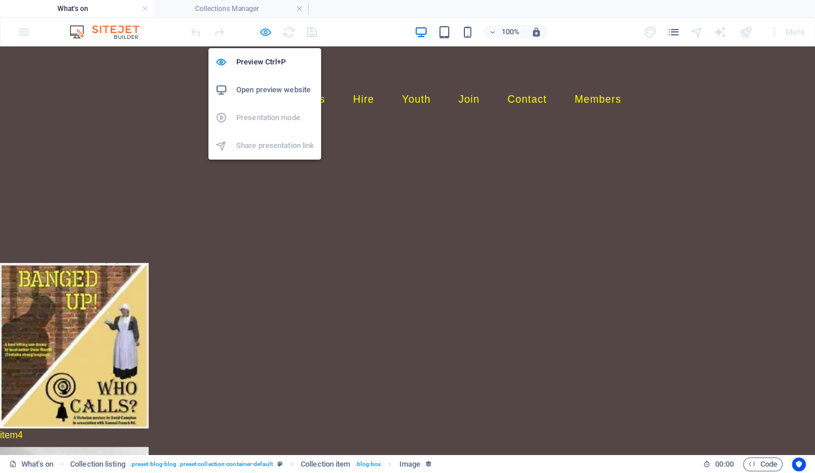
click at [265, 32] on icon "button" at bounding box center [265, 32] width 13 height 13
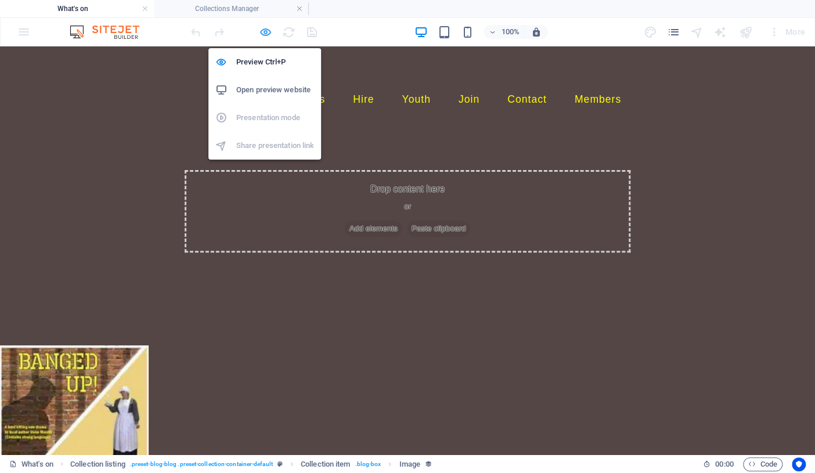
select select "picture"
select select "px"
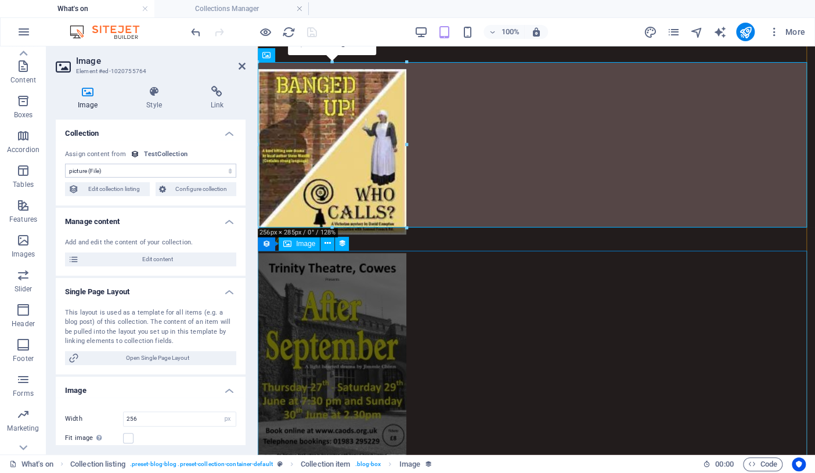
scroll to position [369, 0]
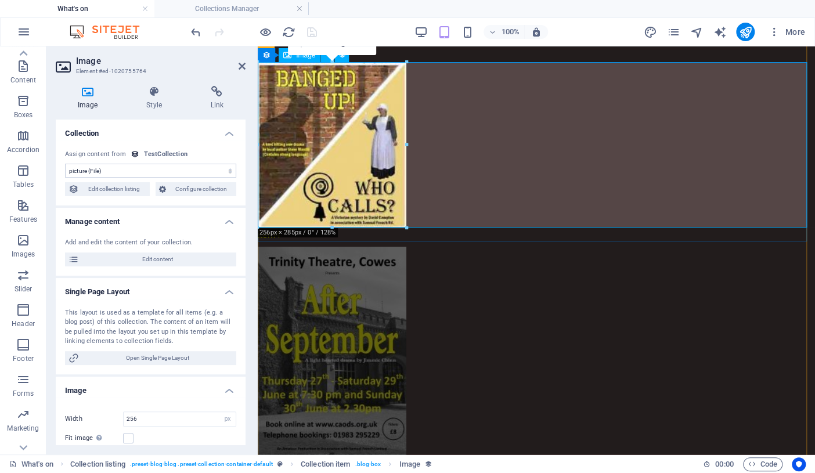
click at [455, 191] on figure at bounding box center [536, 145] width 557 height 165
click at [154, 90] on icon at bounding box center [153, 92] width 59 height 12
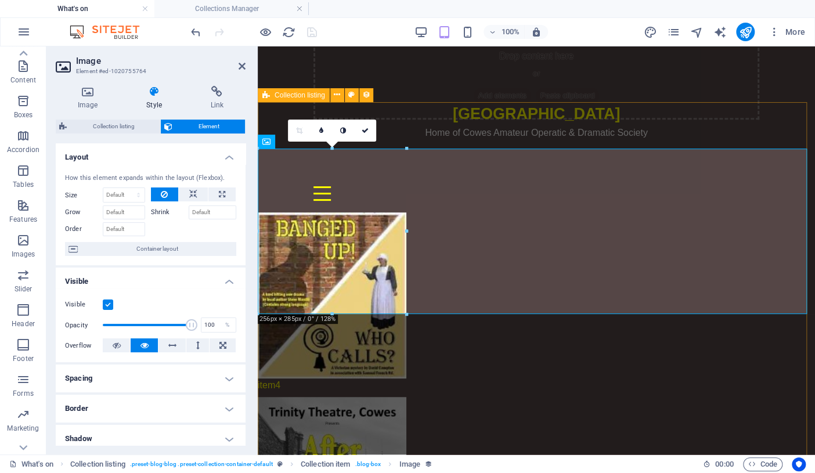
scroll to position [211, 0]
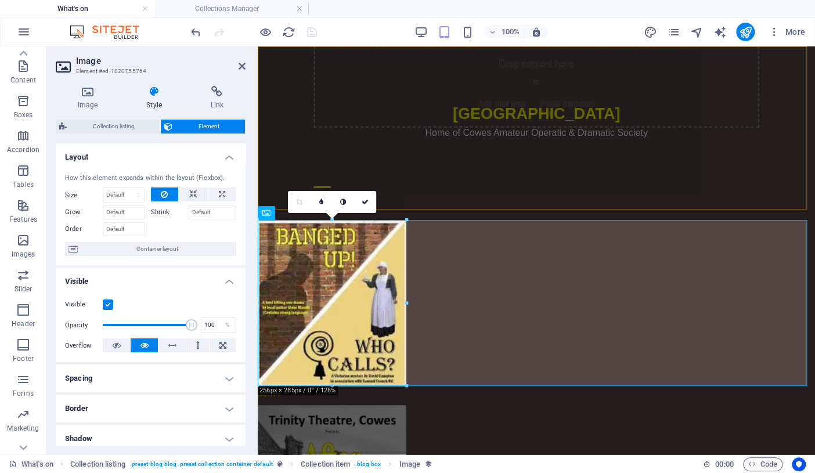
click at [278, 146] on div "Trinity Theatre Home of Cowes Amateur Operatic & Dramatic Society What's on Soc…" at bounding box center [536, 128] width 557 height 164
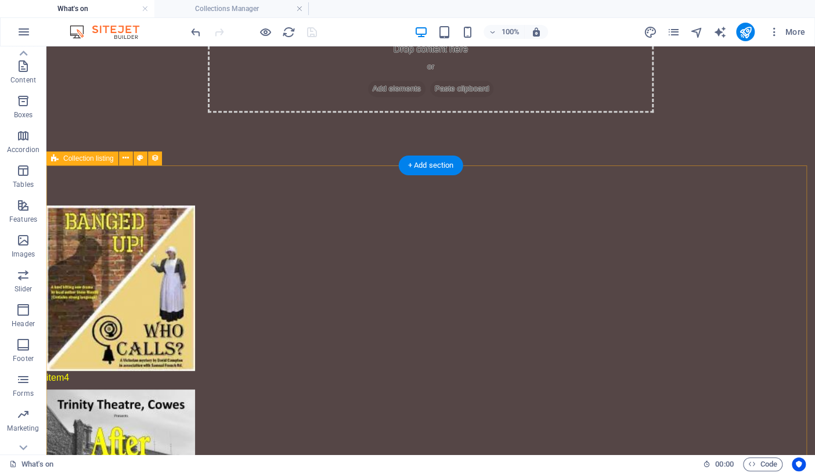
scroll to position [263, 0]
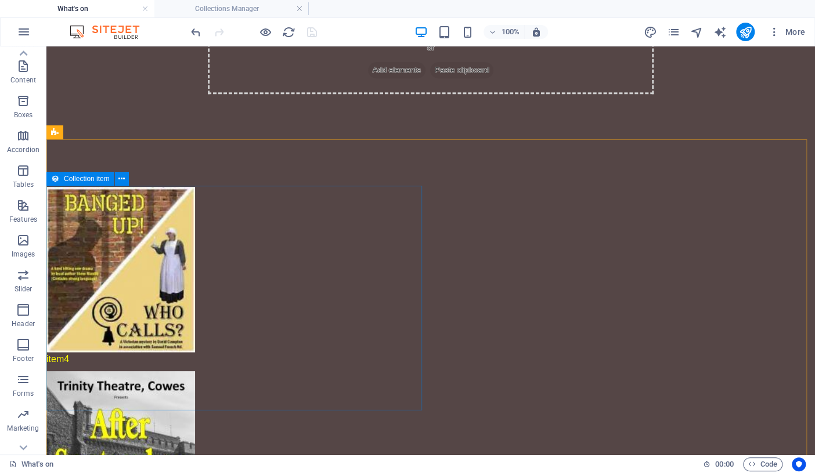
click at [57, 180] on icon at bounding box center [55, 179] width 8 height 14
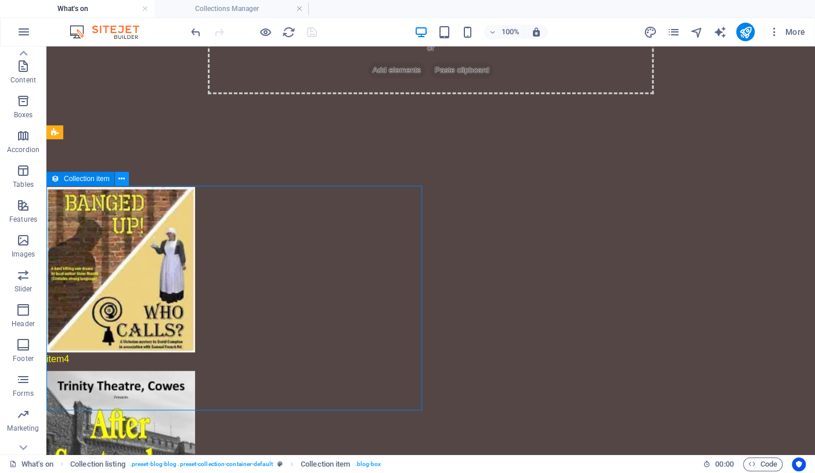
click at [119, 176] on icon at bounding box center [121, 179] width 6 height 12
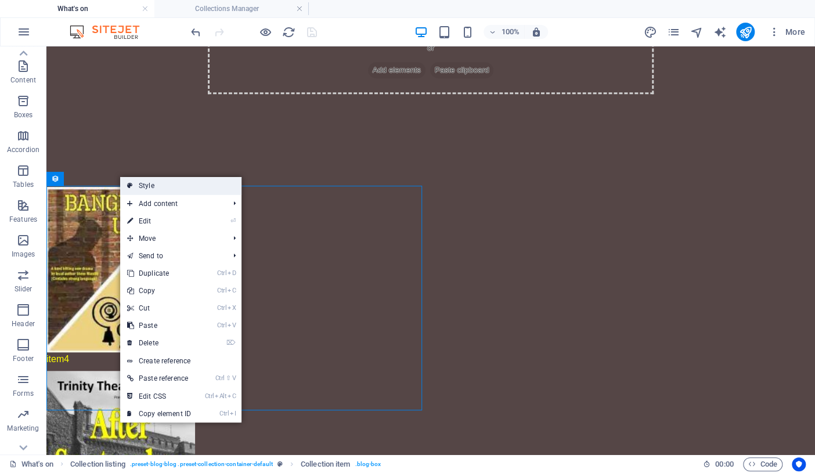
click at [142, 182] on link "Style" at bounding box center [180, 185] width 121 height 17
select select "%"
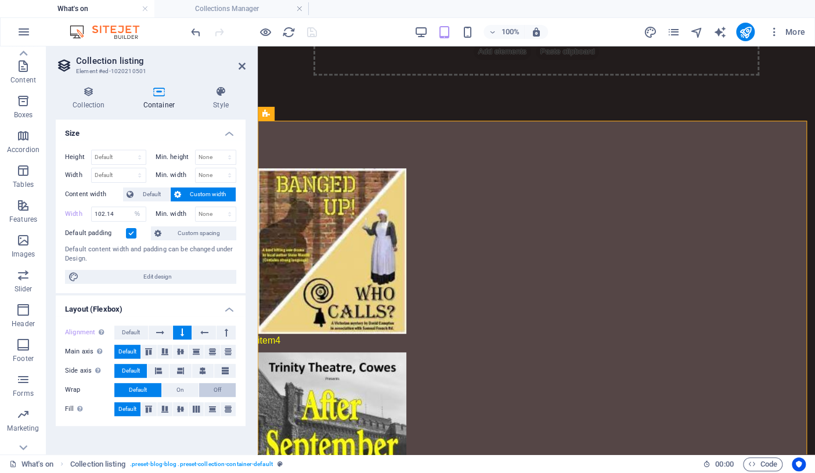
click at [215, 390] on span "Off" at bounding box center [218, 390] width 8 height 14
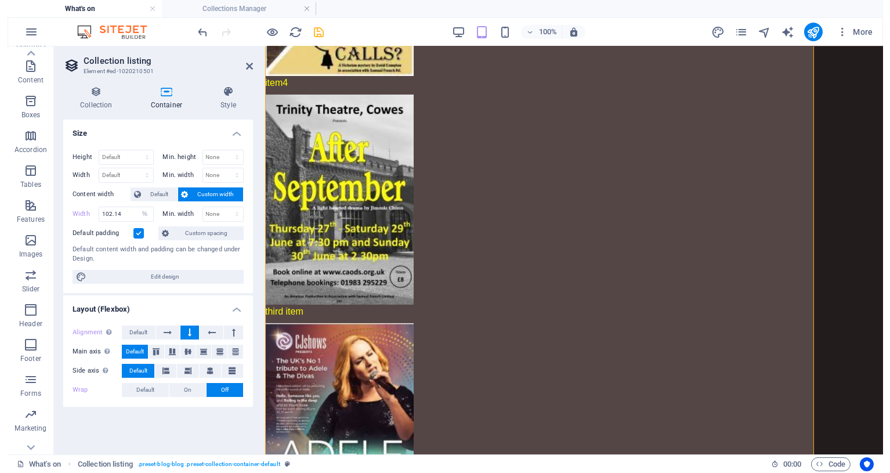
scroll to position [535, 0]
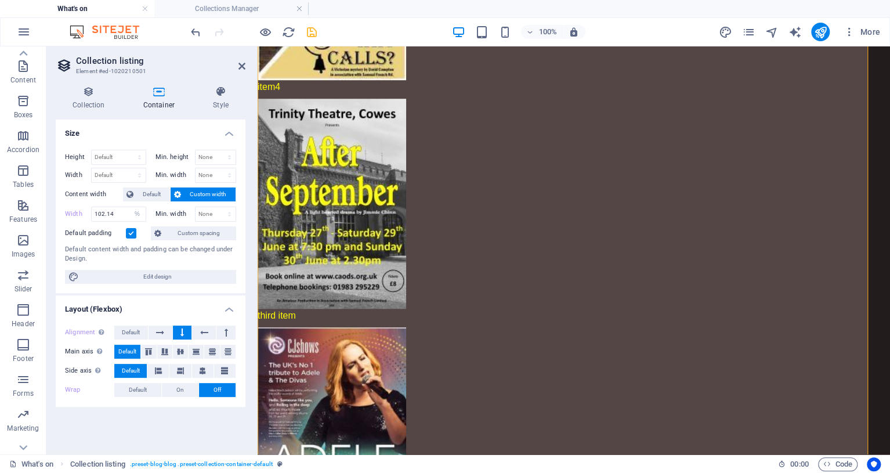
select select "DISABLED_OPTION_VALUE"
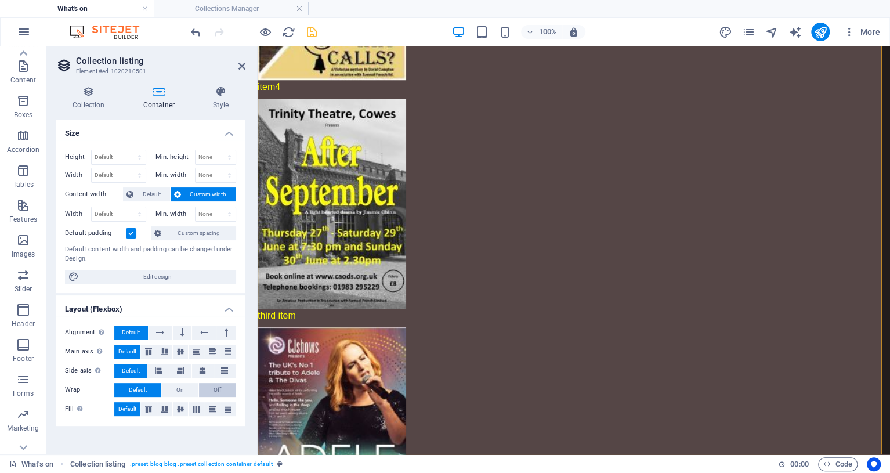
click at [220, 391] on span "Off" at bounding box center [218, 390] width 8 height 14
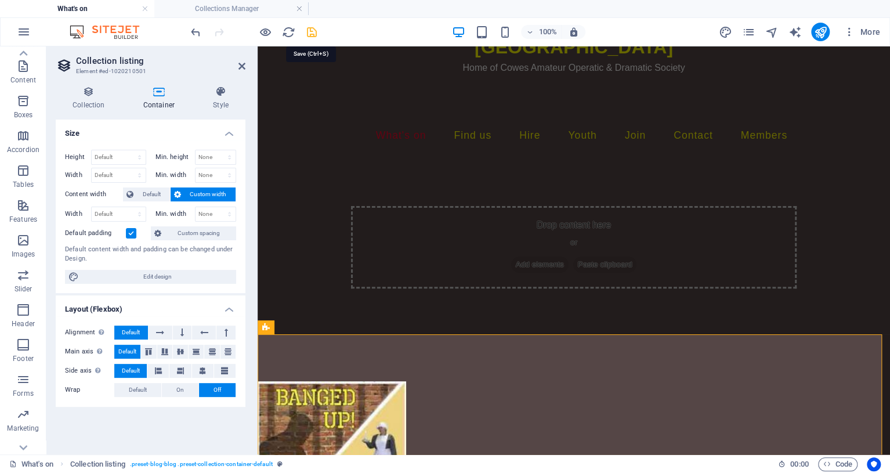
click at [311, 36] on icon "save" at bounding box center [311, 32] width 13 height 13
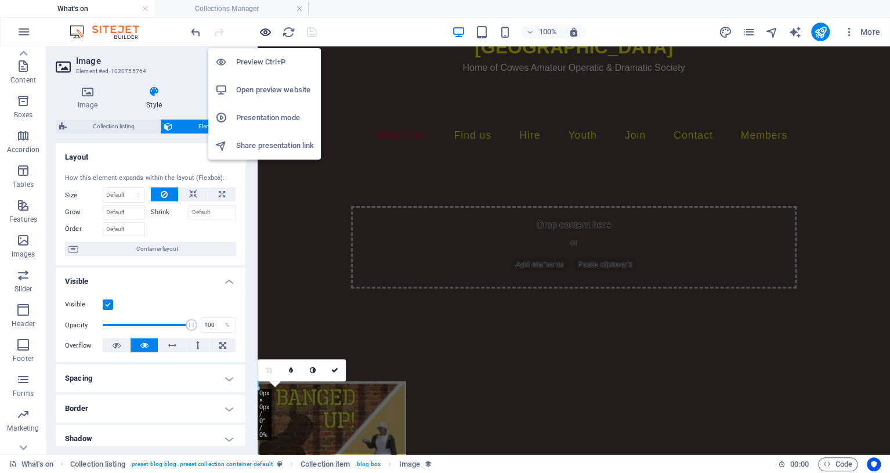
click at [266, 28] on icon "button" at bounding box center [265, 32] width 13 height 13
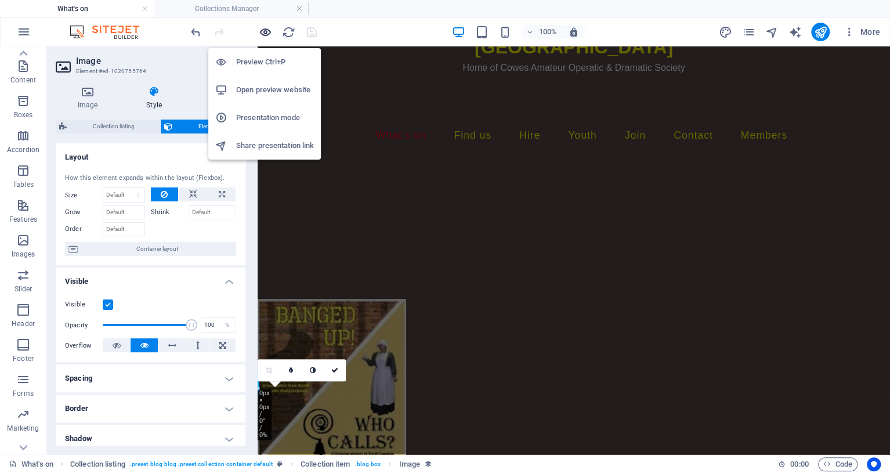
scroll to position [187, 0]
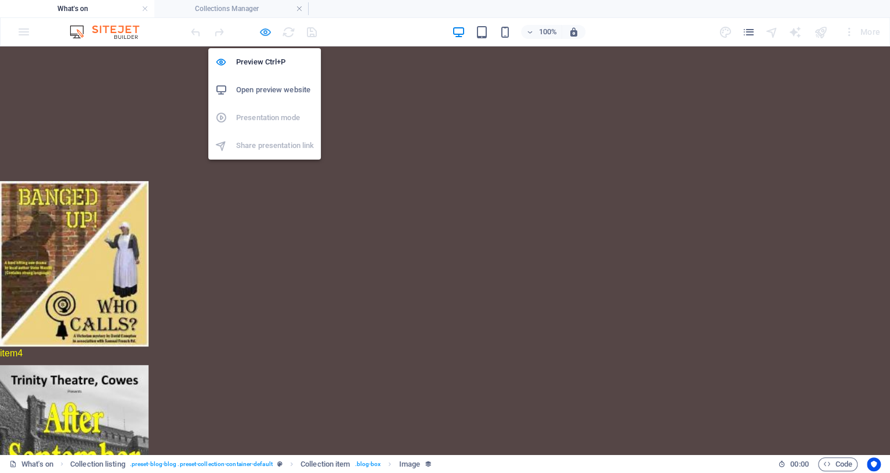
click at [268, 37] on icon "button" at bounding box center [265, 32] width 13 height 13
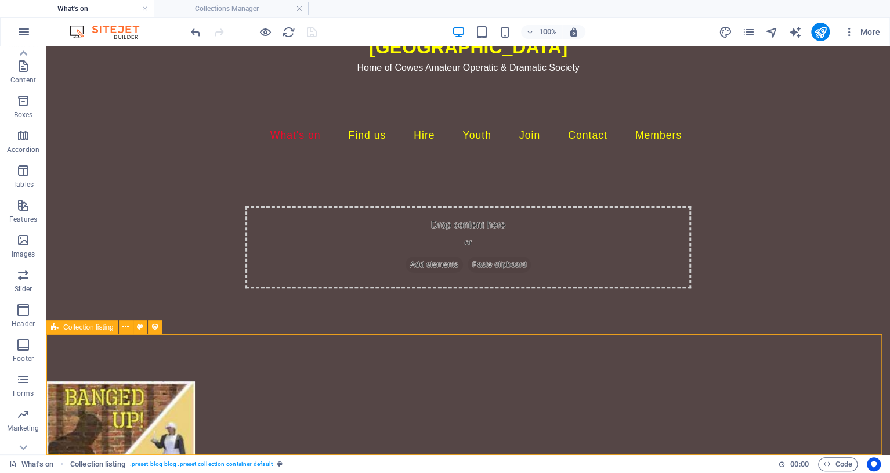
click at [95, 327] on span "Collection listing" at bounding box center [88, 327] width 50 height 7
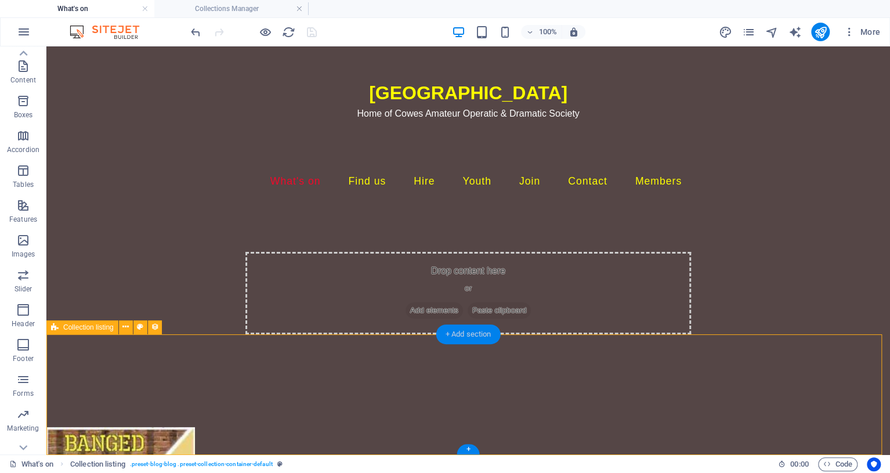
scroll to position [0, 0]
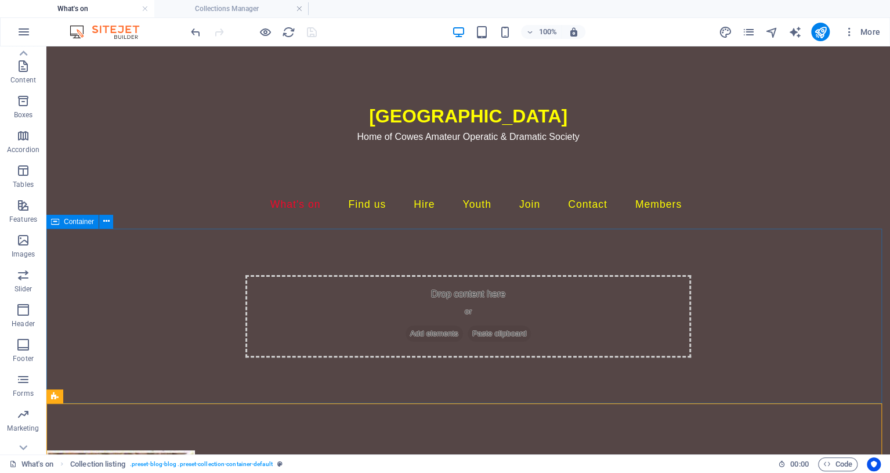
click at [83, 223] on span "Container" at bounding box center [79, 221] width 30 height 7
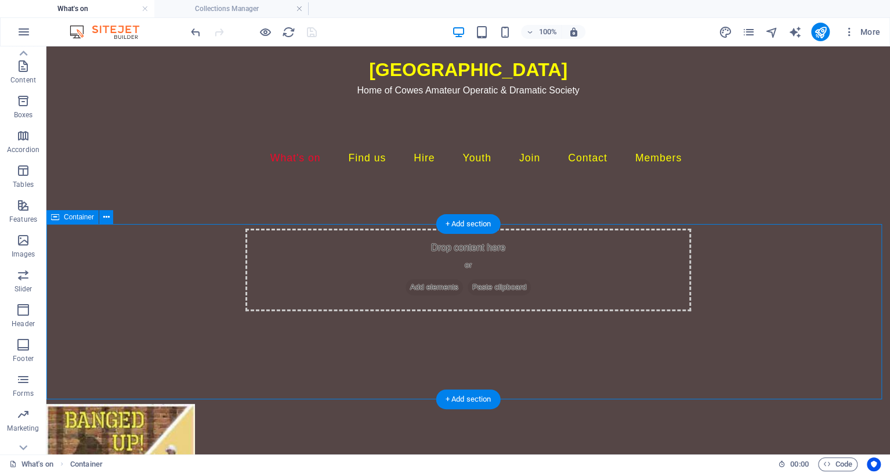
scroll to position [69, 0]
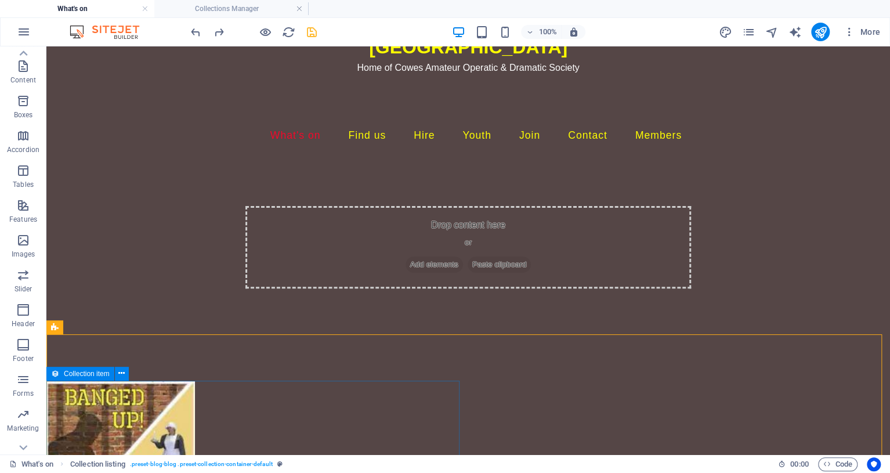
click at [55, 376] on icon at bounding box center [55, 374] width 8 height 14
click at [129, 371] on icon at bounding box center [130, 373] width 8 height 12
select select "picture"
select select "px"
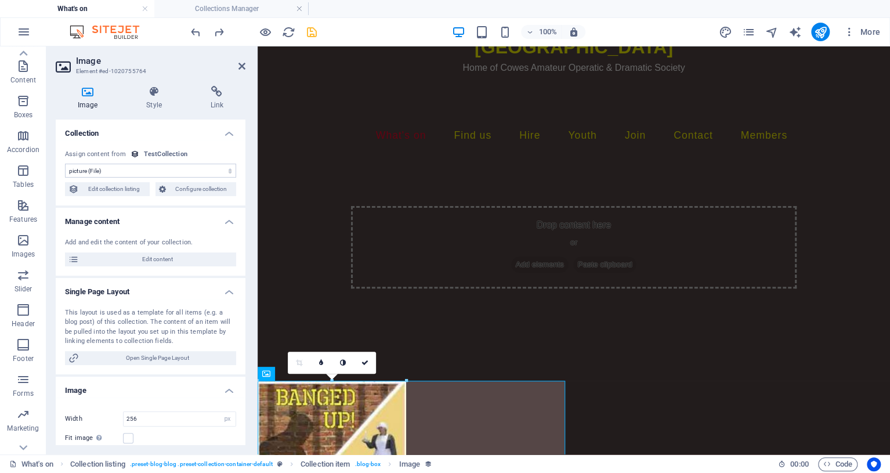
scroll to position [0, 0]
click at [151, 91] on icon at bounding box center [153, 92] width 59 height 12
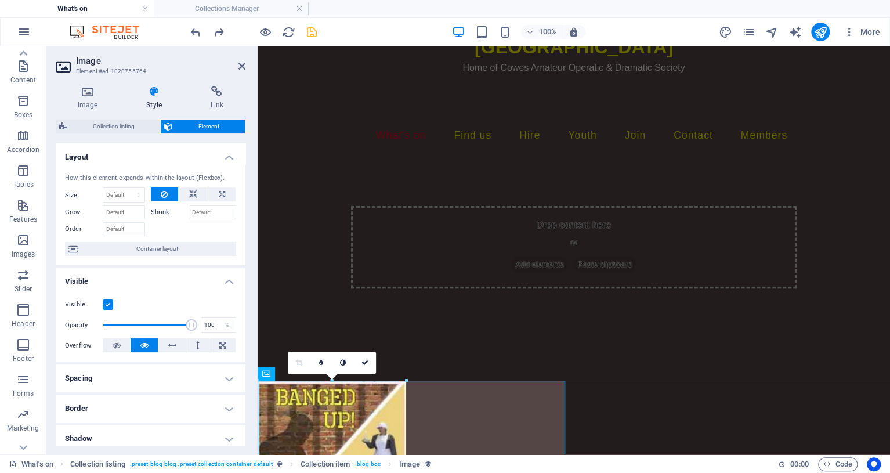
click at [154, 92] on icon at bounding box center [153, 92] width 59 height 12
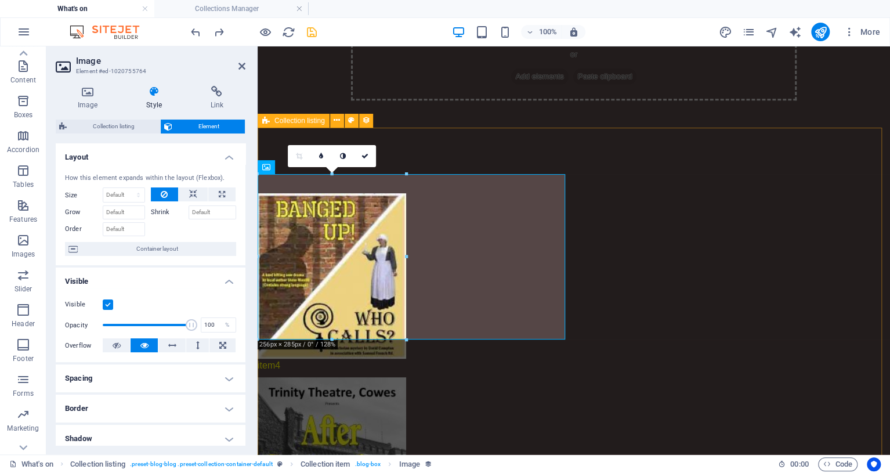
scroll to position [280, 0]
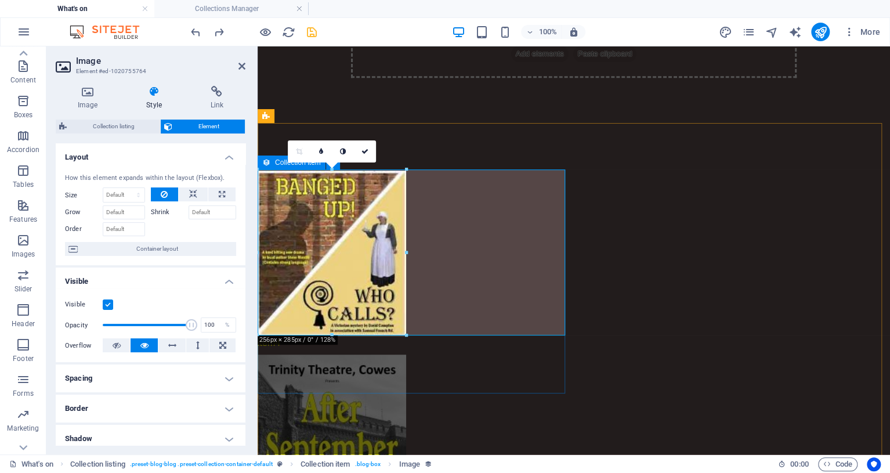
click at [267, 163] on icon at bounding box center [266, 162] width 8 height 14
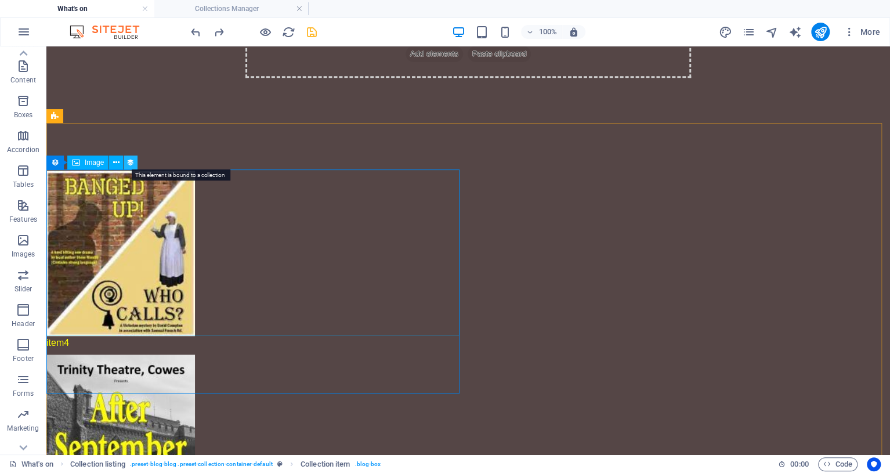
click at [133, 162] on icon at bounding box center [130, 163] width 8 height 12
select select "picture"
select select "px"
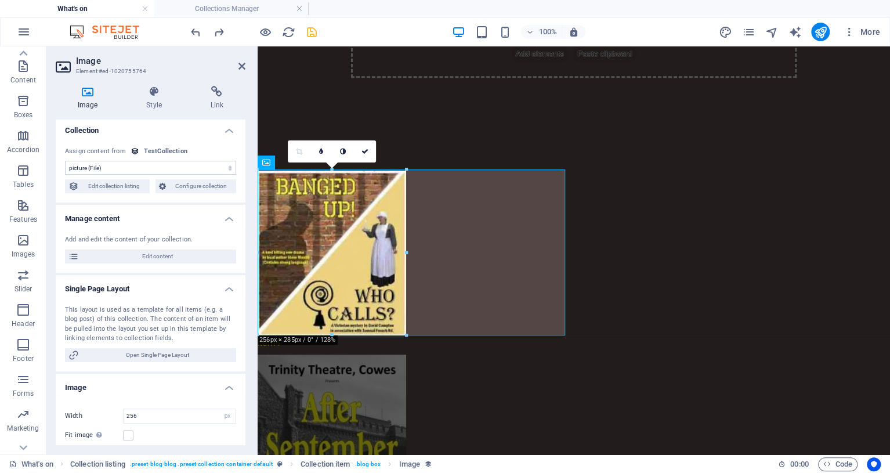
scroll to position [0, 0]
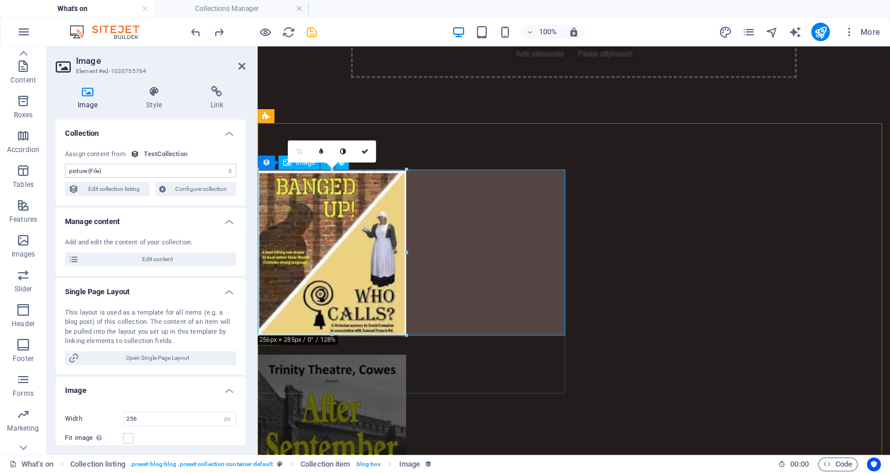
click at [465, 219] on figure at bounding box center [574, 253] width 632 height 165
click at [772, 31] on icon "navigator" at bounding box center [771, 32] width 13 height 13
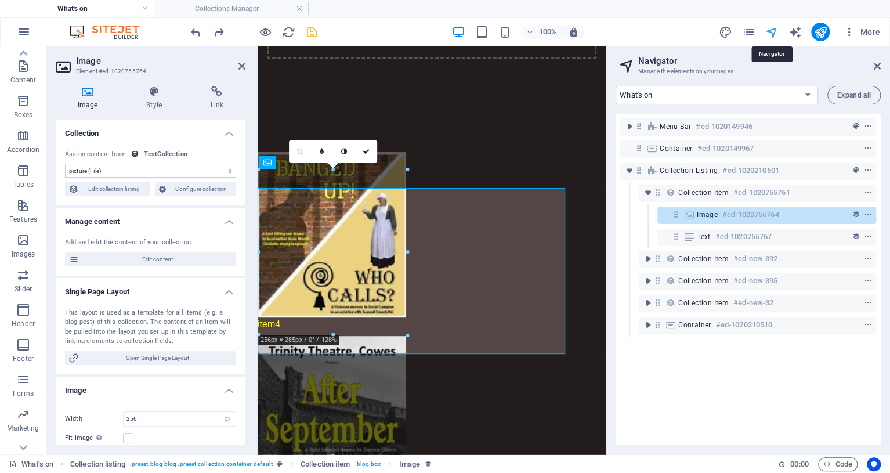
scroll to position [261, 0]
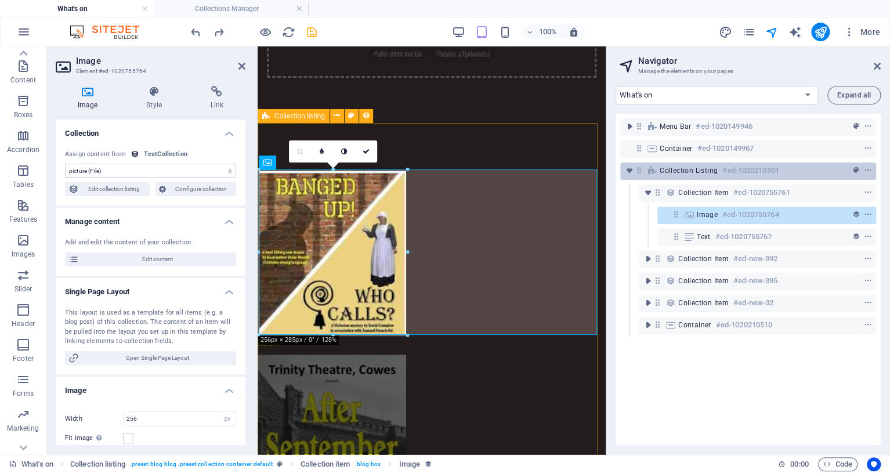
click at [707, 175] on span "Collection listing" at bounding box center [689, 170] width 58 height 9
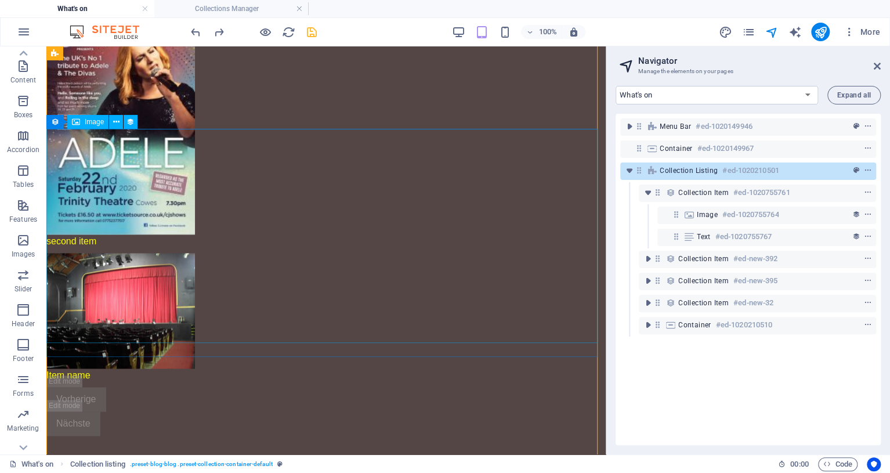
scroll to position [845, 0]
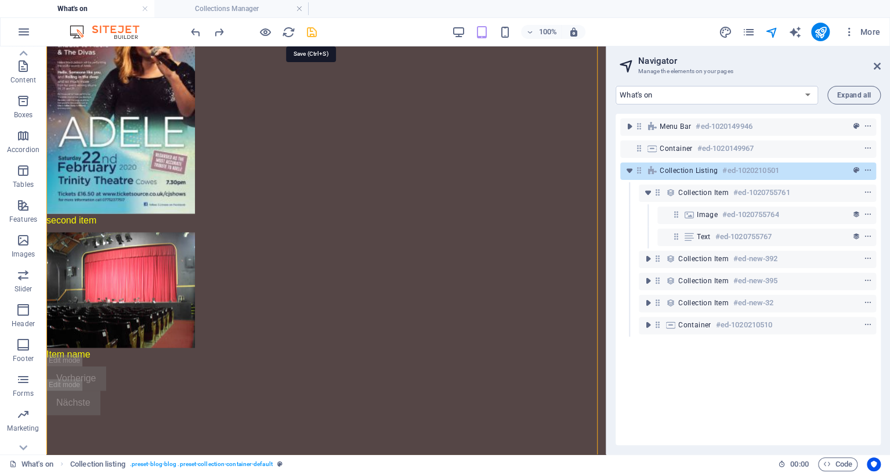
click at [312, 34] on icon "save" at bounding box center [311, 32] width 13 height 13
select select "picture"
select select "px"
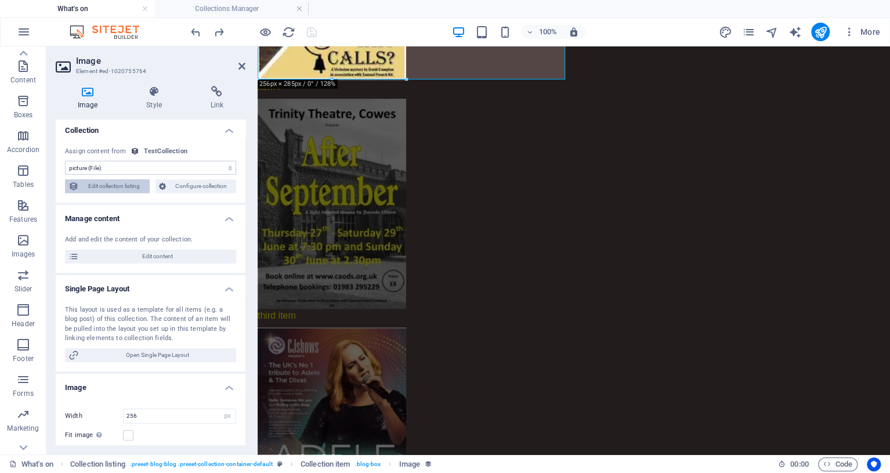
scroll to position [0, 0]
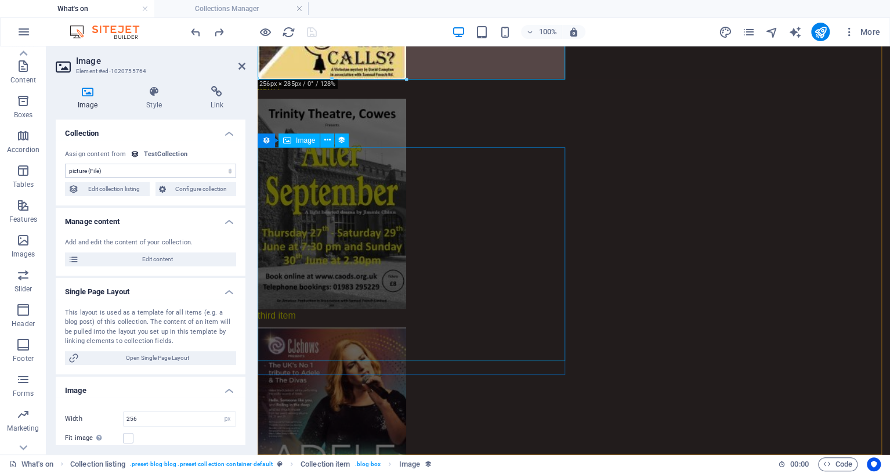
click at [437, 327] on figure at bounding box center [574, 434] width 632 height 214
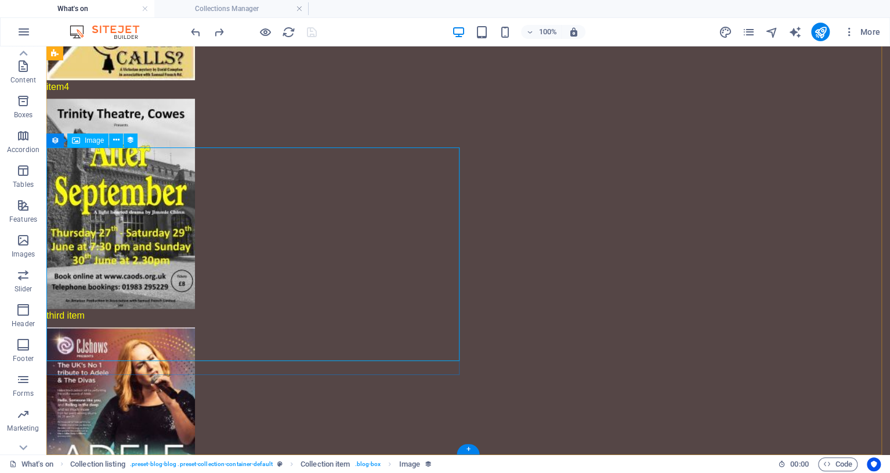
click at [287, 327] on figure at bounding box center [468, 434] width 844 height 214
click at [230, 327] on figure at bounding box center [468, 434] width 844 height 214
click at [332, 327] on figure at bounding box center [468, 434] width 844 height 214
select select "picture"
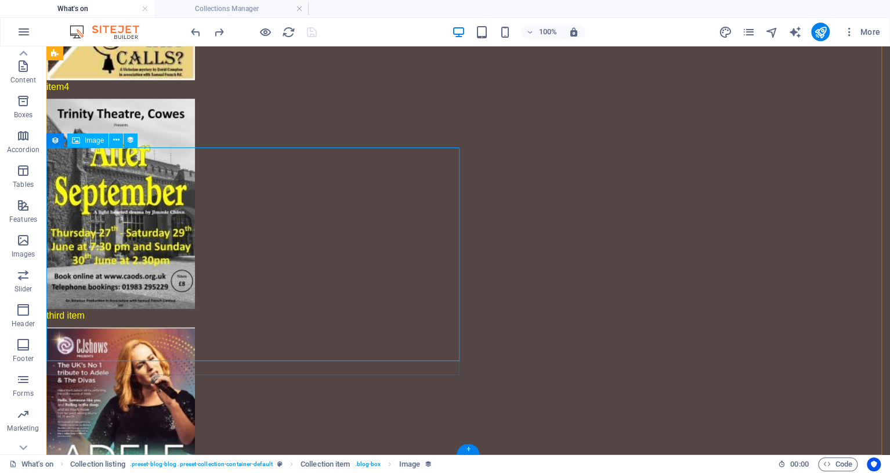
select select "px"
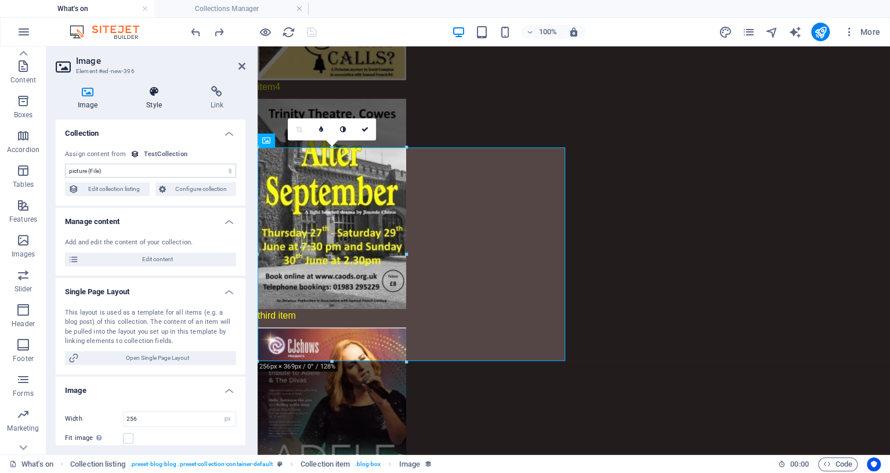
click at [157, 88] on icon at bounding box center [153, 92] width 59 height 12
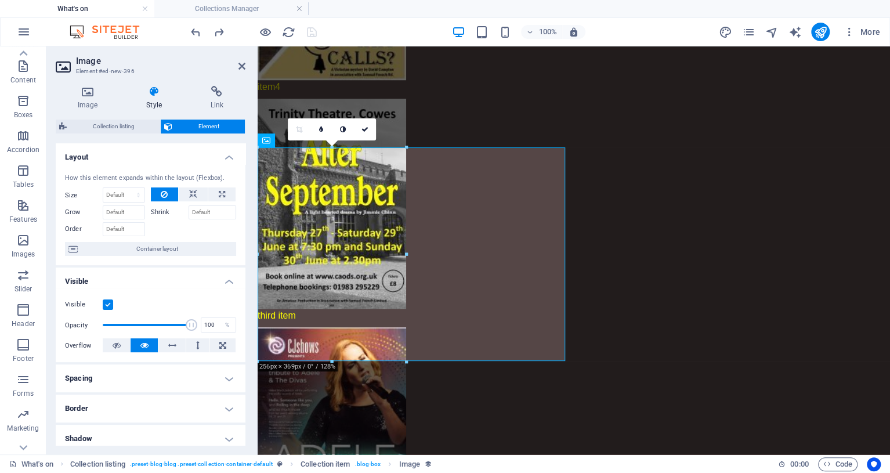
click at [157, 88] on icon at bounding box center [153, 92] width 59 height 12
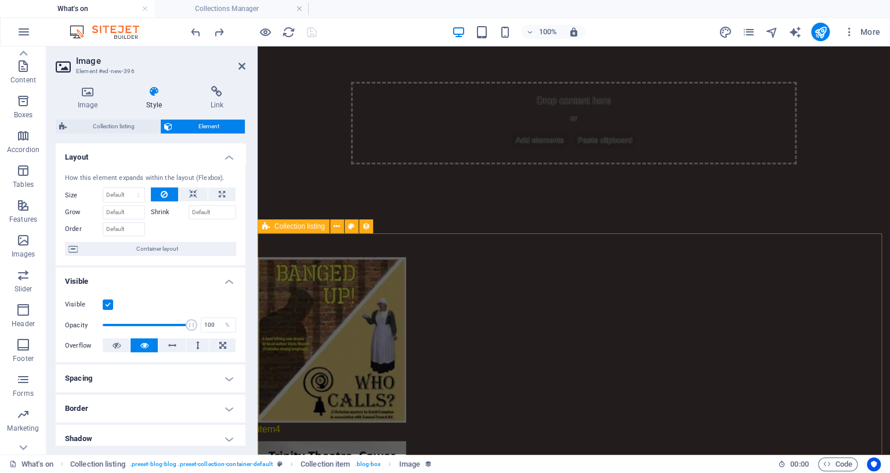
scroll to position [219, 0]
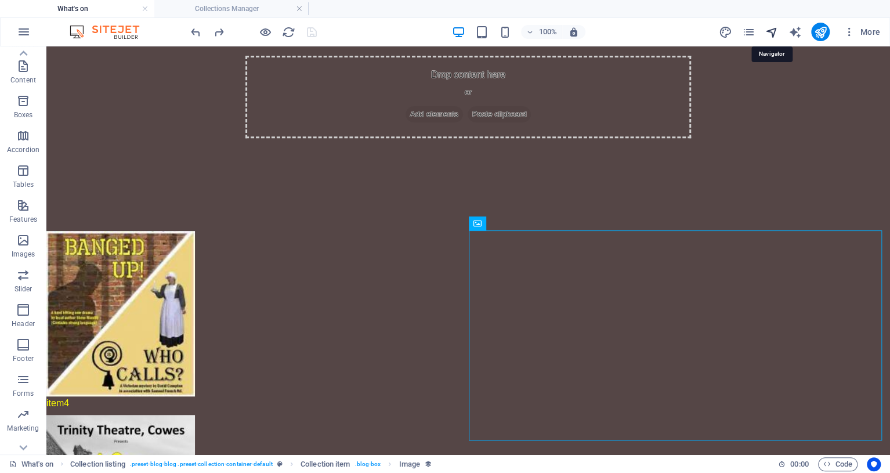
click at [773, 31] on icon "navigator" at bounding box center [771, 32] width 13 height 13
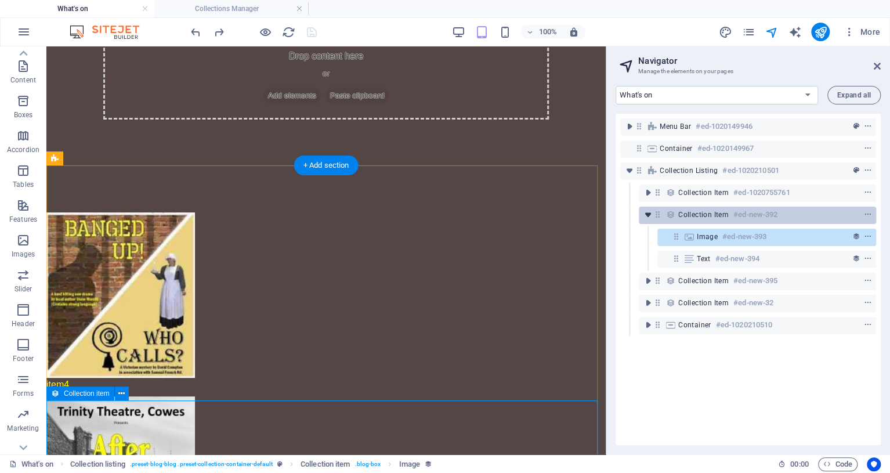
click at [646, 213] on icon "toggle-expand" at bounding box center [648, 215] width 12 height 12
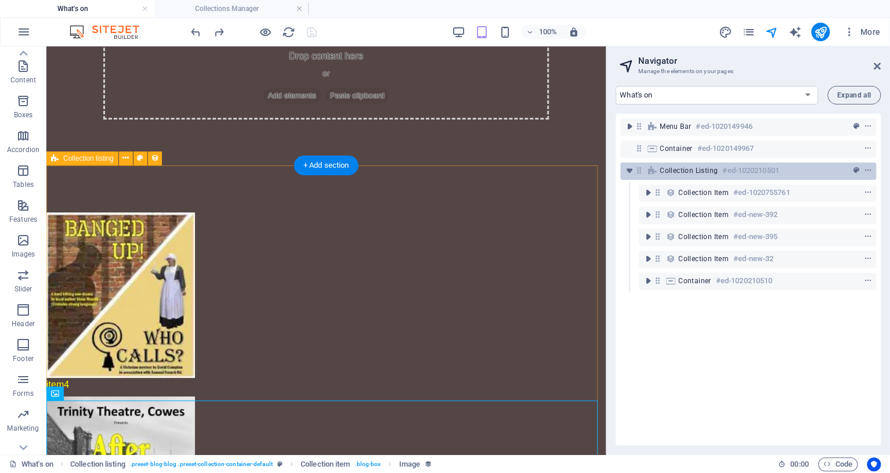
click at [677, 169] on span "Collection listing" at bounding box center [689, 170] width 58 height 9
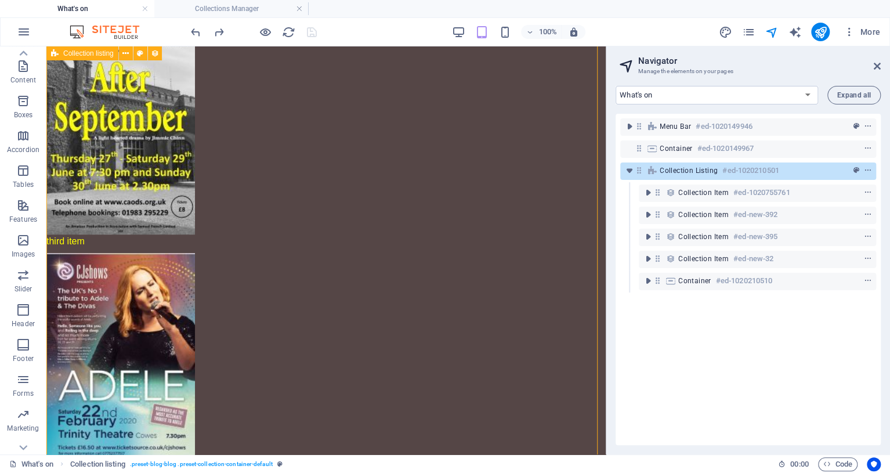
click at [677, 169] on span "Collection listing" at bounding box center [689, 170] width 58 height 9
select select "%"
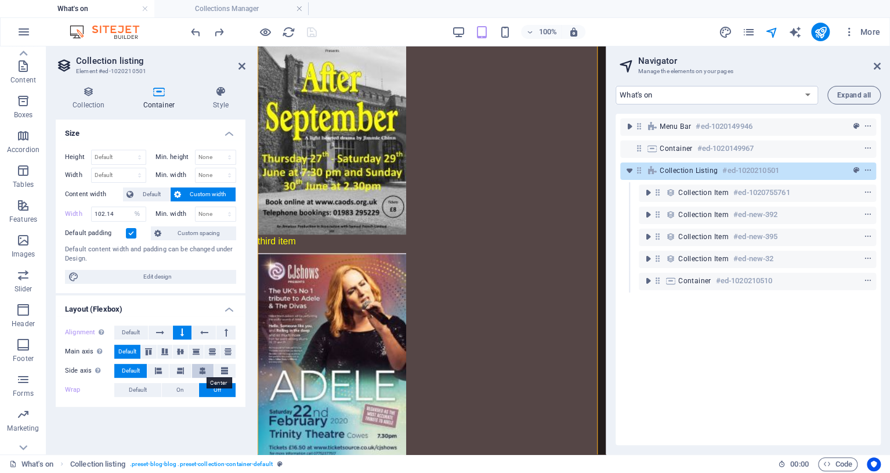
click at [205, 369] on icon at bounding box center [202, 371] width 7 height 14
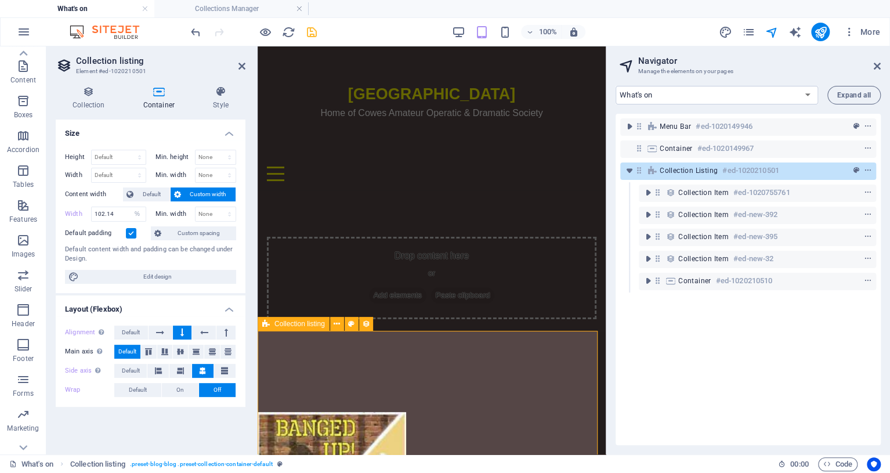
scroll to position [1, 0]
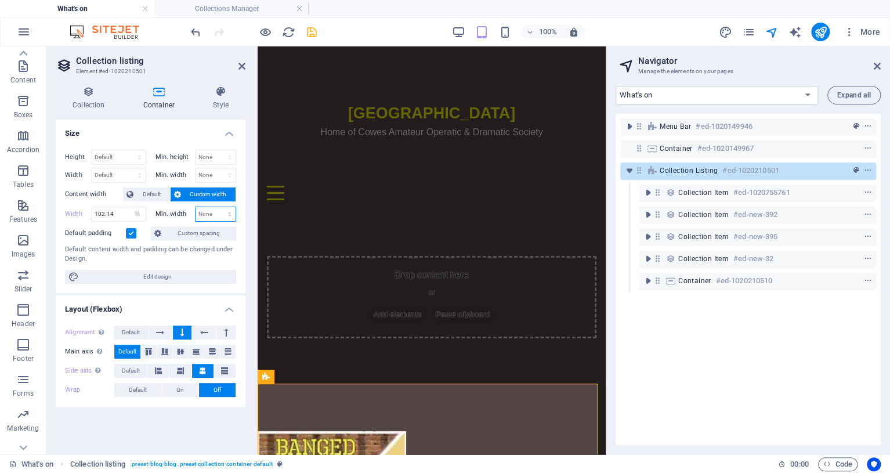
click at [214, 213] on select "None px rem % vh vw" at bounding box center [216, 214] width 41 height 14
select select "%"
click at [219, 207] on select "None px rem % vh vw" at bounding box center [216, 214] width 41 height 14
type input "100"
click at [351, 234] on div "Drop content here or Add elements Paste clipboard" at bounding box center [432, 296] width 348 height 175
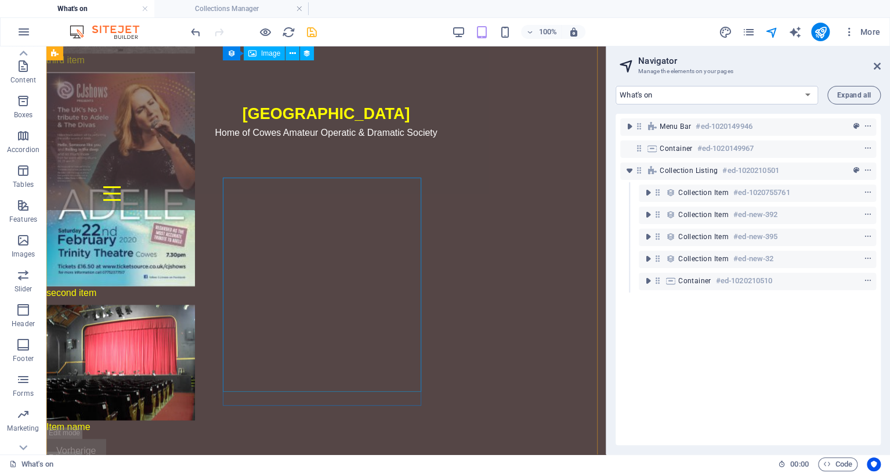
scroll to position [634, 0]
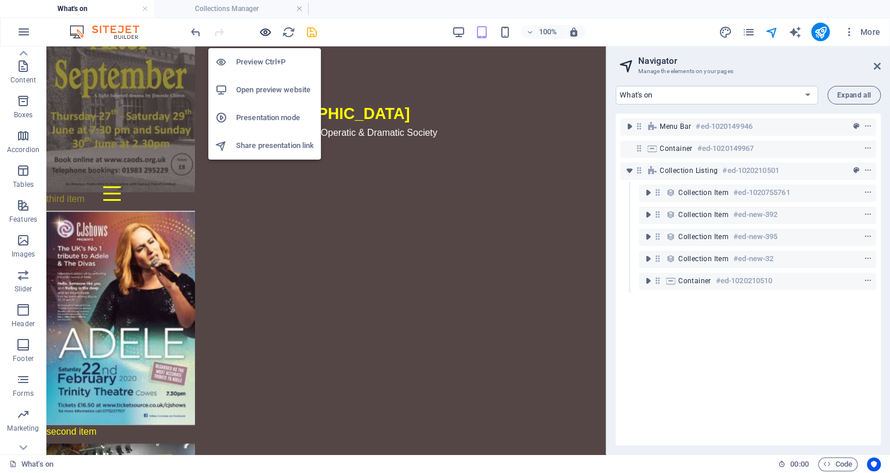
click at [266, 34] on icon "button" at bounding box center [265, 32] width 13 height 13
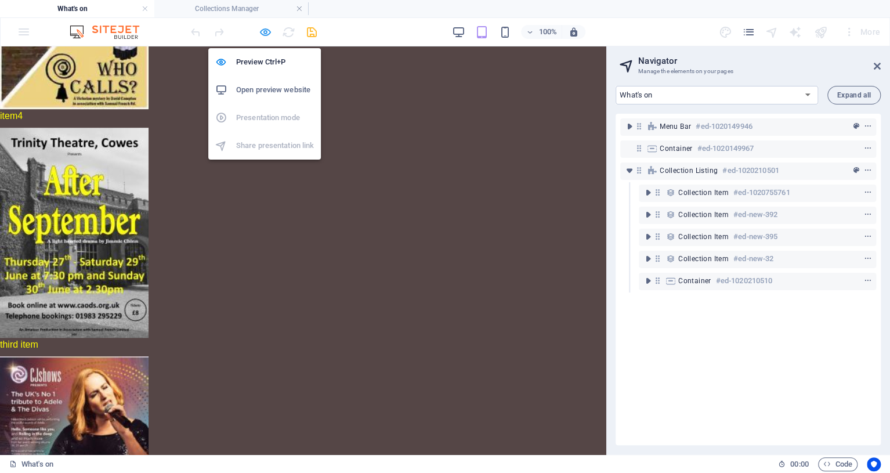
scroll to position [420, 0]
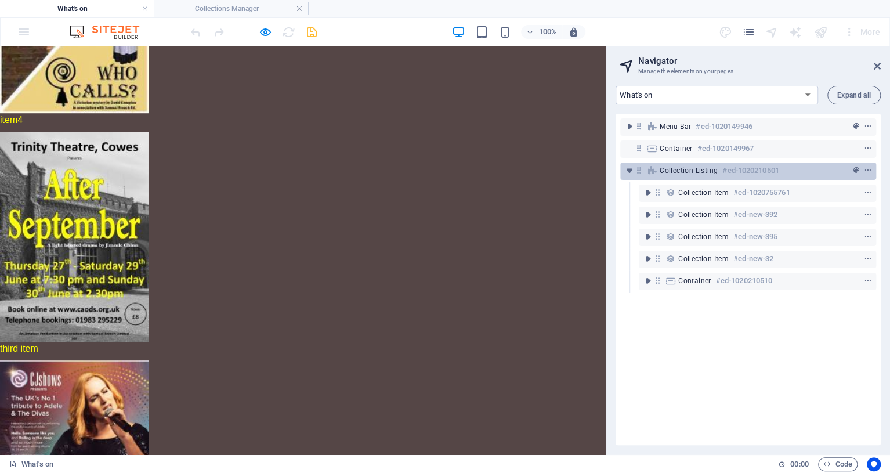
click at [714, 169] on span "Collection listing" at bounding box center [689, 170] width 58 height 9
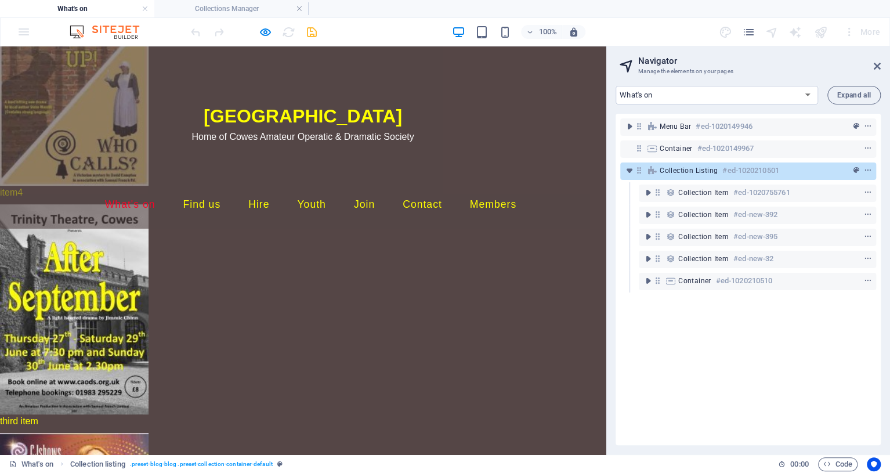
click at [714, 169] on span "Collection listing" at bounding box center [689, 170] width 58 height 9
click at [852, 164] on button "preset" at bounding box center [857, 171] width 12 height 14
click at [853, 171] on icon "preset" at bounding box center [856, 171] width 6 height 8
click at [867, 171] on icon "context-menu" at bounding box center [868, 171] width 8 height 8
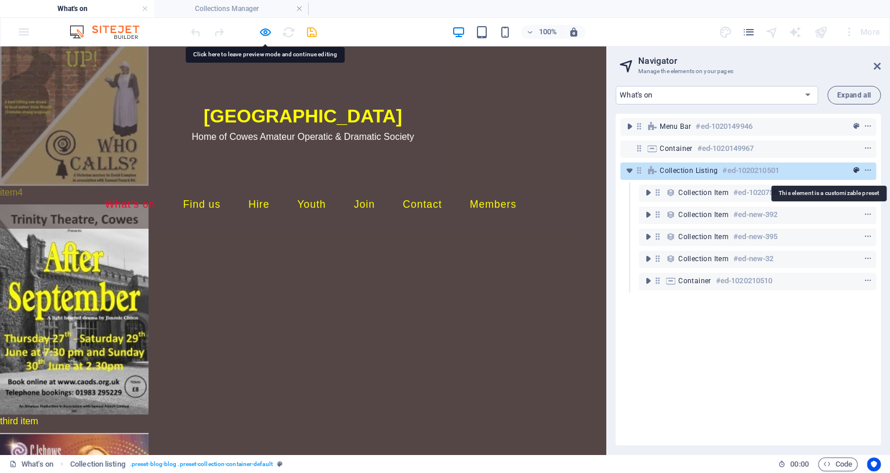
click at [856, 171] on icon "preset" at bounding box center [856, 171] width 6 height 8
click at [536, 414] on div "third item" at bounding box center [303, 421] width 606 height 14
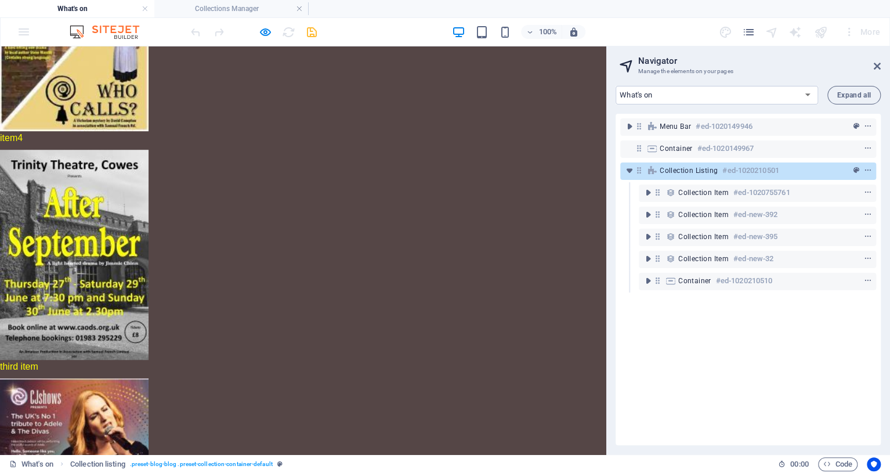
scroll to position [420, 0]
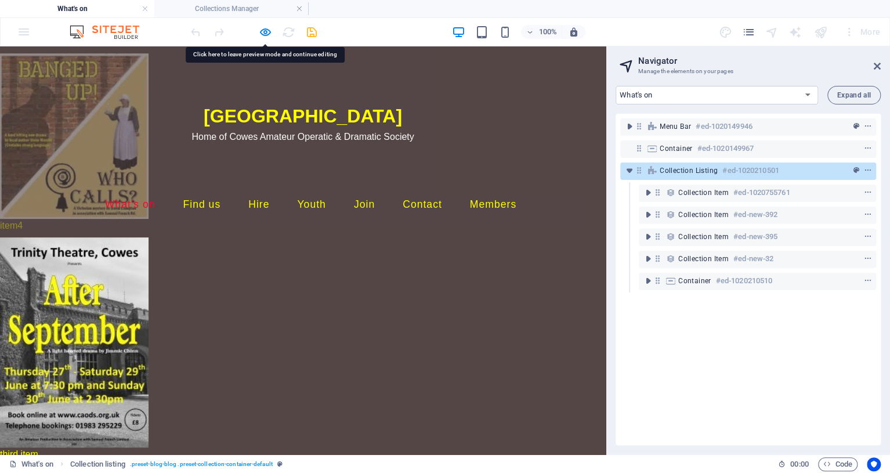
scroll to position [262, 0]
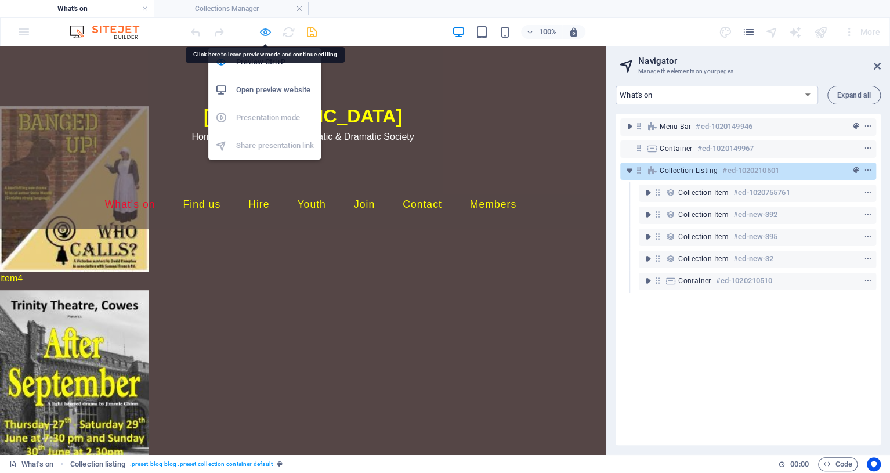
click at [267, 28] on icon "button" at bounding box center [265, 32] width 13 height 13
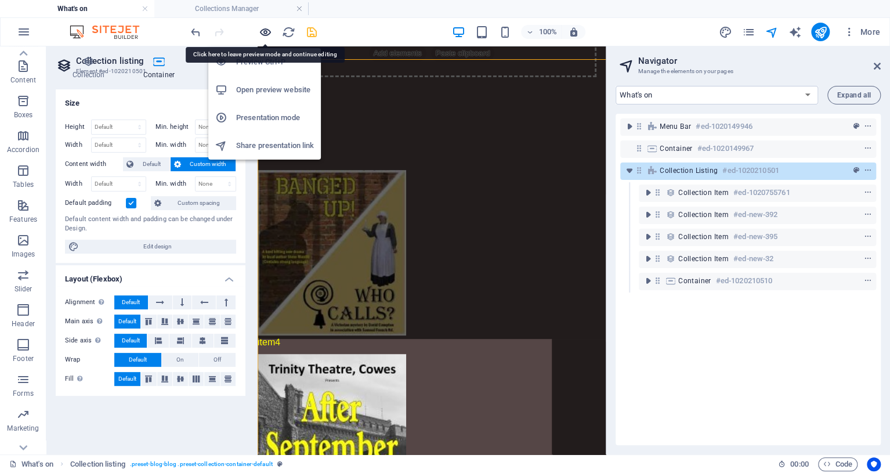
type input "102.14"
select select "%"
type input "100"
select select "%"
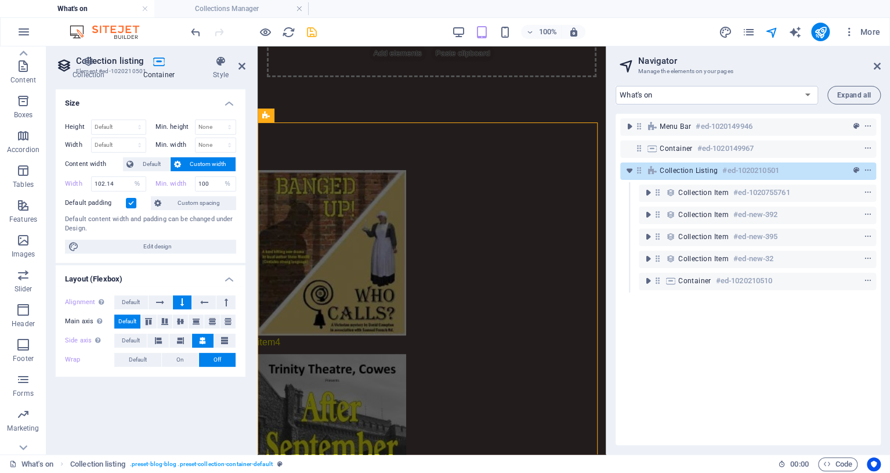
click at [881, 64] on aside "Navigator Manage the elements on your pages What's on Find us Hire Youth Join C…" at bounding box center [748, 250] width 284 height 408
click at [879, 69] on icon at bounding box center [877, 65] width 7 height 9
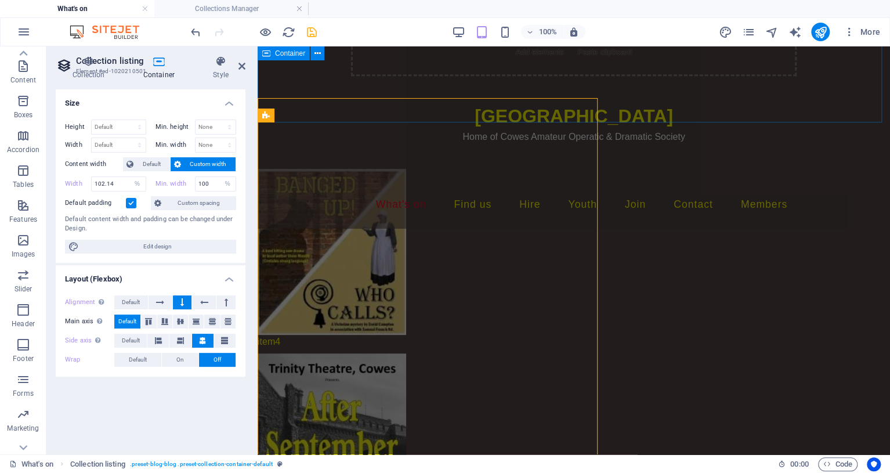
select select "DISABLED_OPTION_VALUE"
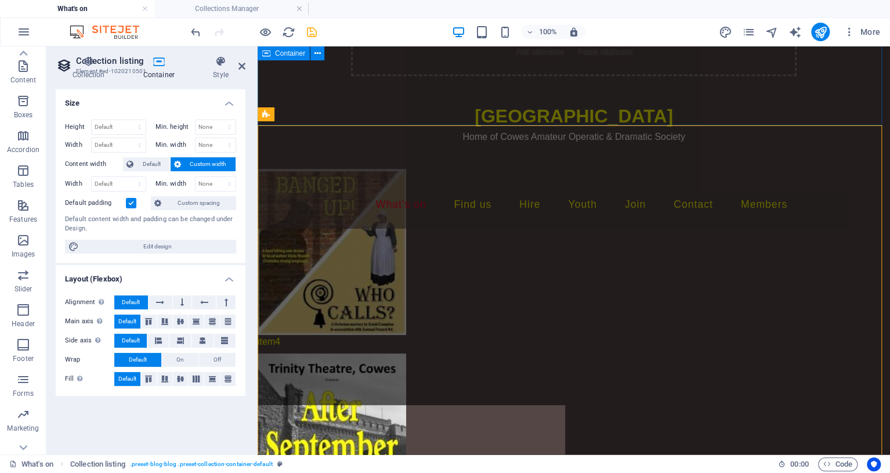
scroll to position [283, 0]
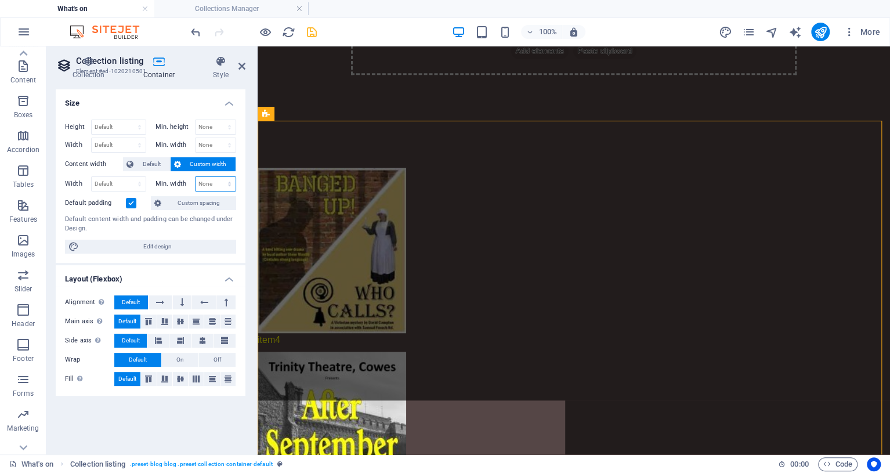
click at [209, 184] on select "None px rem % vh vw" at bounding box center [216, 184] width 41 height 14
select select "%"
click at [219, 177] on select "None px rem % vh vw" at bounding box center [216, 184] width 41 height 14
type input "100"
click at [173, 183] on label "Min. width" at bounding box center [174, 183] width 39 height 6
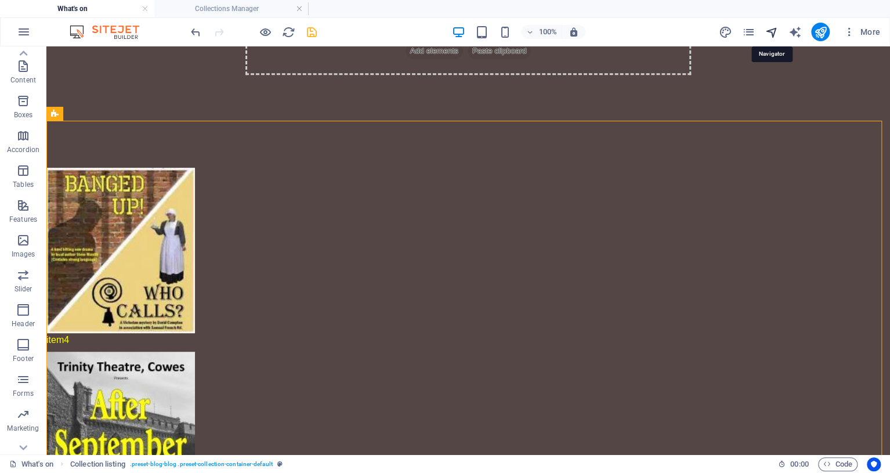
click at [772, 29] on icon "navigator" at bounding box center [771, 32] width 13 height 13
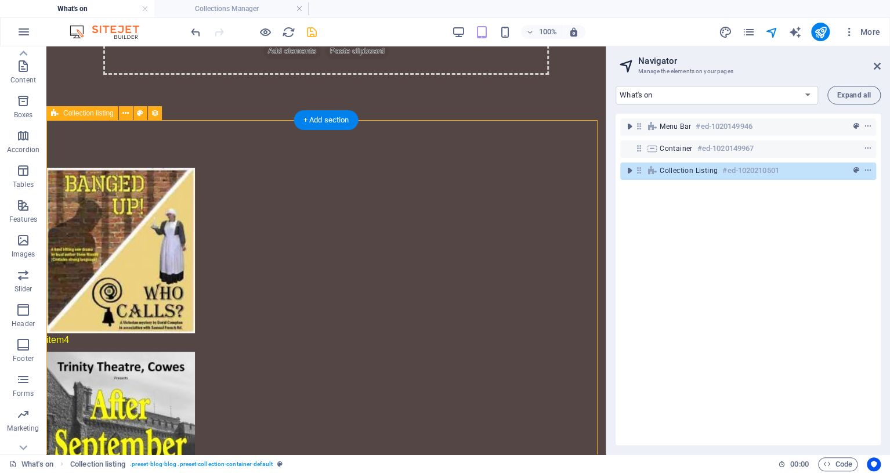
click at [770, 171] on h6 "#ed-1020210501" at bounding box center [750, 171] width 56 height 14
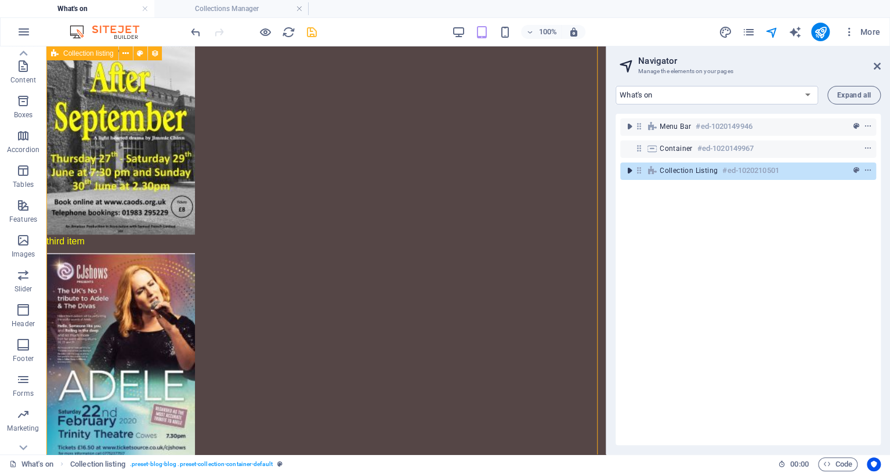
click at [631, 172] on icon "toggle-expand" at bounding box center [630, 171] width 12 height 12
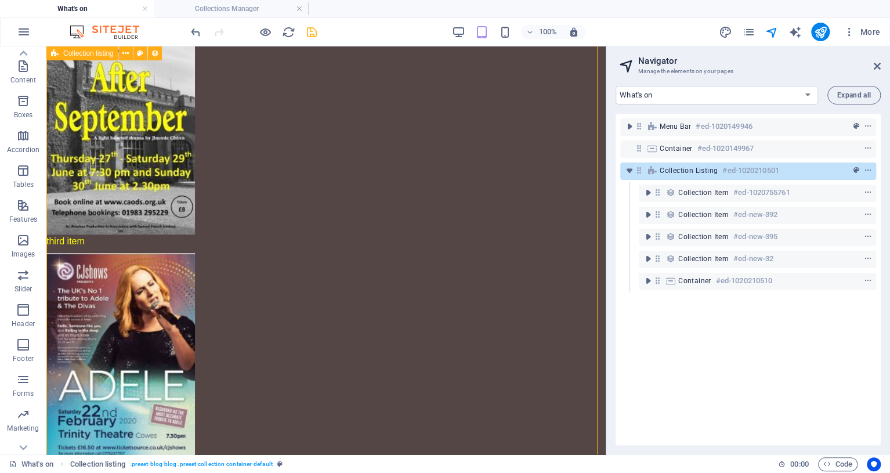
click at [746, 173] on h6 "#ed-1020210501" at bounding box center [750, 171] width 56 height 14
select select "%"
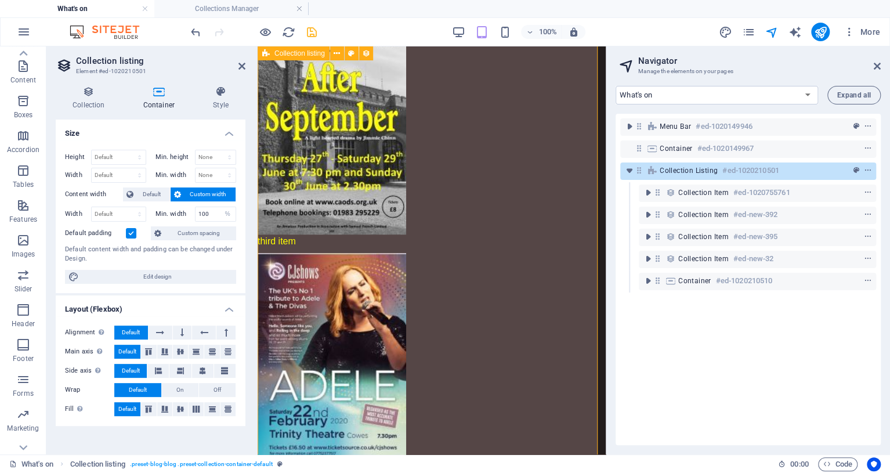
type input "102.14"
select select "%"
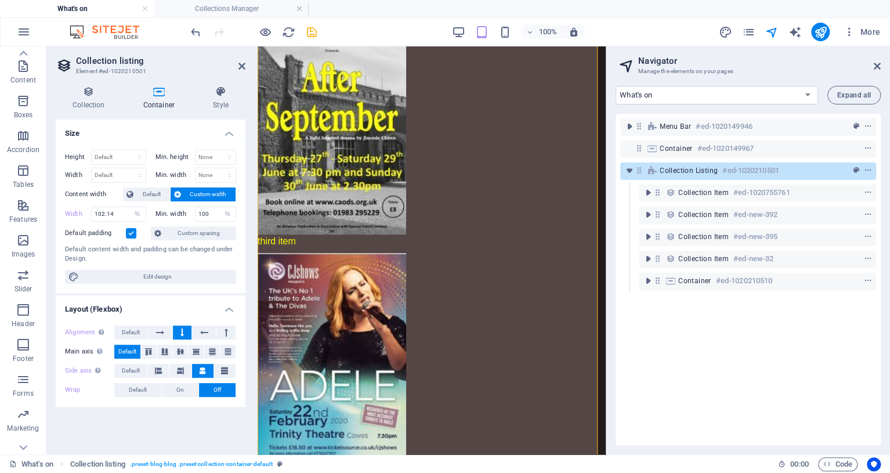
click at [156, 96] on icon at bounding box center [158, 92] width 65 height 12
click at [227, 171] on select "None px rem % vh vw" at bounding box center [216, 175] width 41 height 14
select select "%"
click at [219, 168] on select "None px rem % vh vw" at bounding box center [216, 175] width 41 height 14
type input "100"
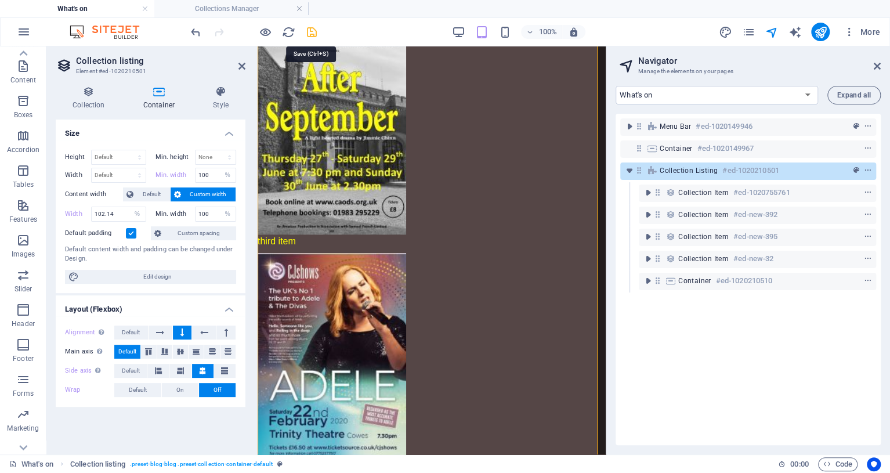
click at [313, 34] on icon "save" at bounding box center [311, 32] width 13 height 13
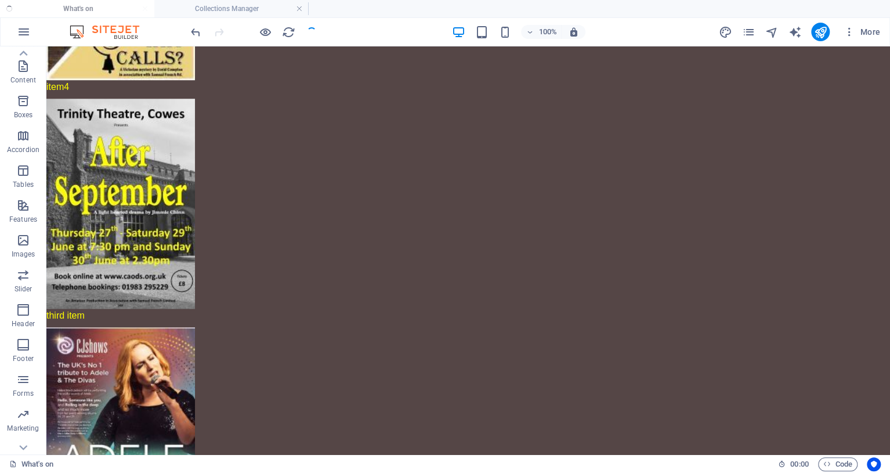
scroll to position [535, 0]
click at [769, 29] on icon "navigator" at bounding box center [771, 32] width 13 height 13
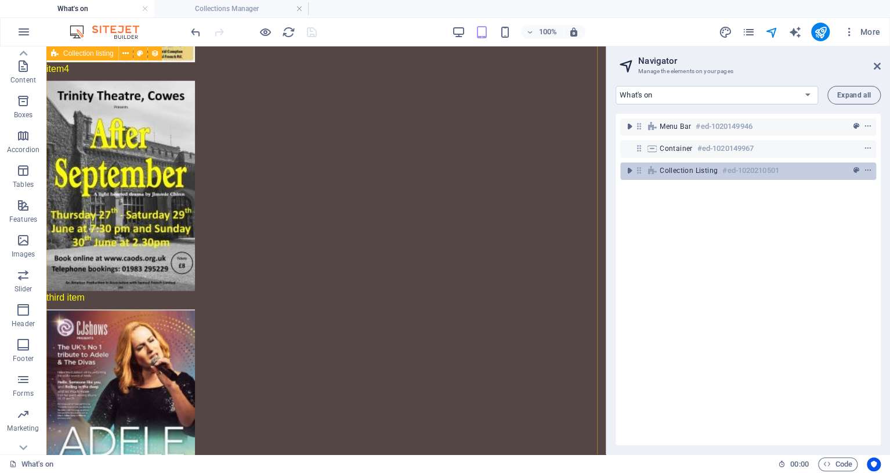
click at [746, 172] on h6 "#ed-1020210501" at bounding box center [750, 171] width 56 height 14
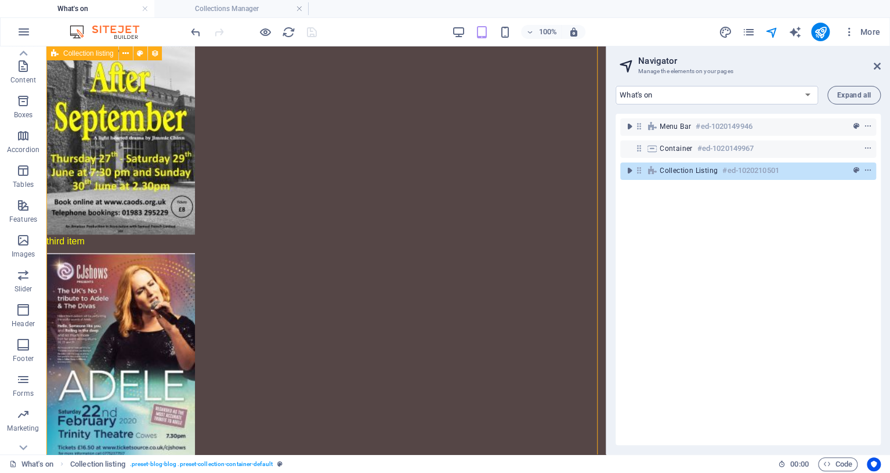
click at [746, 172] on h6 "#ed-1020210501" at bounding box center [750, 171] width 56 height 14
select select "%"
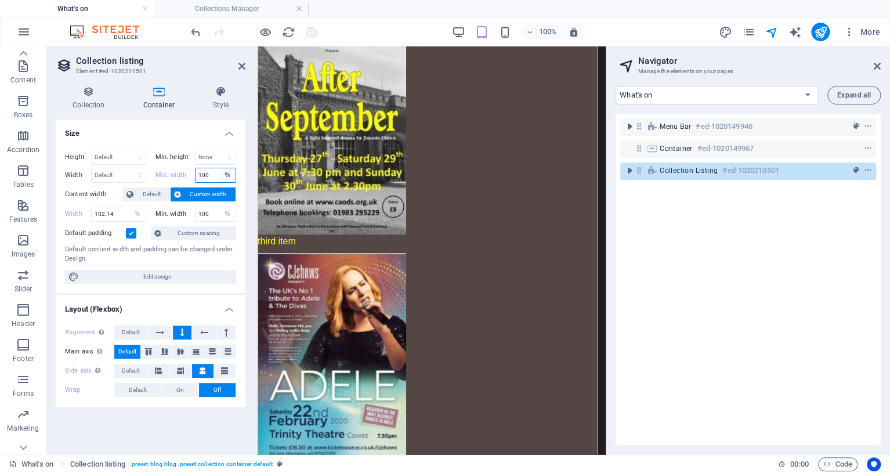
click at [228, 173] on select "None px rem % vh vw" at bounding box center [227, 175] width 16 height 14
select select "px"
click at [219, 168] on select "None px rem % vh vw" at bounding box center [227, 175] width 16 height 14
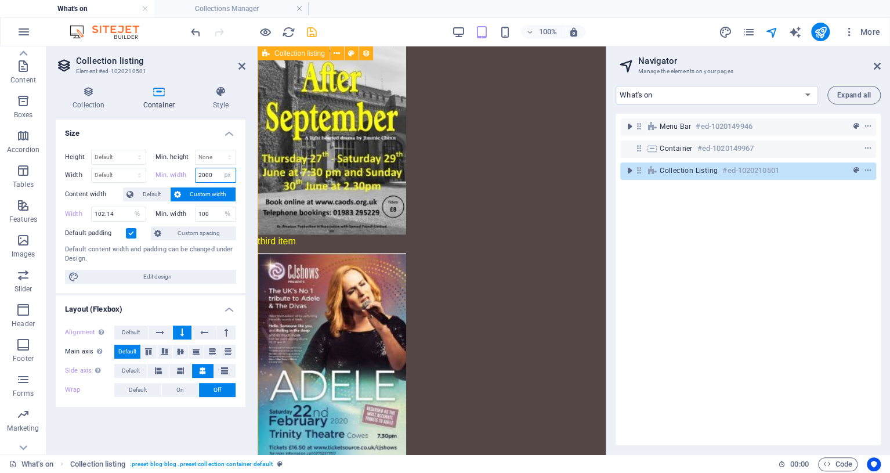
type input "2000"
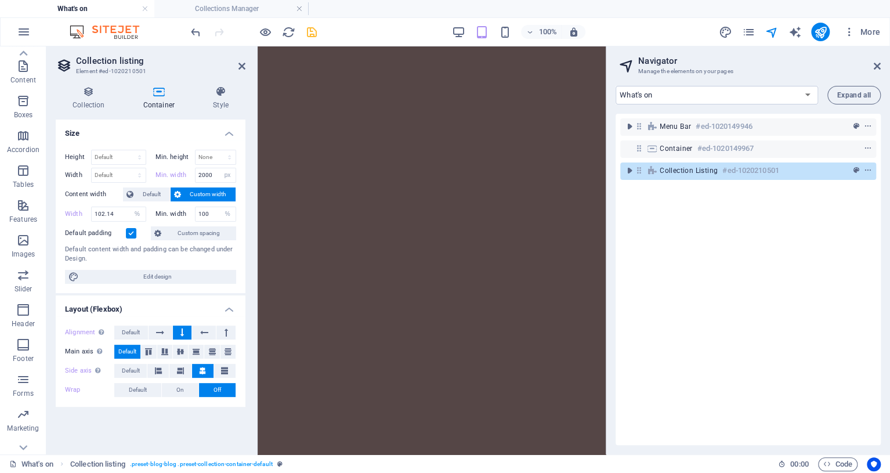
scroll to position [591, 360]
click at [312, 33] on icon "save" at bounding box center [311, 32] width 13 height 13
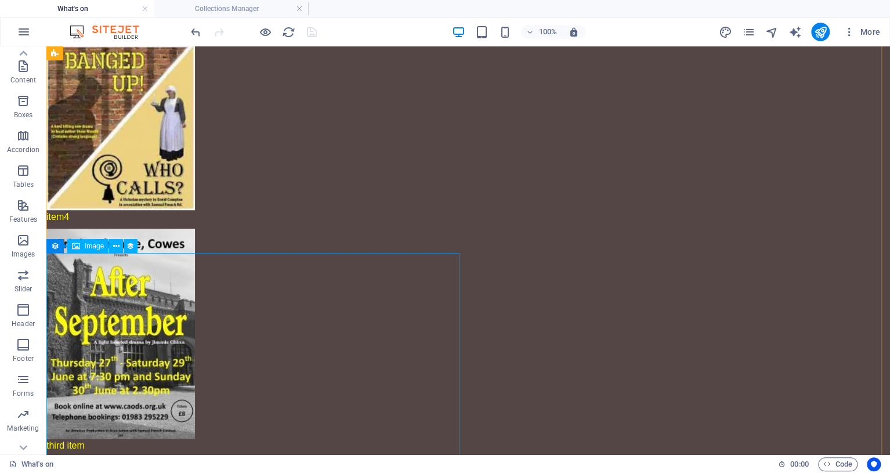
scroll to position [430, 0]
